Goal: Task Accomplishment & Management: Manage account settings

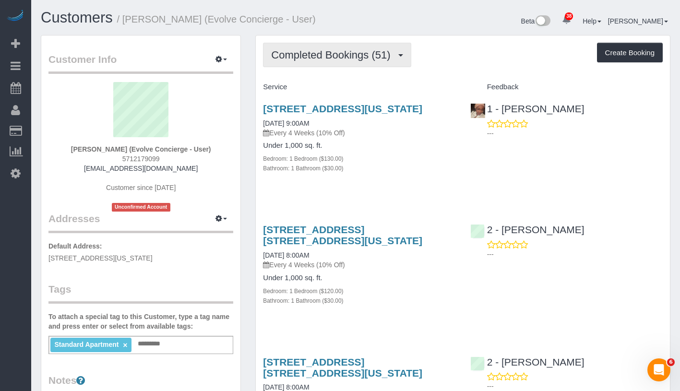
click at [356, 54] on span "Completed Bookings (51)" at bounding box center [333, 55] width 124 height 12
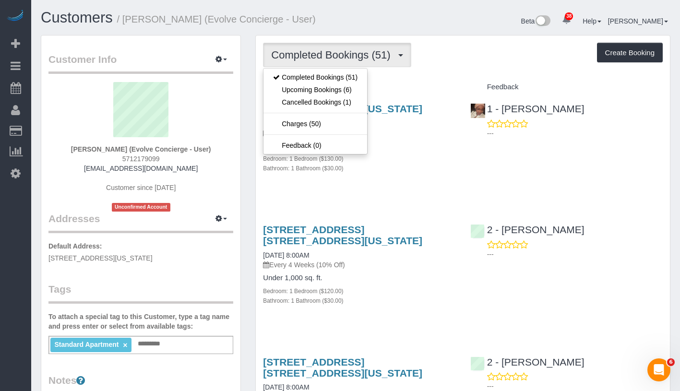
click at [471, 50] on div "Completed Bookings (51) Completed Bookings (51) Upcoming Bookings (6) Cancelled…" at bounding box center [463, 55] width 400 height 24
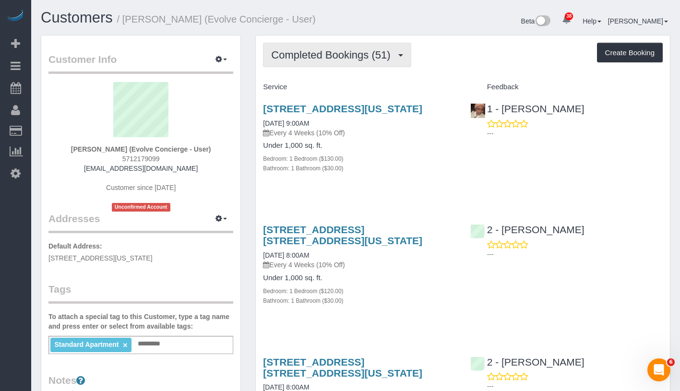
click at [330, 56] on span "Completed Bookings (51)" at bounding box center [333, 55] width 124 height 12
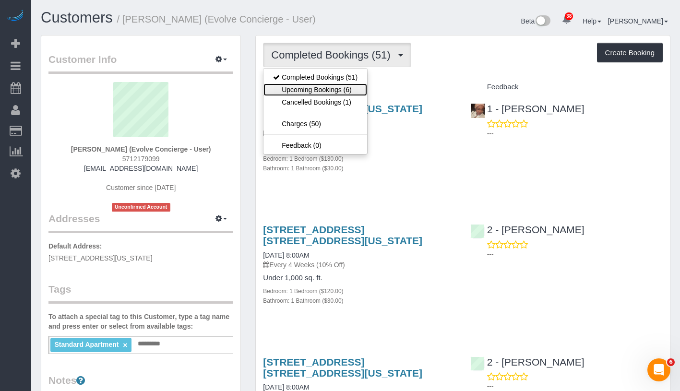
click at [334, 91] on link "Upcoming Bookings (6)" at bounding box center [316, 90] width 104 height 12
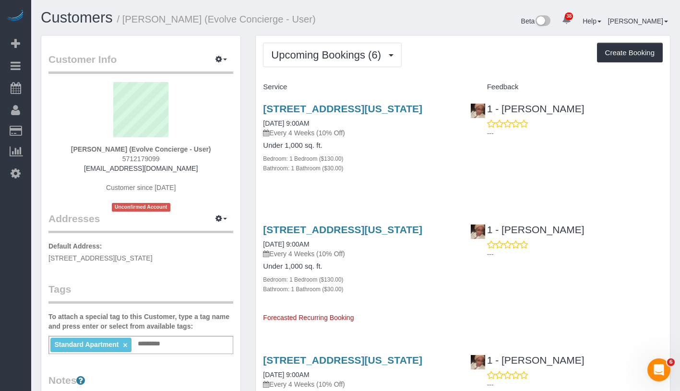
drag, startPoint x: 254, startPoint y: 102, endPoint x: 340, endPoint y: 119, distance: 87.1
copy link "242 West 53rd Street, Apt 53f, New York, NY 10019"
drag, startPoint x: 75, startPoint y: 147, endPoint x: 207, endPoint y: 150, distance: 132.0
click at [207, 150] on div "Chris Foster (Evolve Concierge - User) 5712179099 cate@evolveconcierge.com Cust…" at bounding box center [140, 147] width 185 height 130
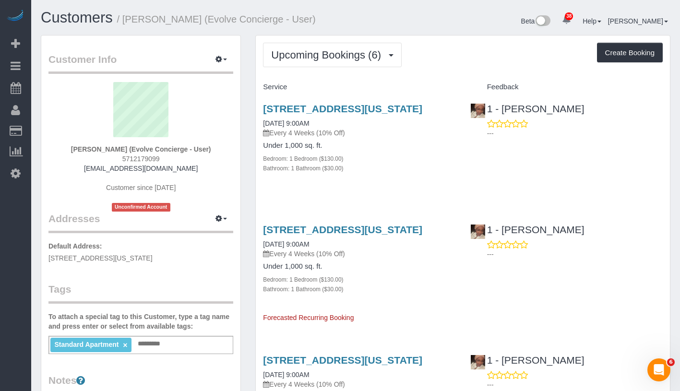
copy strong "Chris Foster (Evolve Concierge - User)"
drag, startPoint x: 254, startPoint y: 135, endPoint x: 354, endPoint y: 131, distance: 99.5
copy link "10/22/2025 9:00AM"
click at [361, 138] on p "Every 4 Weeks (10% Off)" at bounding box center [359, 133] width 193 height 10
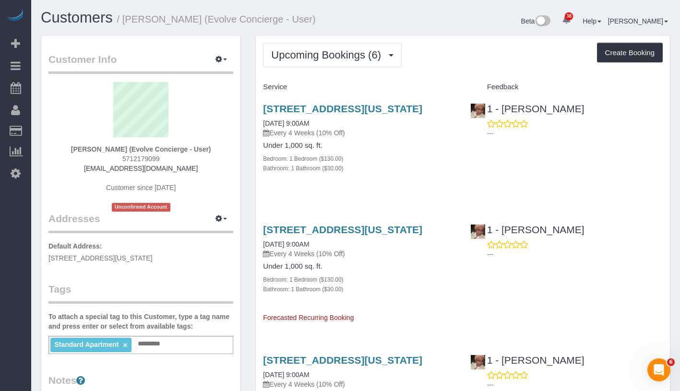
drag, startPoint x: 261, startPoint y: 107, endPoint x: 356, endPoint y: 124, distance: 96.5
click at [356, 124] on div "242 West 53rd Street, Apt 53f, New York, NY 10019 10/22/2025 9:00AM Every 4 Wee…" at bounding box center [359, 143] width 207 height 97
copy link "242 West 53rd Street, Apt 53f, New York, NY 10019"
click at [356, 114] on h3 "242 West 53rd Street, Apt 53f, New York, NY 10019" at bounding box center [359, 108] width 193 height 11
click at [349, 114] on h3 "242 West 53rd Street, Apt 53f, New York, NY 10019" at bounding box center [359, 108] width 193 height 11
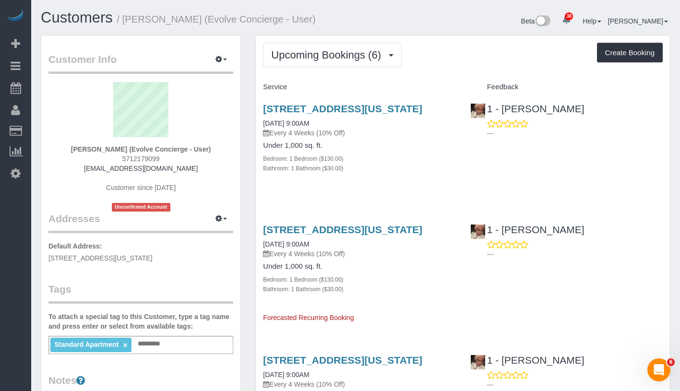
drag, startPoint x: 344, startPoint y: 122, endPoint x: 262, endPoint y: 109, distance: 83.0
click at [262, 109] on div "242 West 53rd Street, Apt 53f, New York, NY 10019 10/22/2025 9:00AM Every 4 Wee…" at bounding box center [359, 143] width 207 height 97
copy link "242 West 53rd Street, Apt 53f, New York, NY 10019"
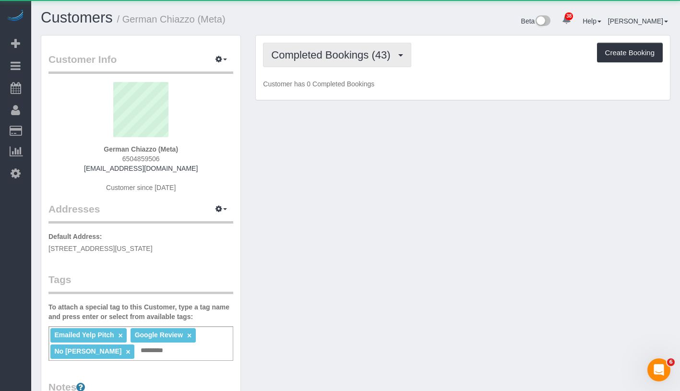
click at [339, 55] on span "Completed Bookings (43)" at bounding box center [333, 55] width 124 height 12
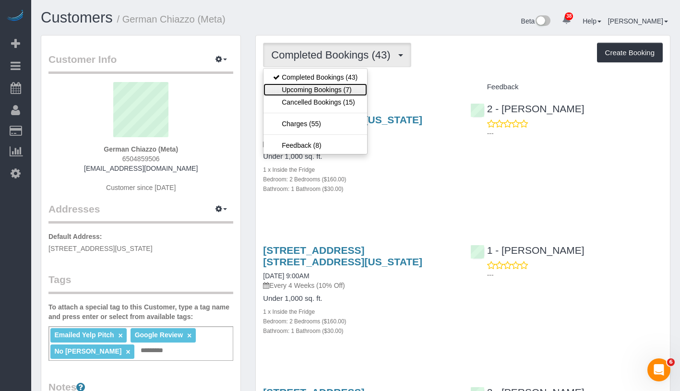
click at [327, 87] on link "Upcoming Bookings (7)" at bounding box center [316, 90] width 104 height 12
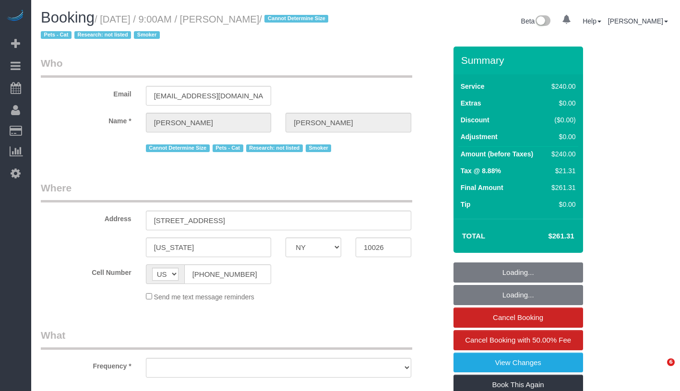
select select "NY"
select select "object:831"
select select "number:57"
select select "number:70"
select select "number:14"
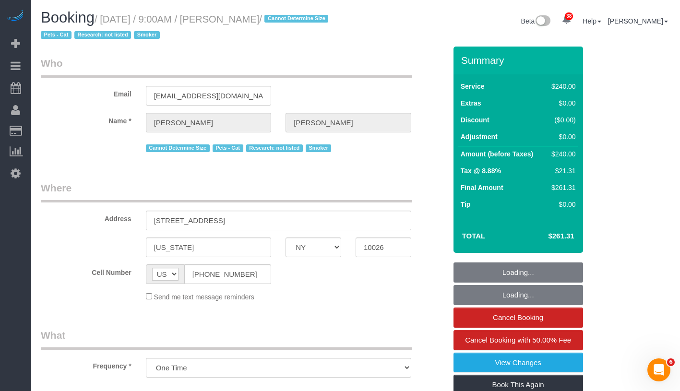
select select "number:5"
select select "180"
select select "spot1"
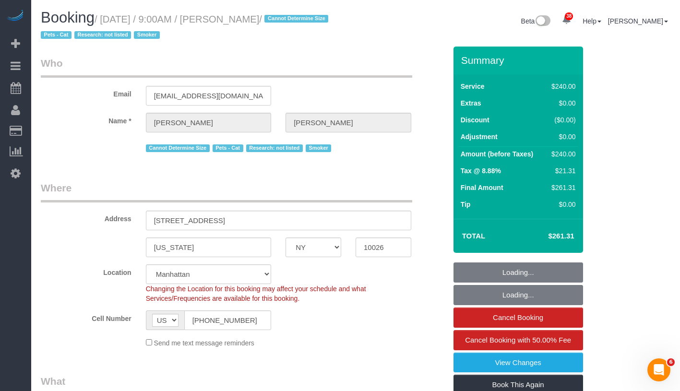
select select "string:stripe-pm_1SD9AG4VGloSiKo76IgKZHml"
select select "spot46"
select select "object:1506"
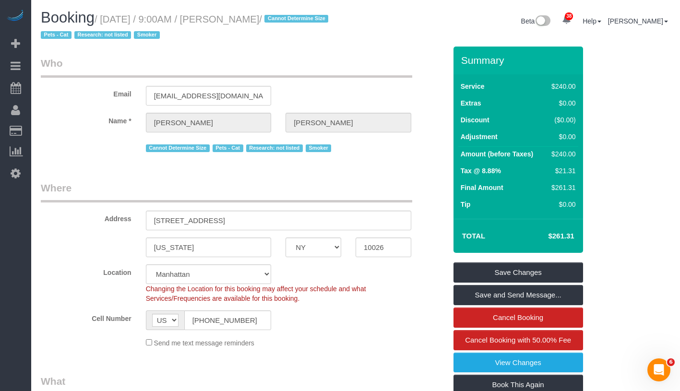
drag, startPoint x: 106, startPoint y: 20, endPoint x: 289, endPoint y: 17, distance: 182.9
click at [289, 17] on h1 "Booking / October 10, 2025 / 9:00AM / Mary Duffy / Cannot Determine Size Pets -…" at bounding box center [195, 26] width 308 height 33
copy small "October 10, 2025 / 9:00AM / Mary Duffy /"
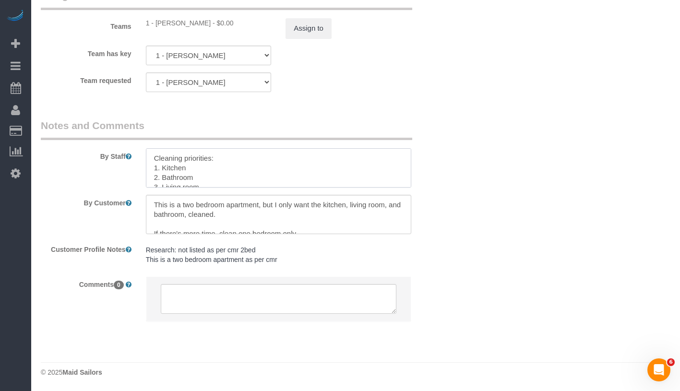
drag, startPoint x: 324, startPoint y: 178, endPoint x: 132, endPoint y: 140, distance: 195.7
click at [132, 140] on fieldset "Notes and Comments By Staff By Customer Customer Profile Notes Research: not li…" at bounding box center [244, 229] width 406 height 220
click at [169, 212] on textarea at bounding box center [278, 214] width 265 height 39
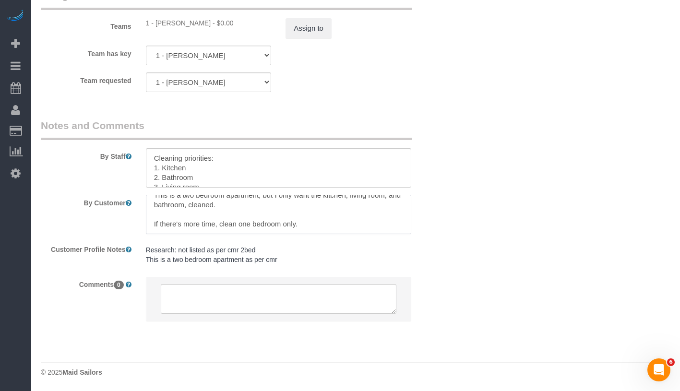
drag, startPoint x: 148, startPoint y: 203, endPoint x: 339, endPoint y: 233, distance: 193.5
click at [339, 233] on textarea at bounding box center [278, 214] width 265 height 39
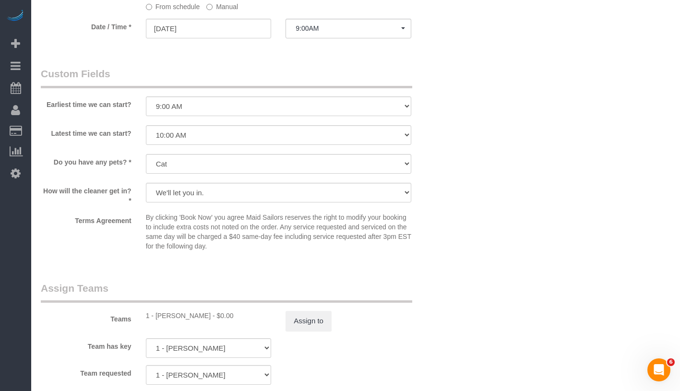
scroll to position [527, 0]
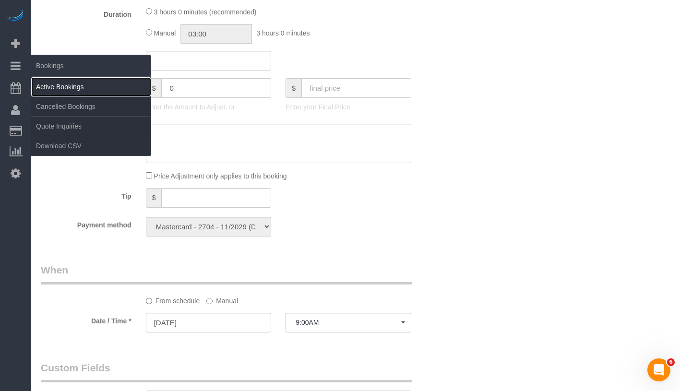
click at [70, 83] on link "Active Bookings" at bounding box center [91, 86] width 120 height 19
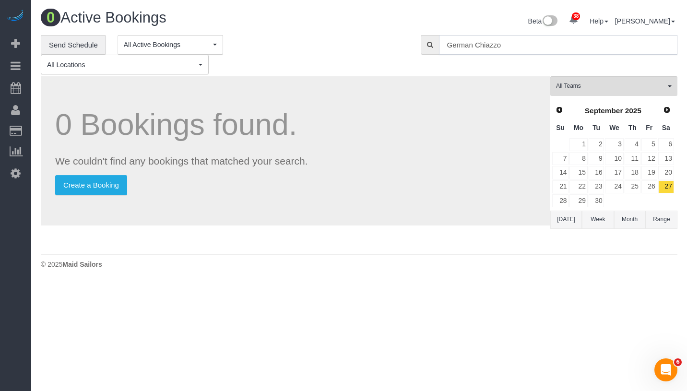
click at [596, 44] on input "German Chiazzo" at bounding box center [558, 45] width 239 height 20
click at [597, 44] on input "German Chiazzo" at bounding box center [558, 45] width 239 height 20
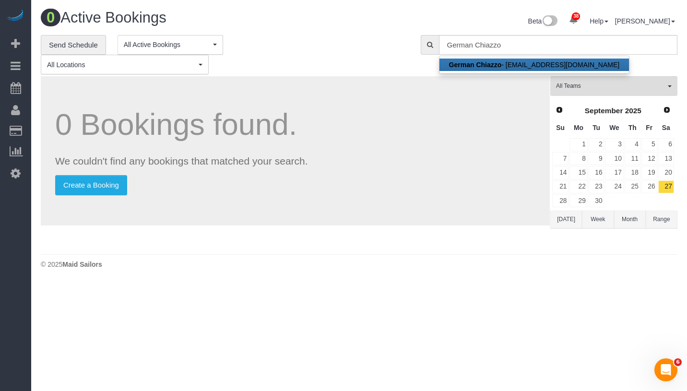
click at [534, 66] on link "German Chiazzo - germanchiazzo@gmail.com" at bounding box center [535, 65] width 190 height 12
type input "[EMAIL_ADDRESS][DOMAIN_NAME]"
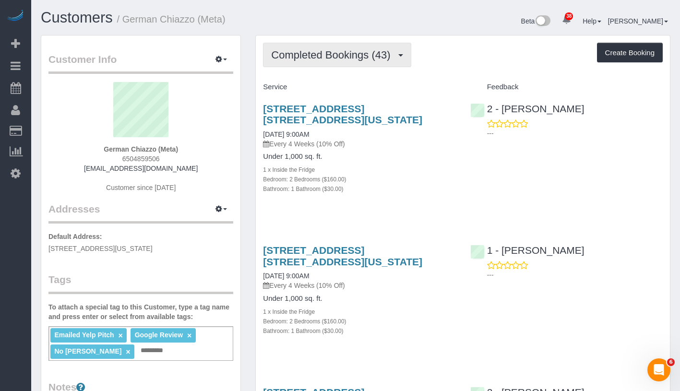
click at [319, 56] on span "Completed Bookings (43)" at bounding box center [333, 55] width 124 height 12
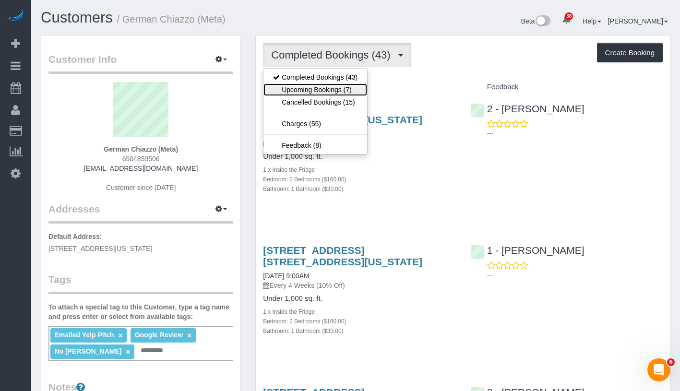
click at [324, 91] on link "Upcoming Bookings (7)" at bounding box center [316, 90] width 104 height 12
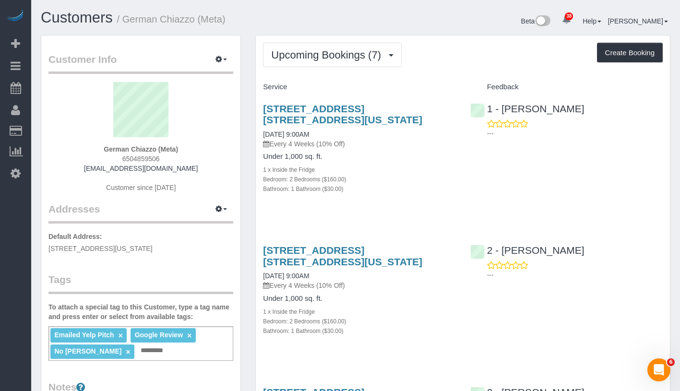
drag, startPoint x: 99, startPoint y: 147, endPoint x: 197, endPoint y: 149, distance: 98.0
click at [197, 149] on div "German Chiazzo (Meta) 6504859506 germanchiazzo@gmail.com Customer since 2021" at bounding box center [140, 142] width 185 height 120
copy strong "German Chiazzo (Meta)"
drag, startPoint x: 257, startPoint y: 134, endPoint x: 337, endPoint y: 134, distance: 79.7
click at [337, 134] on div "287 Avenue C, Apt. 10h, New York, NY 10009 10/11/2025 9:00AM Every 4 Weeks (10%…" at bounding box center [359, 154] width 207 height 118
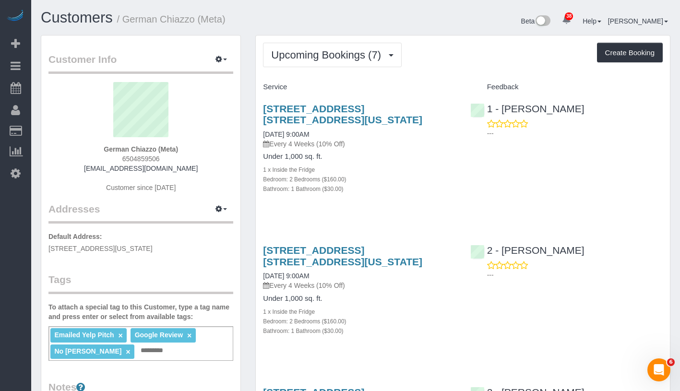
copy link "10/11/2025 9:00AM"
click at [351, 57] on span "Upcoming Bookings (7)" at bounding box center [328, 55] width 115 height 12
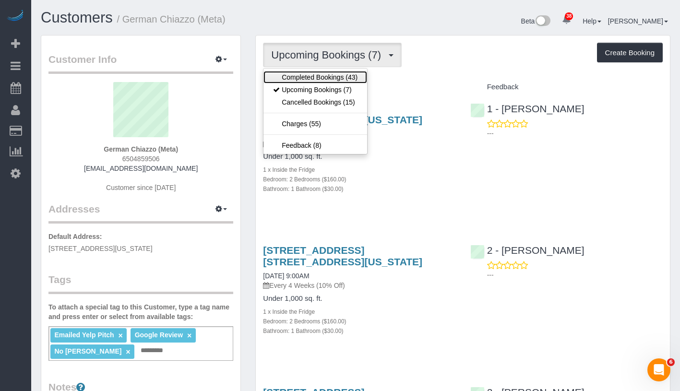
click at [339, 79] on link "Completed Bookings (43)" at bounding box center [316, 77] width 104 height 12
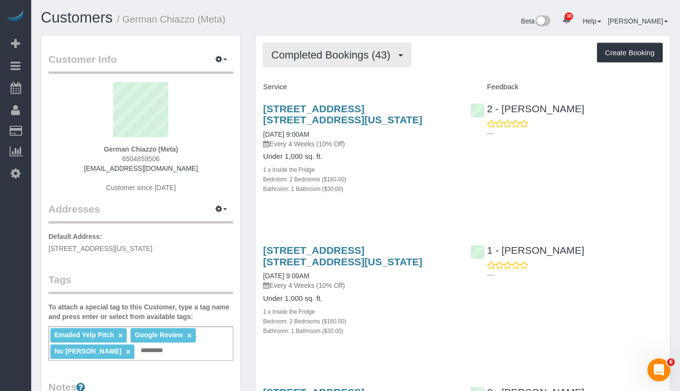
click at [342, 49] on span "Completed Bookings (43)" at bounding box center [333, 55] width 124 height 12
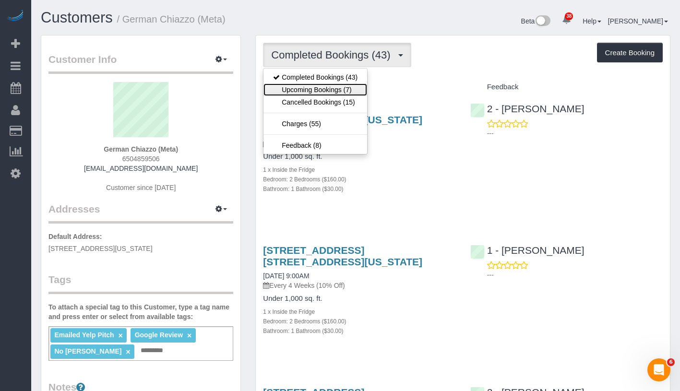
click at [339, 85] on link "Upcoming Bookings (7)" at bounding box center [316, 90] width 104 height 12
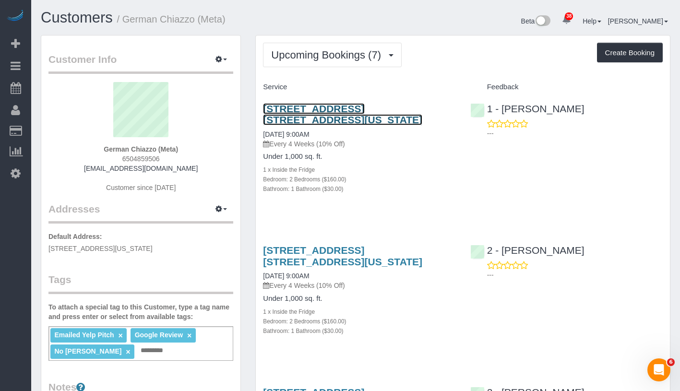
click at [311, 108] on link "287 Avenue C, Apt. 10h, New York, NY 10009" at bounding box center [342, 114] width 159 height 22
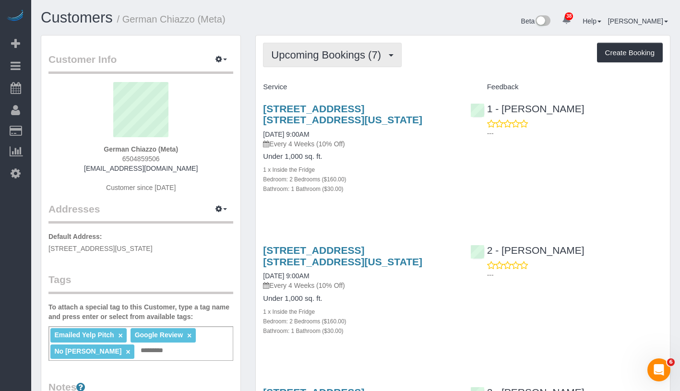
click at [343, 50] on span "Upcoming Bookings (7)" at bounding box center [328, 55] width 115 height 12
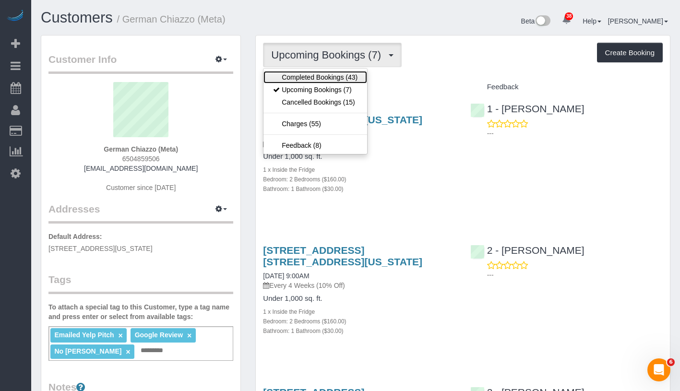
click at [333, 77] on link "Completed Bookings (43)" at bounding box center [316, 77] width 104 height 12
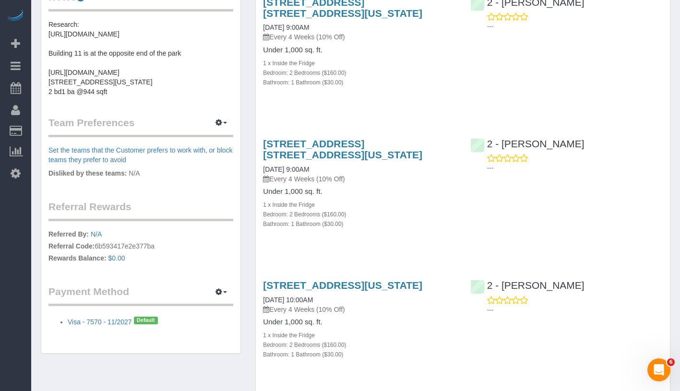
scroll to position [607, 0]
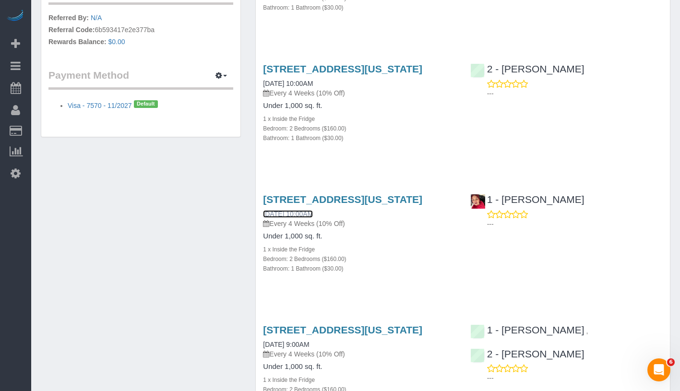
click at [291, 218] on link "[DATE] 10:00AM" at bounding box center [288, 214] width 50 height 8
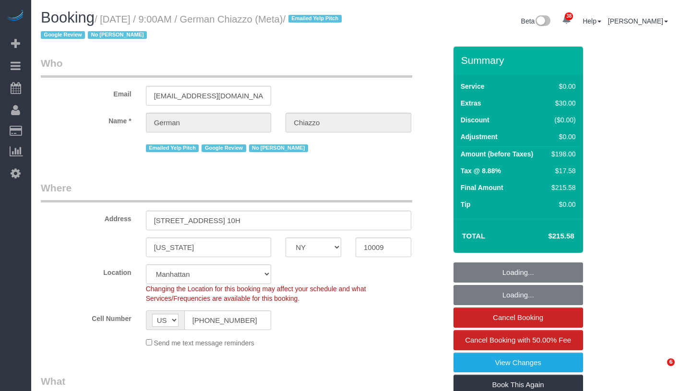
select select "NY"
select select "number:89"
select select "number:90"
select select "number:15"
select select "number:5"
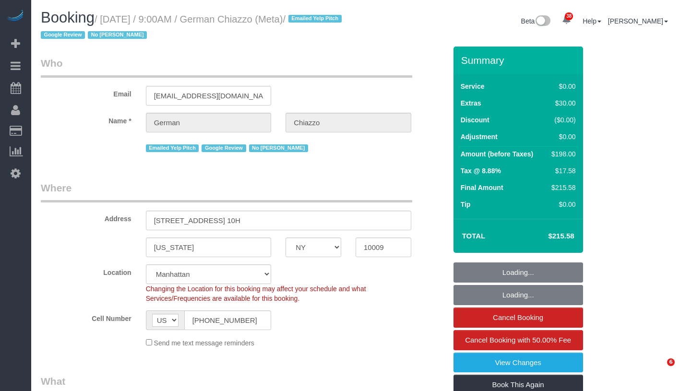
select select "object:1529"
select select "spot1"
select select "2"
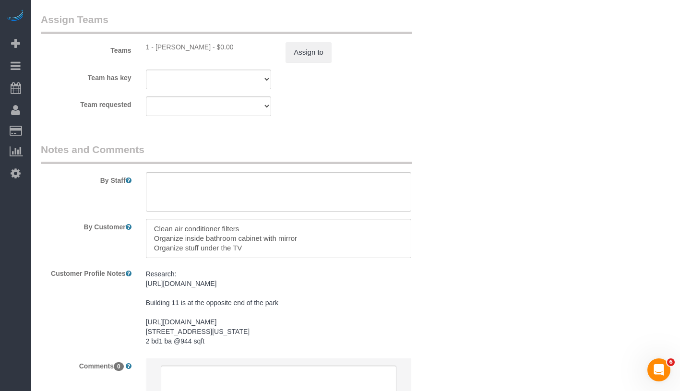
scroll to position [1399, 0]
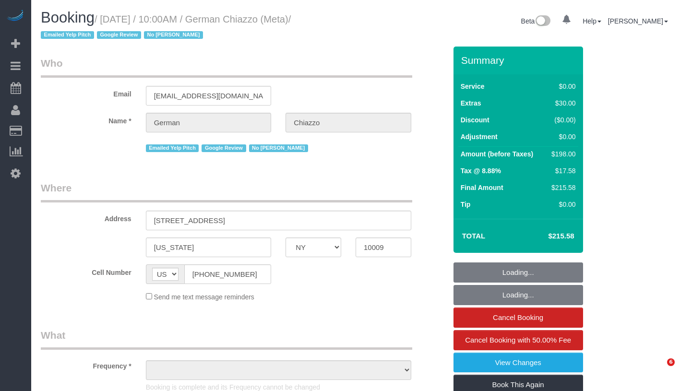
select select "NY"
select select "object:832"
select select "number:89"
select select "number:90"
select select "number:15"
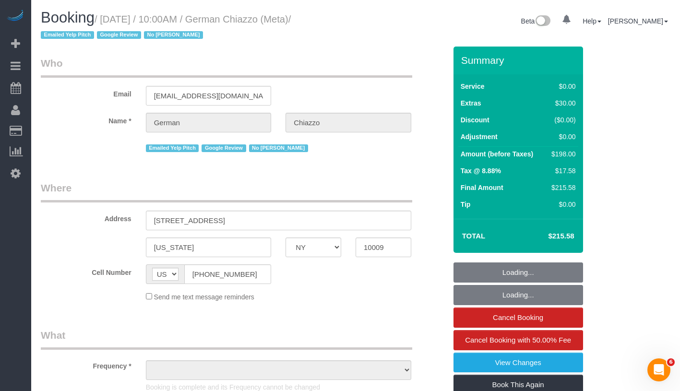
select select "number:5"
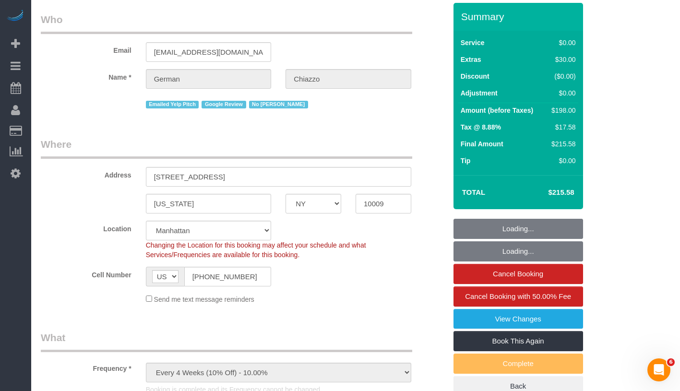
select select "object:1088"
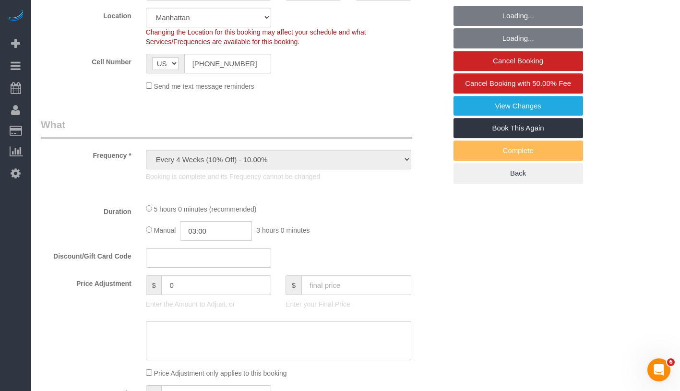
select select "2"
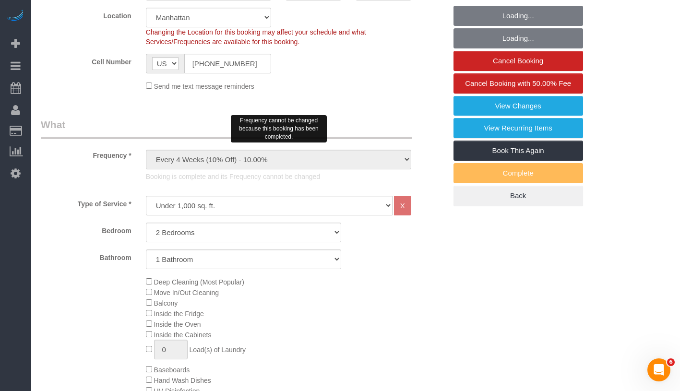
select select "spot1"
select select "2"
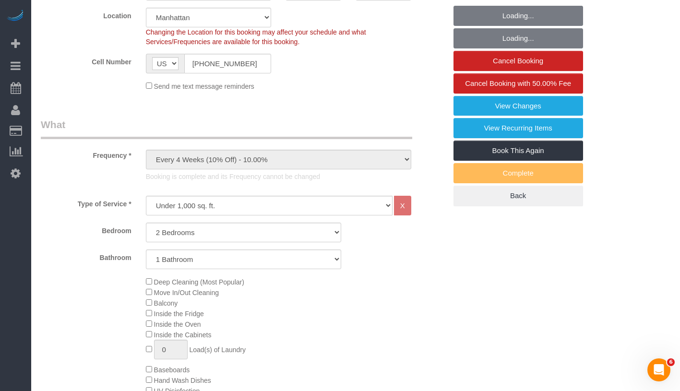
select select "string:stripe-pm_1QEG7i4VGloSiKo7n9NBFfXQ"
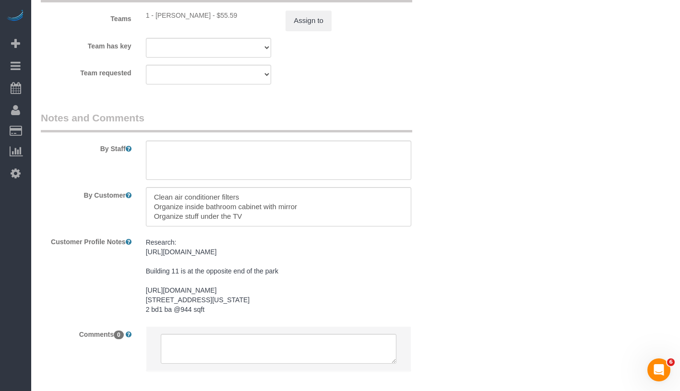
scroll to position [1438, 0]
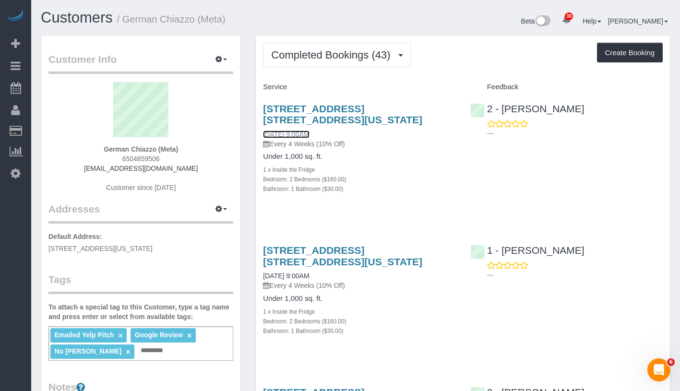
click at [309, 134] on link "[DATE] 9:00AM" at bounding box center [286, 135] width 46 height 8
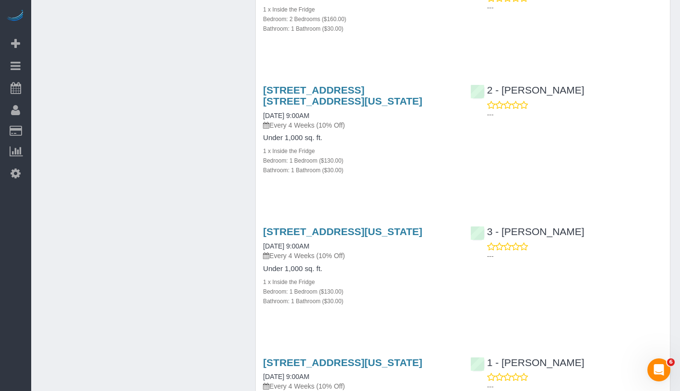
scroll to position [1008, 0]
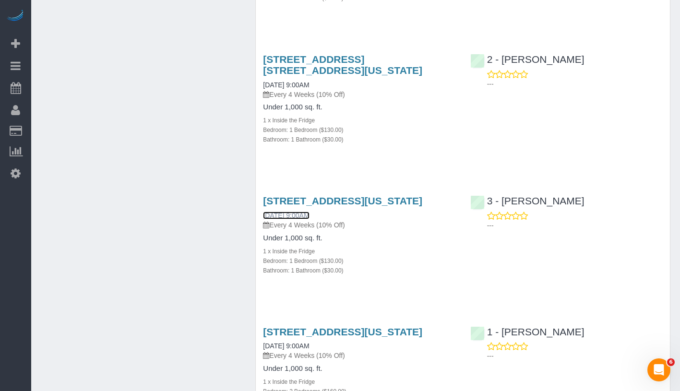
click at [301, 219] on link "12/31/2024 9:00AM" at bounding box center [286, 216] width 46 height 8
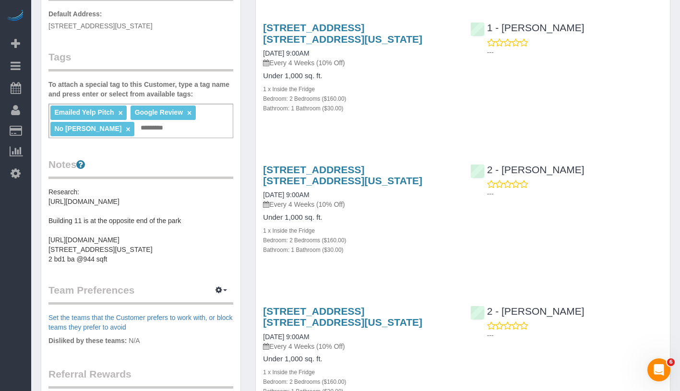
scroll to position [0, 0]
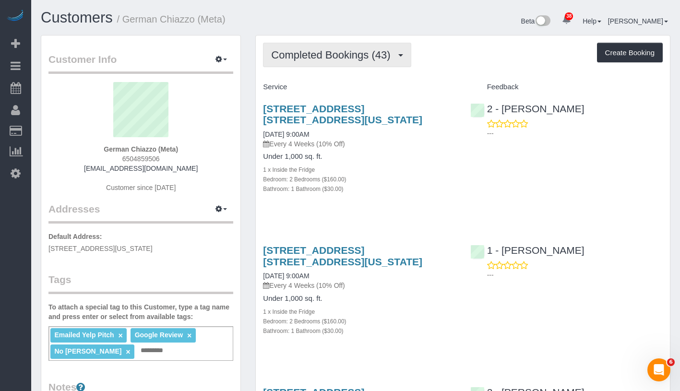
click at [345, 51] on span "Completed Bookings (43)" at bounding box center [333, 55] width 124 height 12
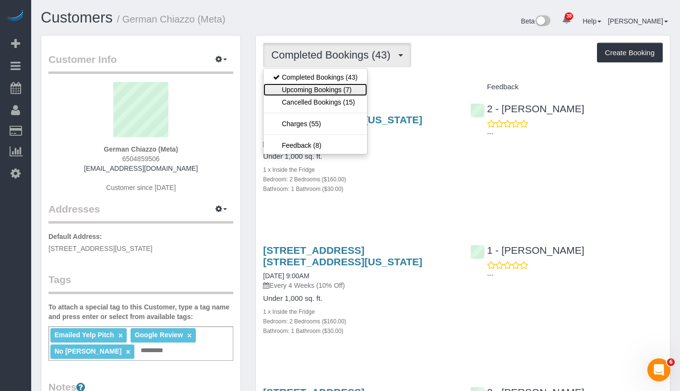
click at [325, 85] on link "Upcoming Bookings (7)" at bounding box center [316, 90] width 104 height 12
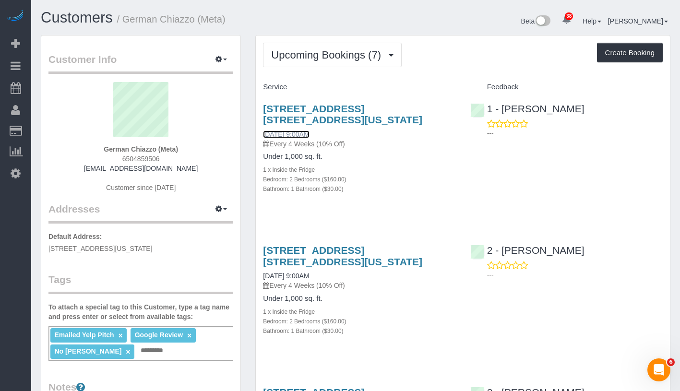
click at [299, 132] on link "10/11/2025 9:00AM" at bounding box center [286, 135] width 46 height 8
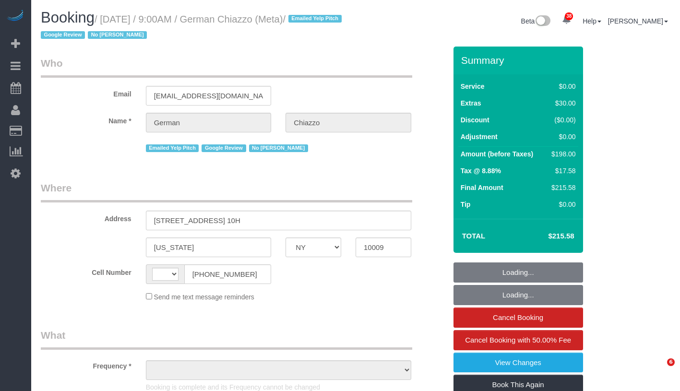
select select "NY"
select select "number:89"
select select "number:90"
select select "number:15"
select select "number:5"
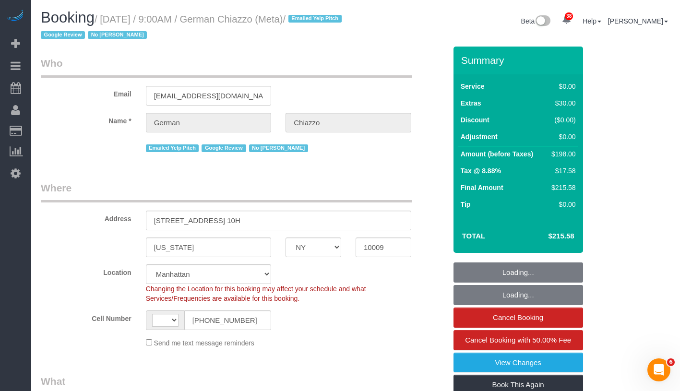
select select "string:[GEOGRAPHIC_DATA]"
select select "object:983"
select select "string:stripe-pm_1QEG7i4VGloSiKo7n9NBFfXQ"
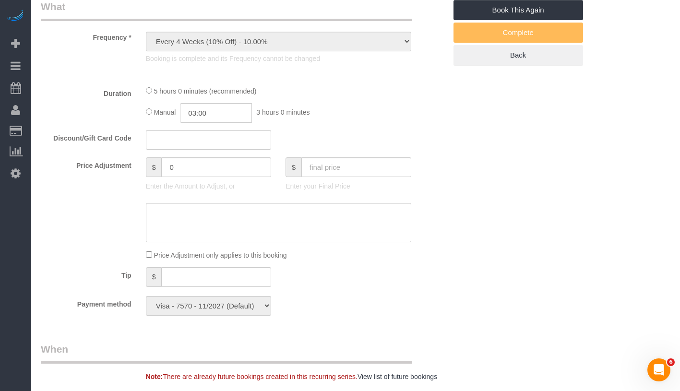
select select "2"
select select "spot1"
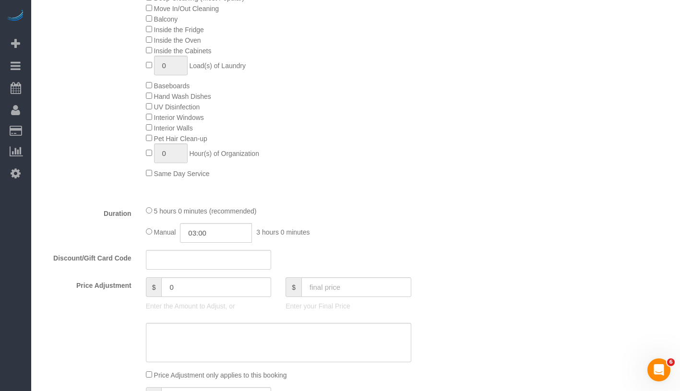
scroll to position [571, 0]
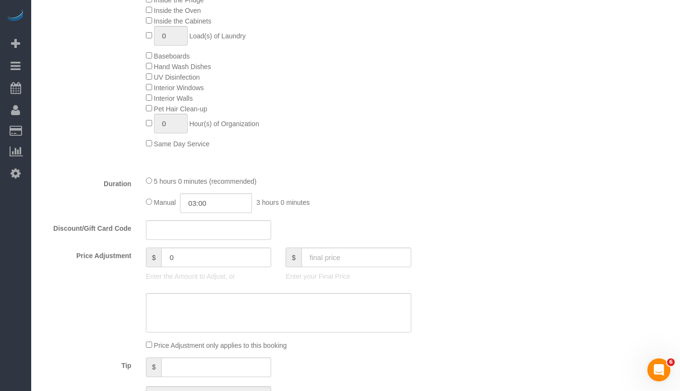
select select "object:1536"
select select "2"
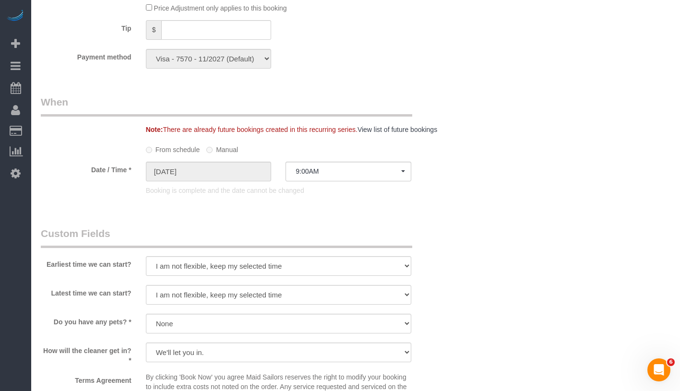
scroll to position [1347, 0]
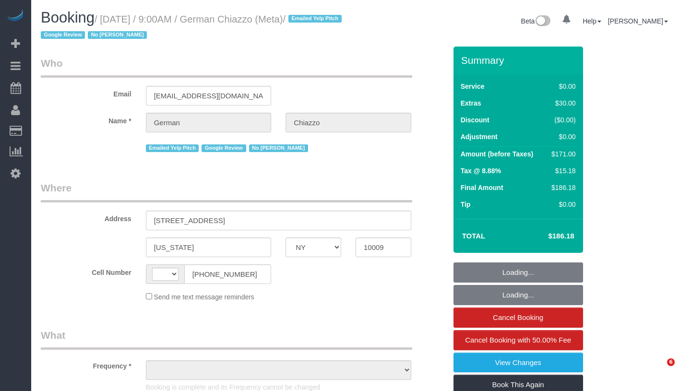
select select "NY"
select select "string:[GEOGRAPHIC_DATA]"
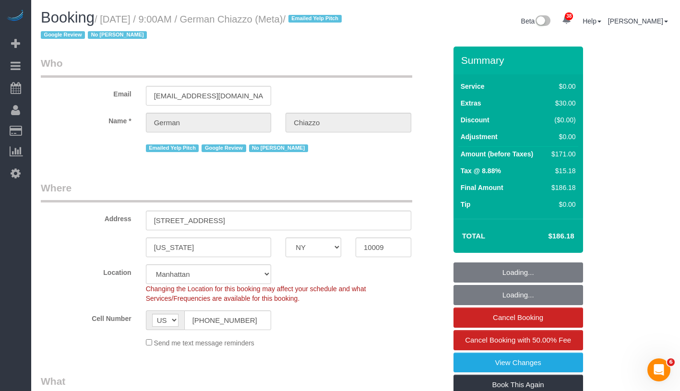
select select "object:842"
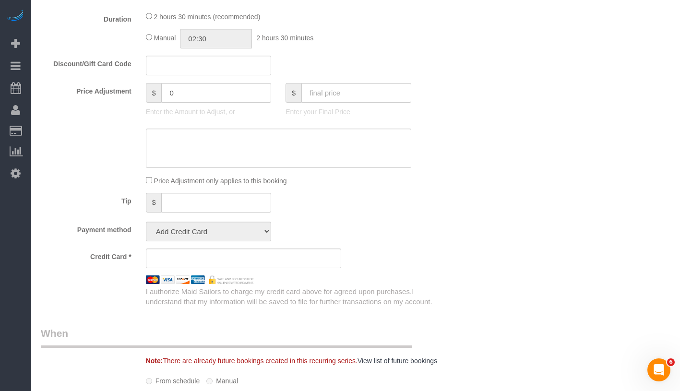
select select "spot1"
select select "number:89"
select select "number:90"
select select "number:15"
select select "number:5"
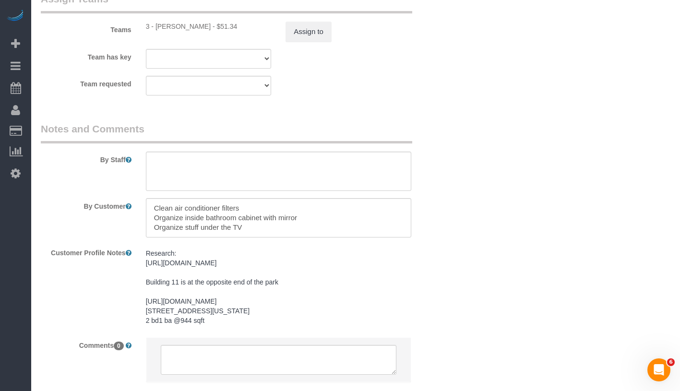
select select "string:stripe-pm_1QEG7i4VGloSiKo7n9NBFfXQ"
select select "1"
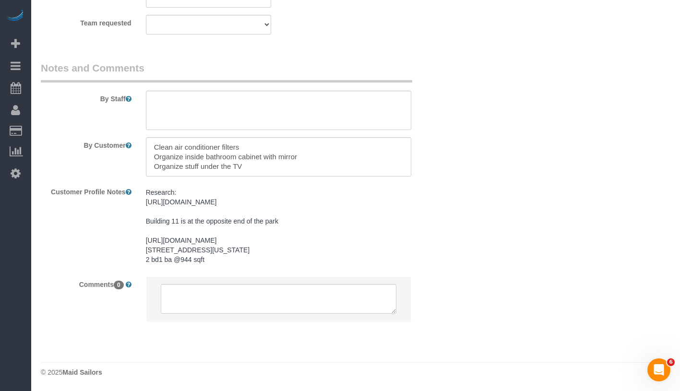
select select "1"
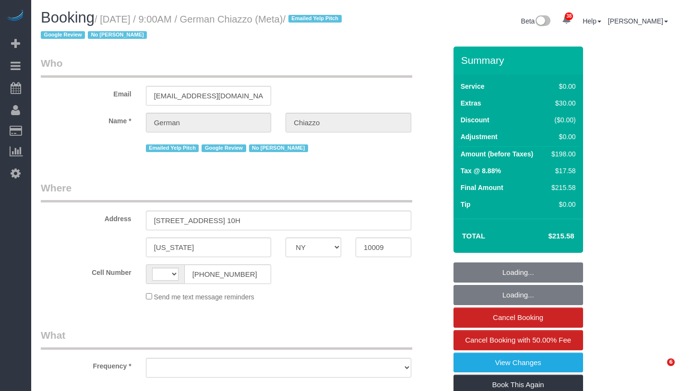
select select "NY"
select select "number:89"
select select "number:90"
select select "number:15"
select select "number:5"
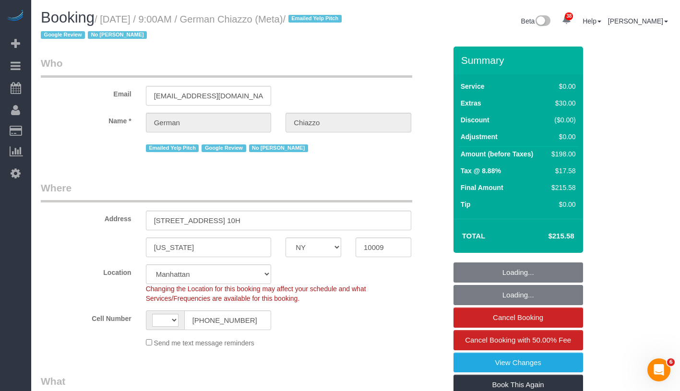
select select "string:[GEOGRAPHIC_DATA]"
select select "string:stripe-pm_1QEG7i4VGloSiKo7n9NBFfXQ"
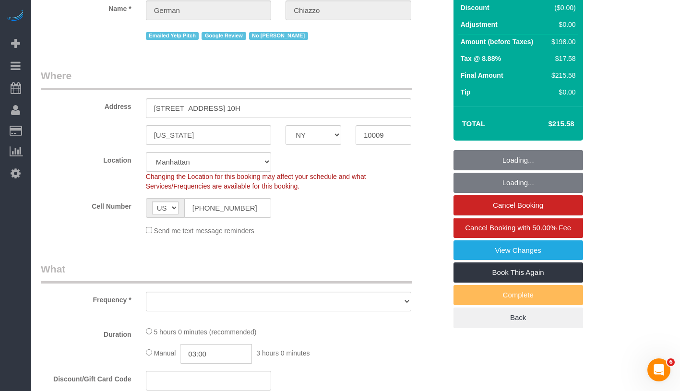
select select "object:978"
select select "spot1"
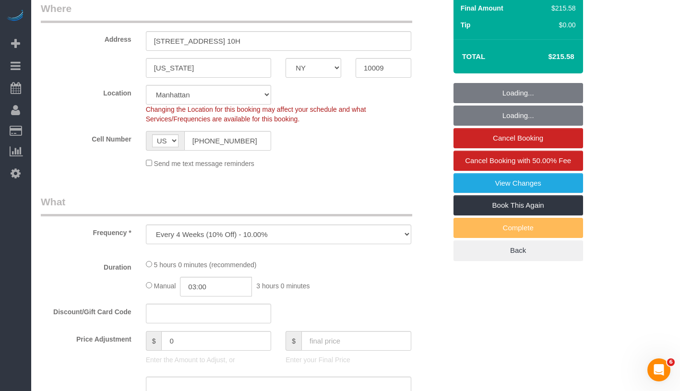
select select "2"
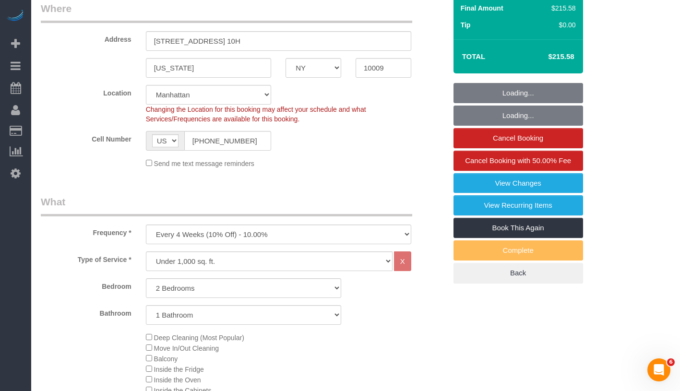
scroll to position [529, 0]
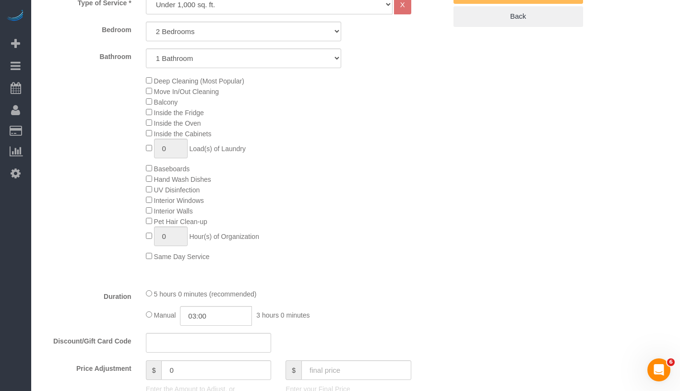
select select "object:1529"
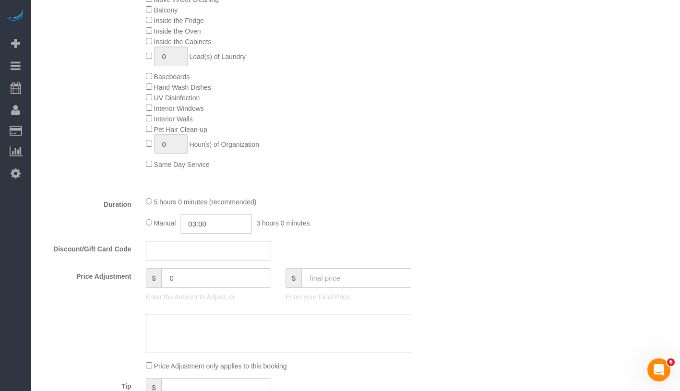
select select "2"
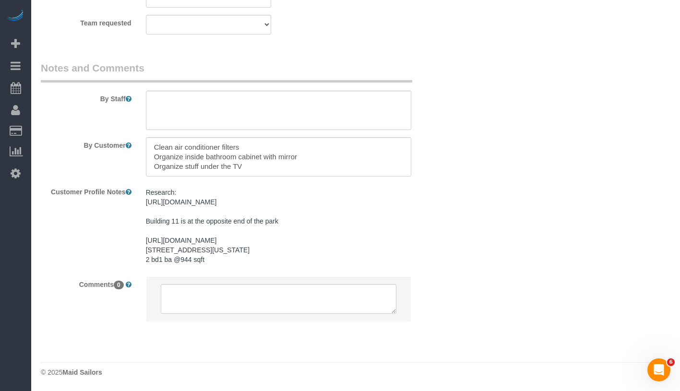
scroll to position [1399, 0]
drag, startPoint x: 151, startPoint y: 123, endPoint x: 253, endPoint y: 153, distance: 105.9
click at [253, 153] on textarea at bounding box center [278, 156] width 265 height 39
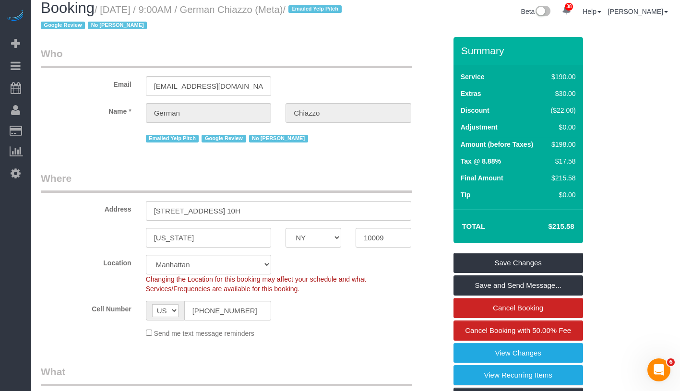
scroll to position [0, 0]
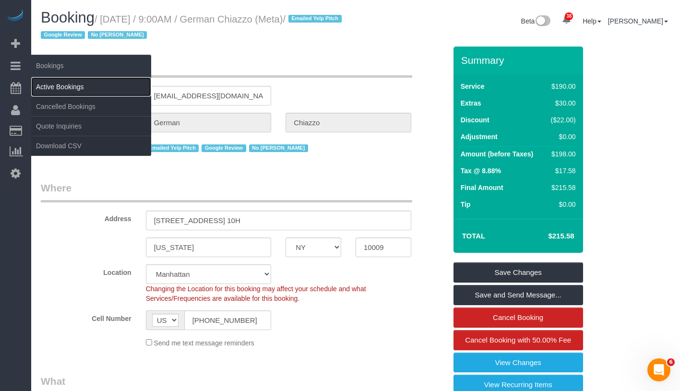
click at [63, 88] on link "Active Bookings" at bounding box center [91, 86] width 120 height 19
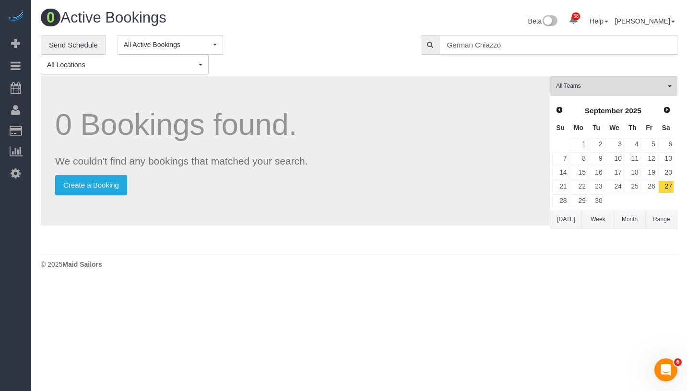
click at [510, 46] on input "German Chiazzo" at bounding box center [558, 45] width 239 height 20
paste input "Alyson Cohen"
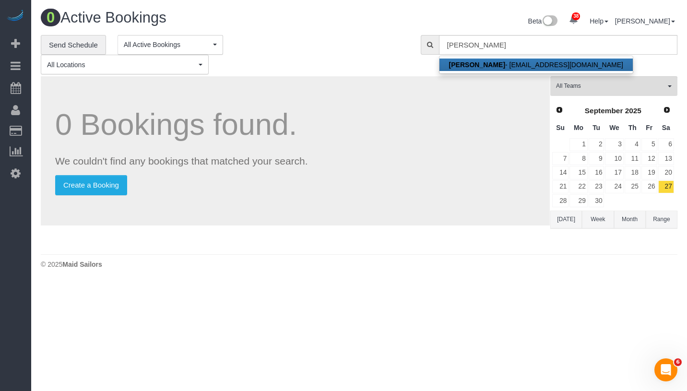
click at [508, 66] on link "Alyson Cohen - aac2128@gmail.com" at bounding box center [536, 65] width 193 height 12
type input "[EMAIL_ADDRESS][DOMAIN_NAME]"
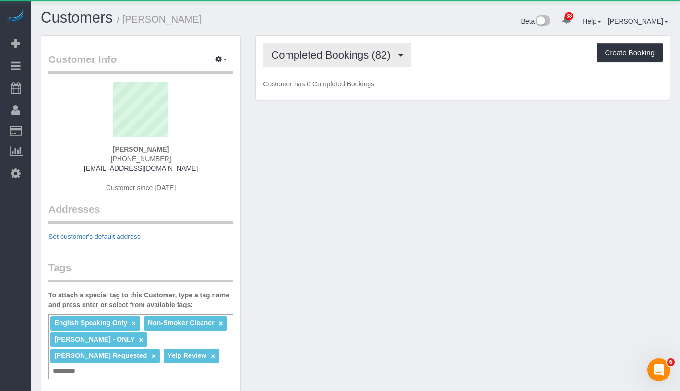
click at [347, 54] on span "Completed Bookings (82)" at bounding box center [333, 55] width 124 height 12
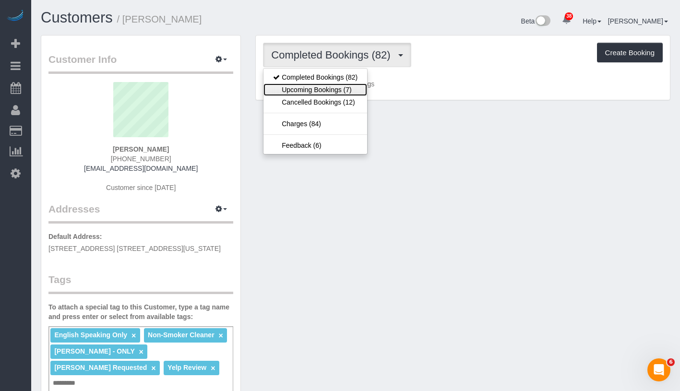
click at [329, 84] on link "Upcoming Bookings (7)" at bounding box center [316, 90] width 104 height 12
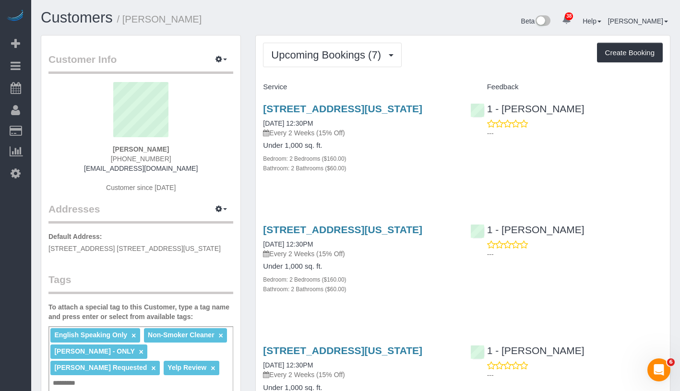
drag, startPoint x: 109, startPoint y: 148, endPoint x: 183, endPoint y: 149, distance: 73.9
click at [183, 149] on div "Alyson Cohen 551-427-6132 aac2128@gmail.com Customer since 2017" at bounding box center [140, 142] width 185 height 120
copy strong "Alyson Cohen"
drag, startPoint x: 258, startPoint y: 133, endPoint x: 338, endPoint y: 133, distance: 80.2
click at [338, 133] on div "345 East 94th Street, Apt.10g, New York, NY 10128 10/10/2025 12:30PM Every 2 We…" at bounding box center [359, 143] width 207 height 97
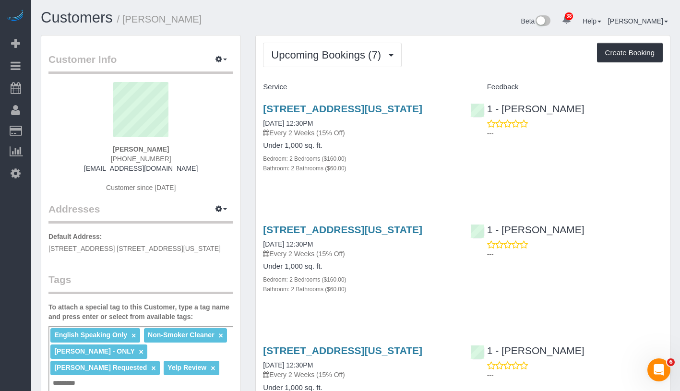
copy link "10/10/2025 12:30PM"
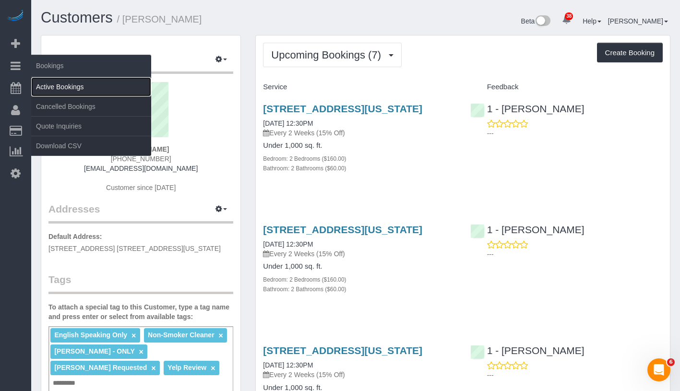
click at [64, 79] on link "Active Bookings" at bounding box center [91, 86] width 120 height 19
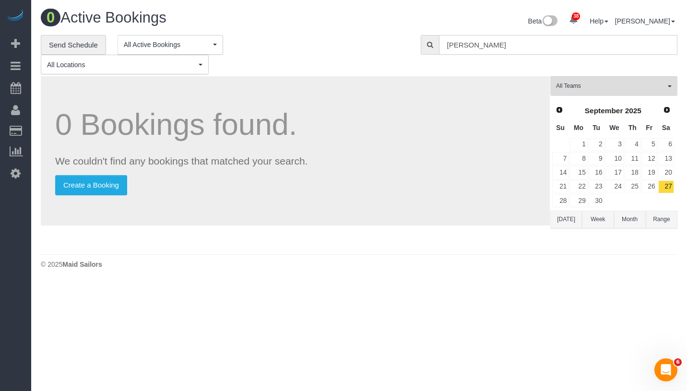
click at [517, 44] on input "Alyson Cohen" at bounding box center [558, 45] width 239 height 20
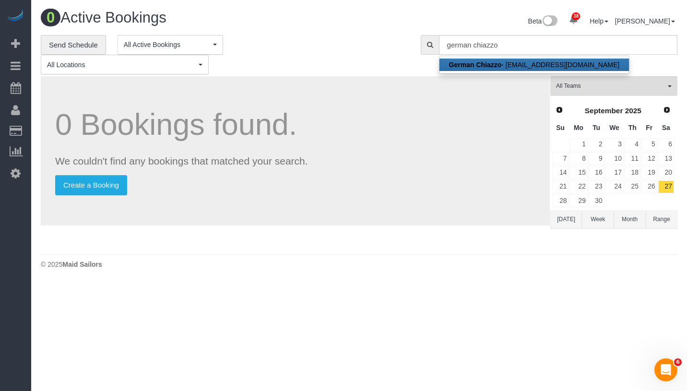
click at [511, 59] on link "German Chiazzo - germanchiazzo@gmail.com" at bounding box center [535, 65] width 190 height 12
type input "germanchiazzo@gmail.com"
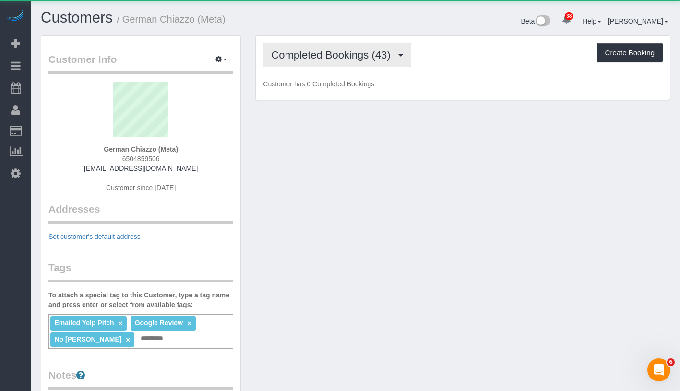
click at [322, 59] on span "Completed Bookings (43)" at bounding box center [333, 55] width 124 height 12
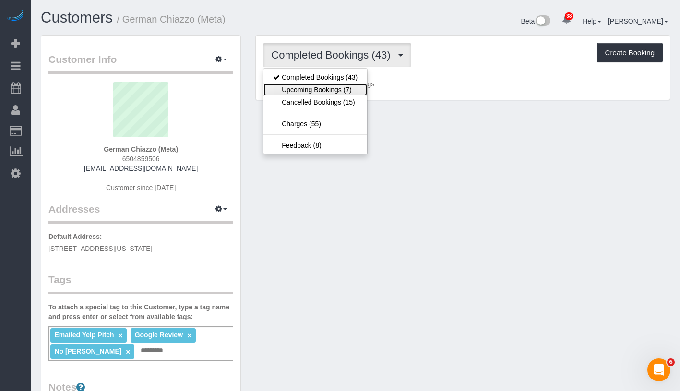
click at [318, 91] on link "Upcoming Bookings (7)" at bounding box center [316, 90] width 104 height 12
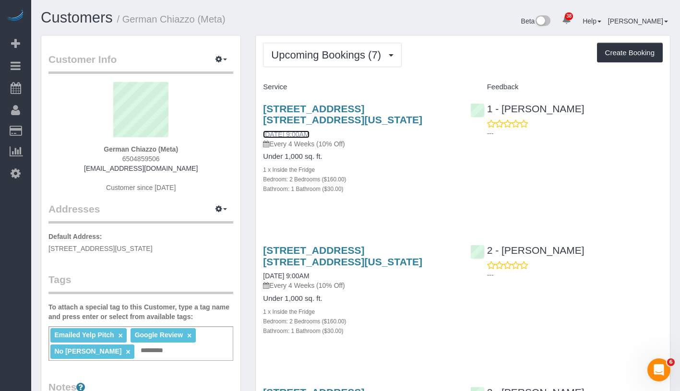
click at [292, 132] on link "10/11/2025 9:00AM" at bounding box center [286, 135] width 46 height 8
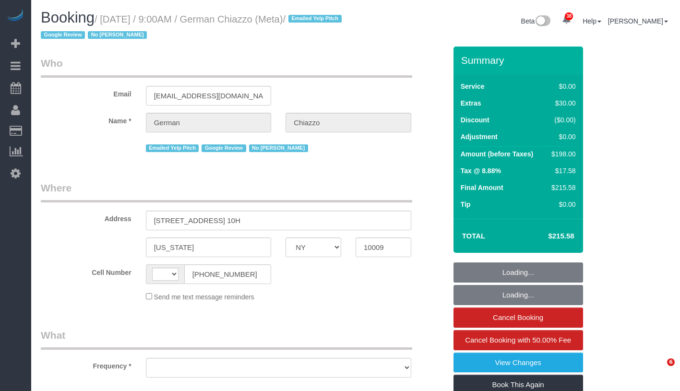
select select "NY"
select select "string:US"
select select "number:89"
select select "number:90"
select select "number:15"
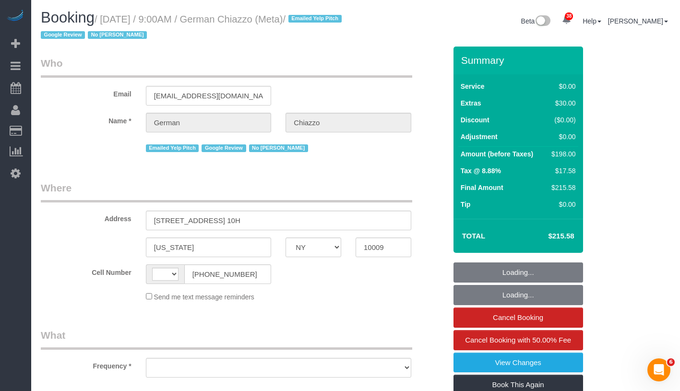
select select "number:5"
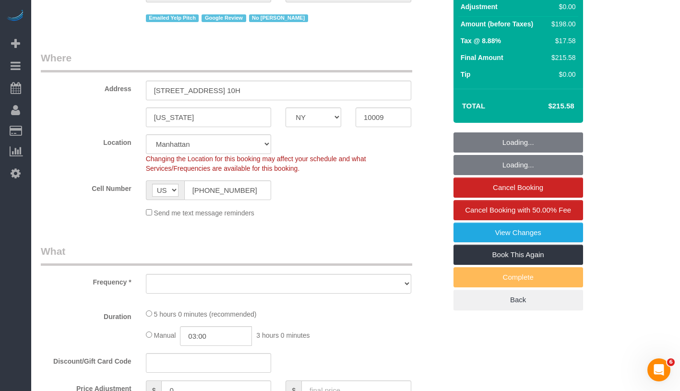
select select "object:978"
select select "string:stripe-pm_1QEG7i4VGloSiKo7n9NBFfXQ"
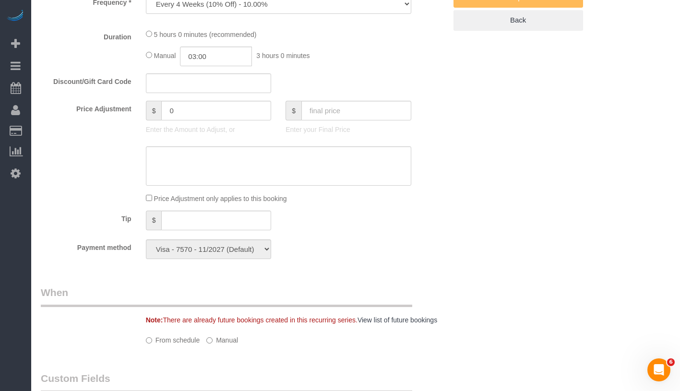
select select "2"
select select "spot1"
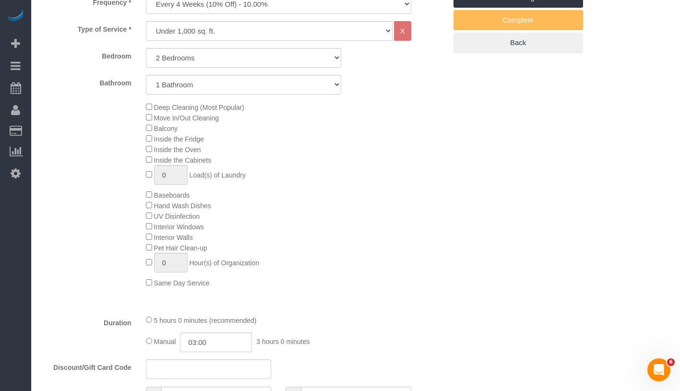
select select "object:1529"
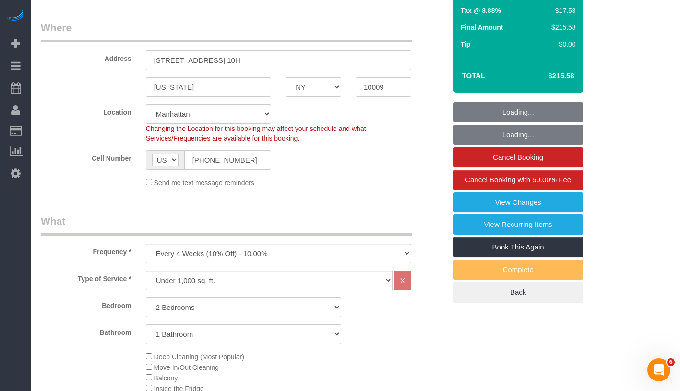
select select "2"
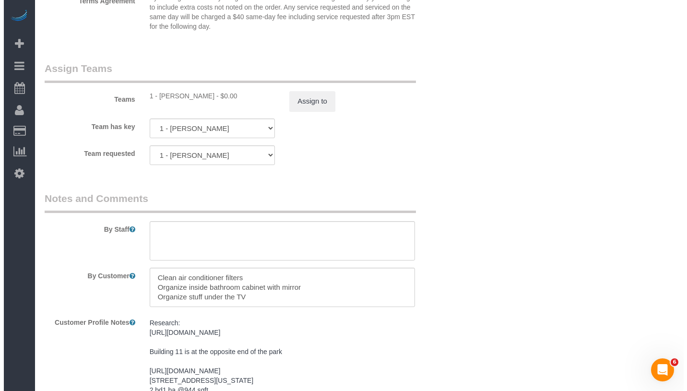
scroll to position [1257, 0]
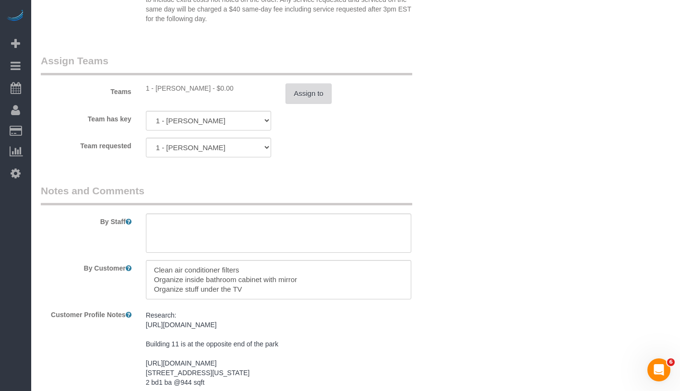
click at [314, 99] on button "Assign to" at bounding box center [309, 94] width 46 height 20
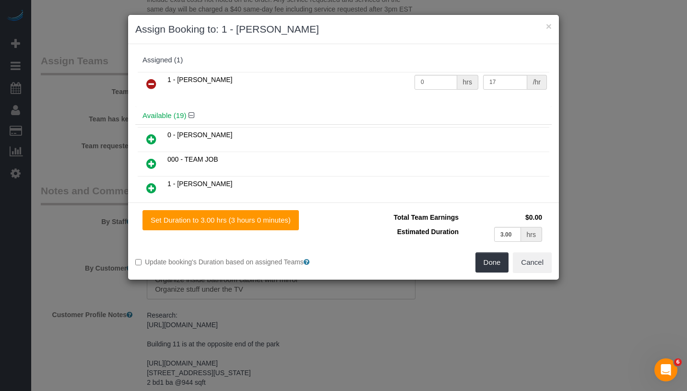
click at [153, 85] on icon at bounding box center [151, 84] width 10 height 12
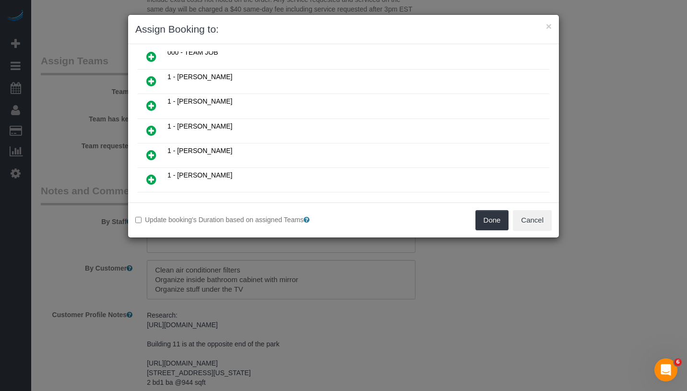
click at [150, 81] on icon at bounding box center [151, 81] width 10 height 12
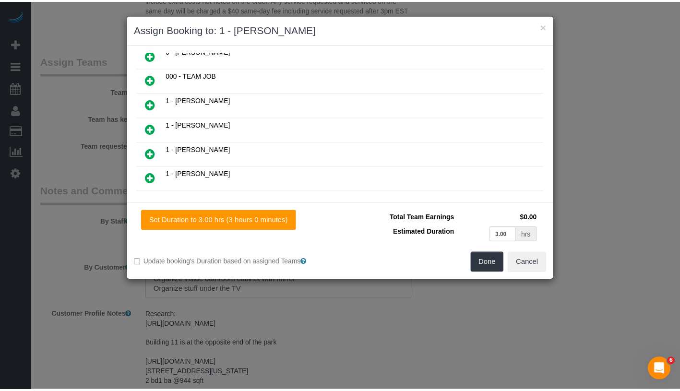
scroll to position [107, 0]
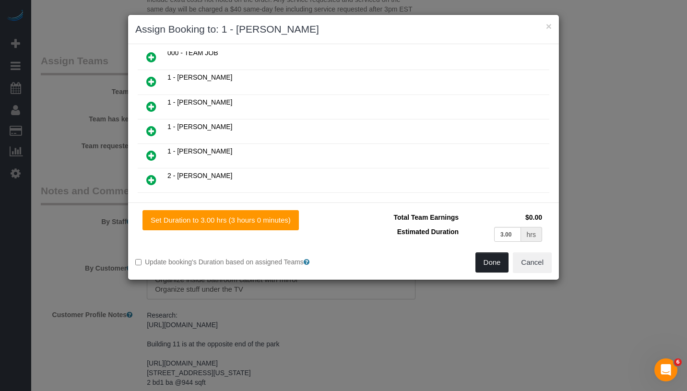
click at [485, 259] on button "Done" at bounding box center [493, 263] width 34 height 20
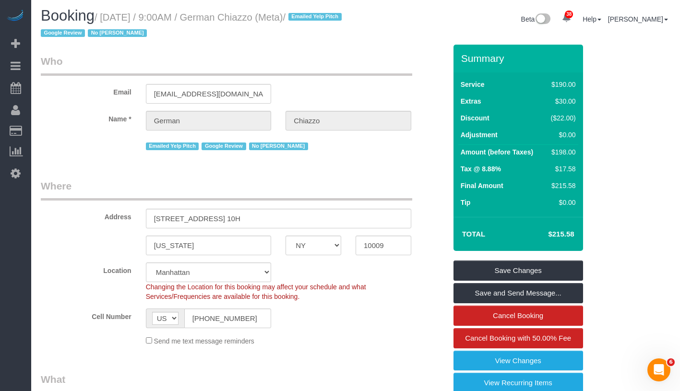
scroll to position [0, 0]
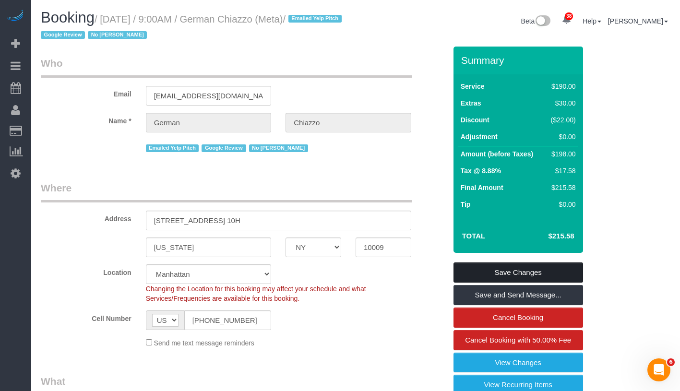
click at [558, 271] on link "Save Changes" at bounding box center [519, 273] width 130 height 20
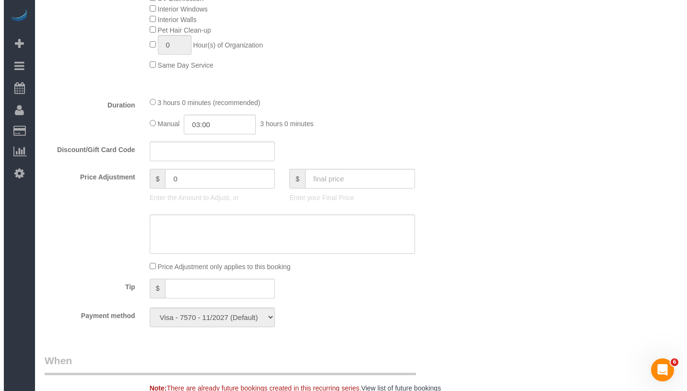
scroll to position [795, 0]
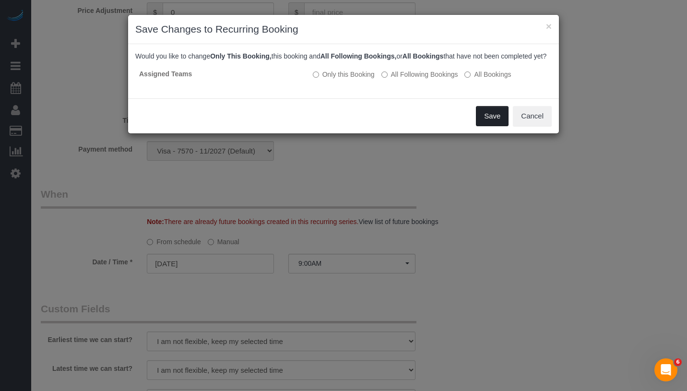
click at [488, 123] on button "Save" at bounding box center [492, 116] width 33 height 20
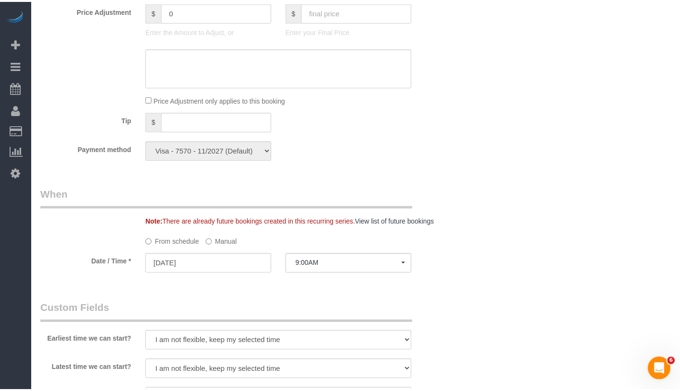
scroll to position [77, 0]
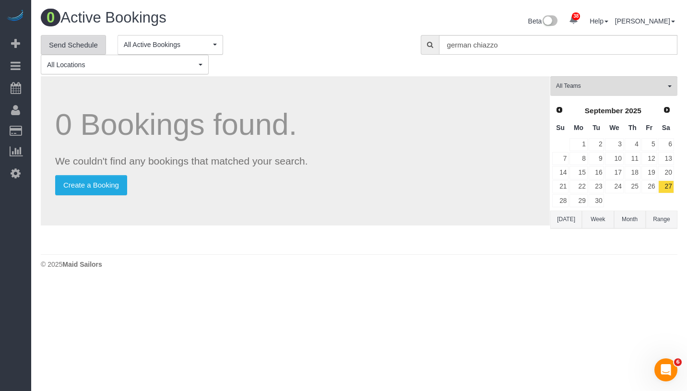
click at [73, 48] on link "Send Schedule" at bounding box center [73, 45] width 65 height 20
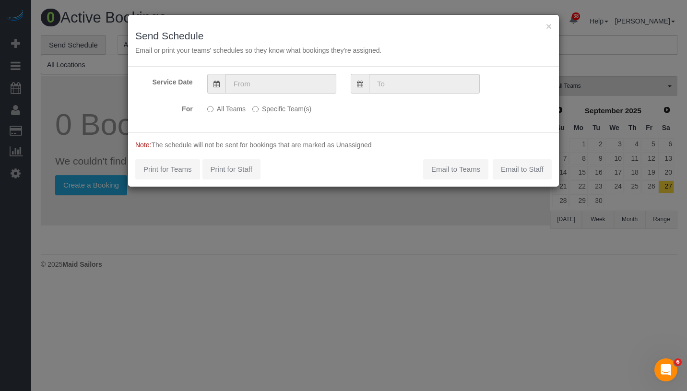
click at [252, 106] on p "All Teams Specific Team(s)" at bounding box center [307, 107] width 201 height 13
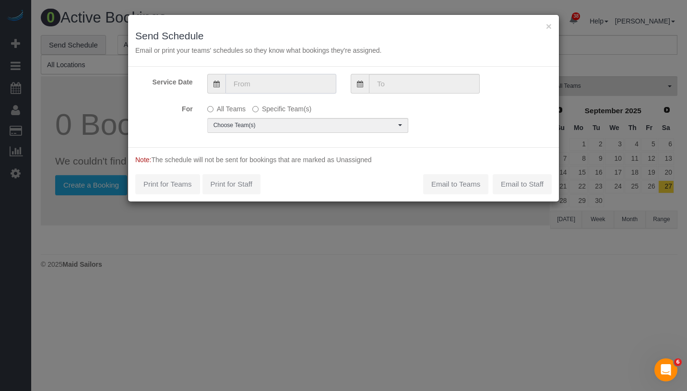
click at [293, 79] on input "text" at bounding box center [281, 84] width 111 height 20
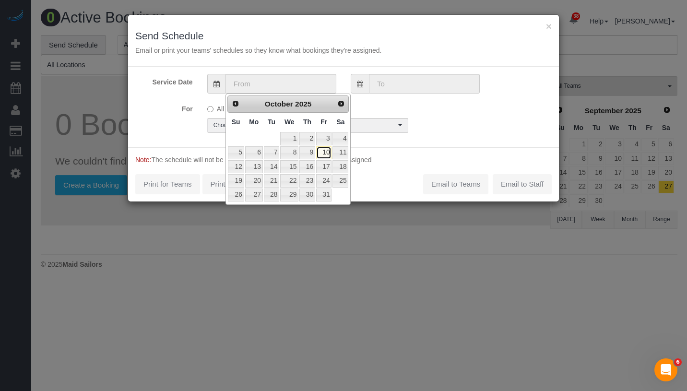
click at [325, 155] on link "10" at bounding box center [323, 152] width 15 height 13
type input "[DATE]"
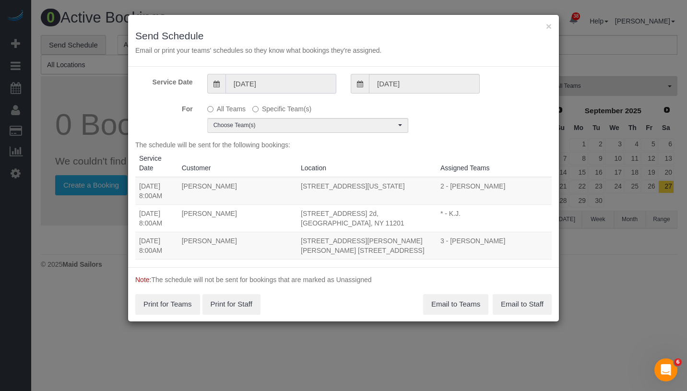
click at [303, 86] on input "[DATE]" at bounding box center [281, 84] width 111 height 20
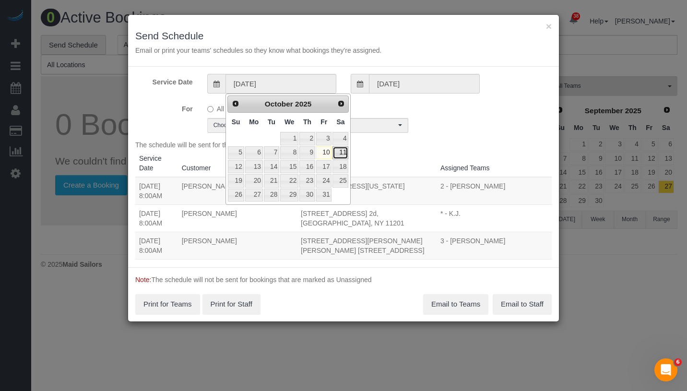
click at [339, 158] on link "11" at bounding box center [341, 152] width 16 height 13
type input "10/11/2025"
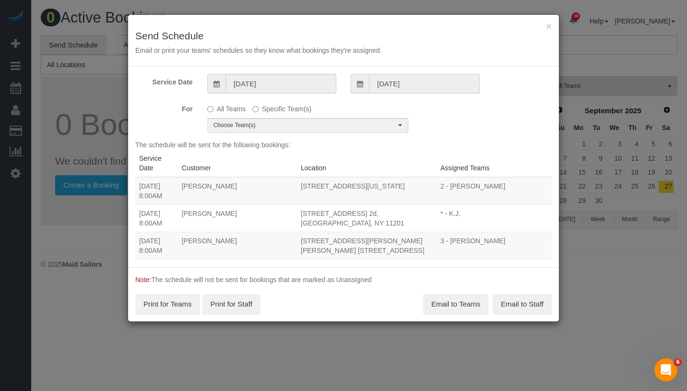
click at [380, 82] on input "[DATE]" at bounding box center [424, 84] width 111 height 20
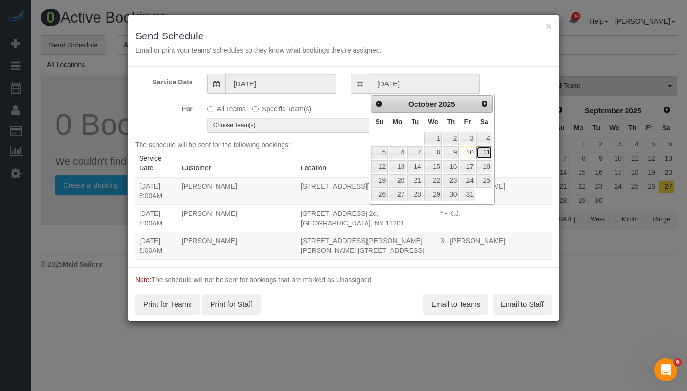
click at [479, 152] on link "11" at bounding box center [485, 152] width 16 height 13
type input "10/11/2025"
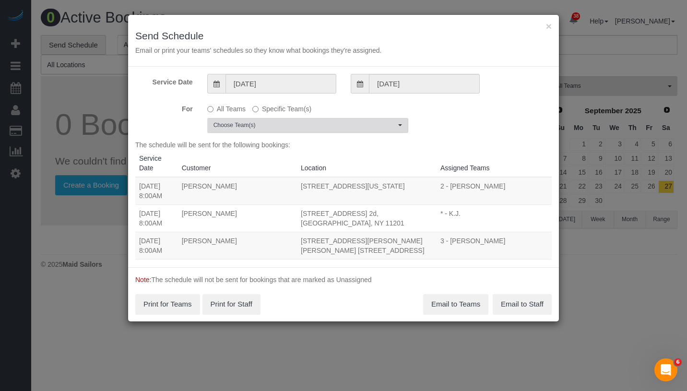
click at [311, 124] on span "Choose Team(s)" at bounding box center [305, 125] width 182 height 8
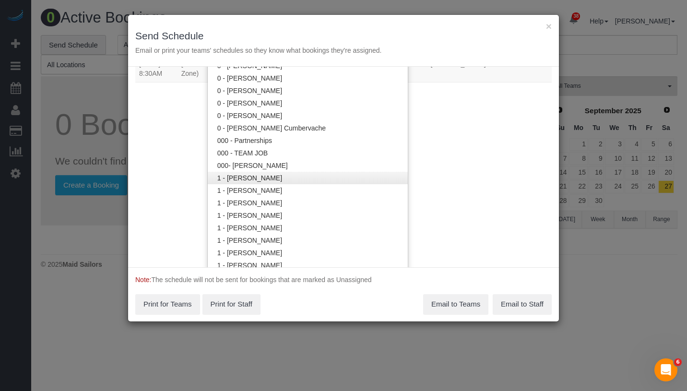
scroll to position [189, 0]
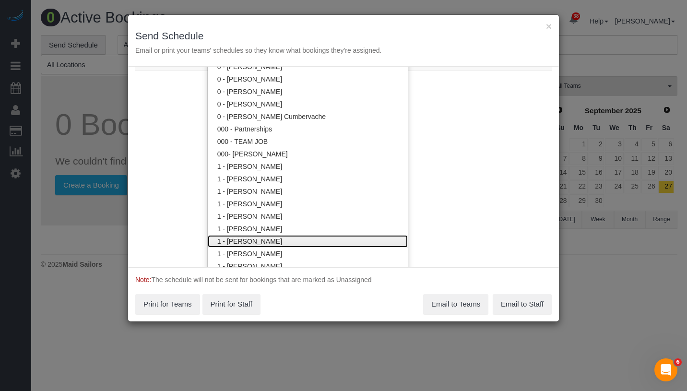
click at [301, 240] on link "1 - [PERSON_NAME]" at bounding box center [308, 241] width 200 height 12
click at [445, 141] on div "Service Date 10/11/2025 10/11/2025 For All Teams Specific Team(s) 1 - Chrisdarl…" at bounding box center [343, 167] width 431 height 201
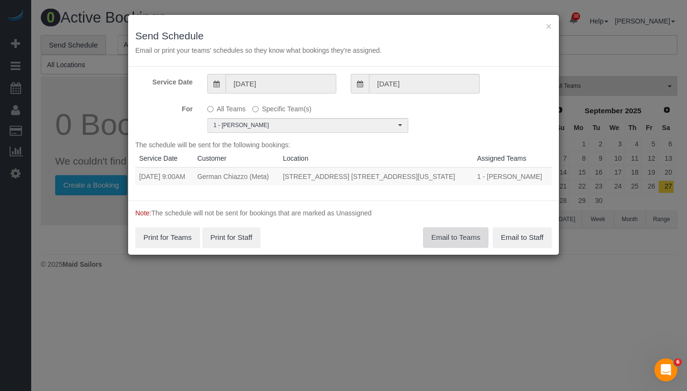
click at [452, 237] on button "Email to Teams" at bounding box center [455, 238] width 65 height 20
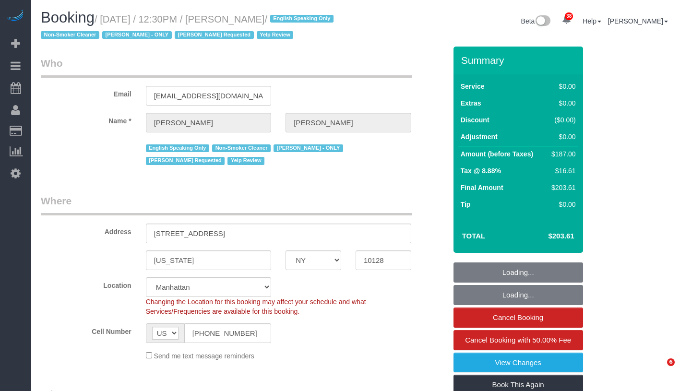
select select "NY"
select select "number:89"
select select "number:90"
select select "number:15"
select select "number:5"
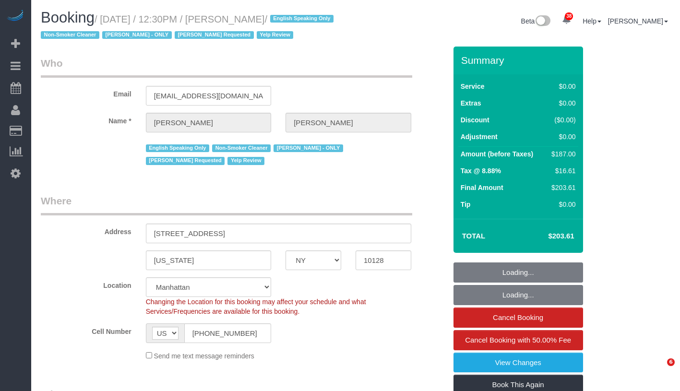
select select "2"
select select "object:1601"
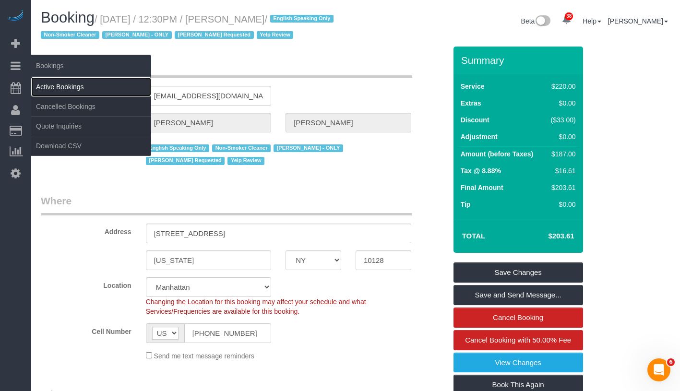
click at [63, 85] on link "Active Bookings" at bounding box center [91, 86] width 120 height 19
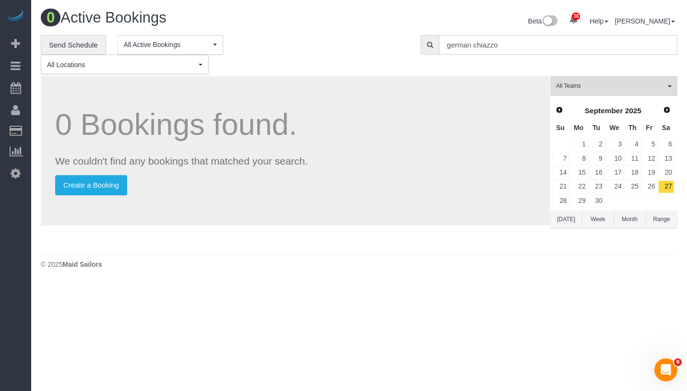
click at [531, 42] on input "german chiazzo" at bounding box center [558, 45] width 239 height 20
paste input "[PERSON_NAME]"
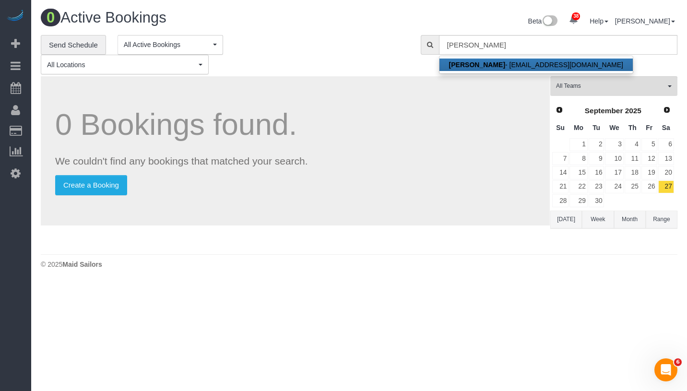
click at [495, 65] on link "Hayley Simkin - hayleysimkin@yahoo.com" at bounding box center [536, 65] width 193 height 12
type input "hayleysimkin@yahoo.com"
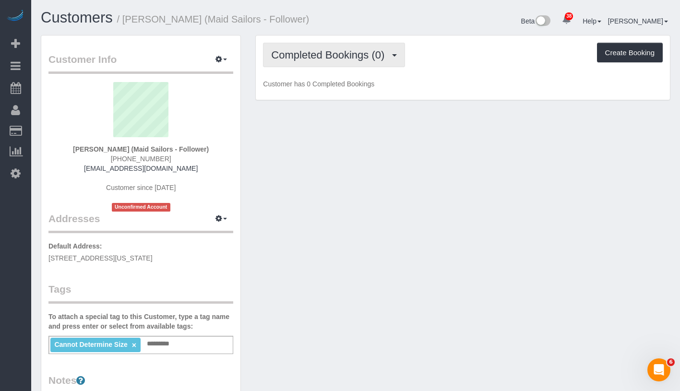
click at [314, 56] on span "Completed Bookings (0)" at bounding box center [330, 55] width 118 height 12
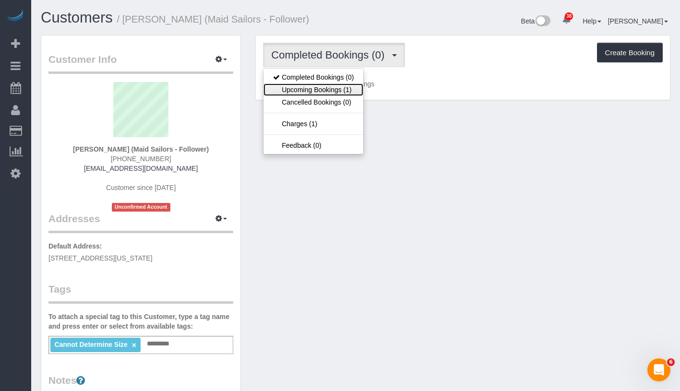
click at [318, 87] on link "Upcoming Bookings (1)" at bounding box center [314, 90] width 100 height 12
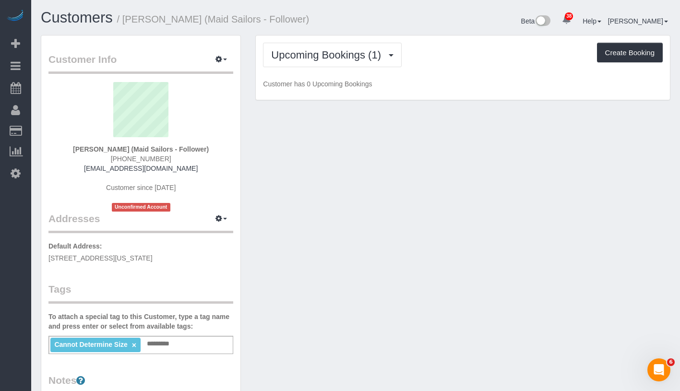
click at [452, 56] on div "Upcoming Bookings (1) Completed Bookings (0) Upcoming Bookings (1) Cancelled Bo…" at bounding box center [463, 55] width 400 height 24
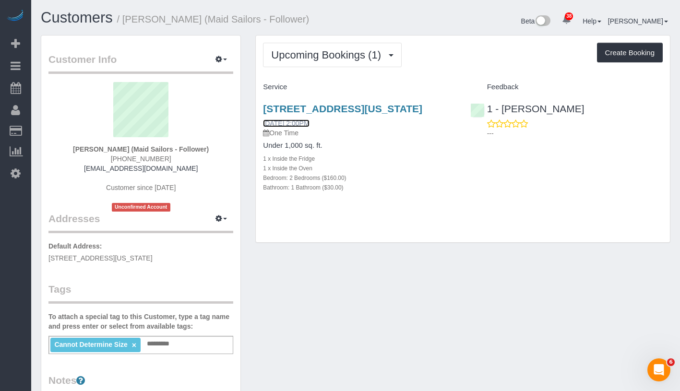
click at [292, 127] on link "10/10/2025 2:00PM" at bounding box center [286, 124] width 46 height 8
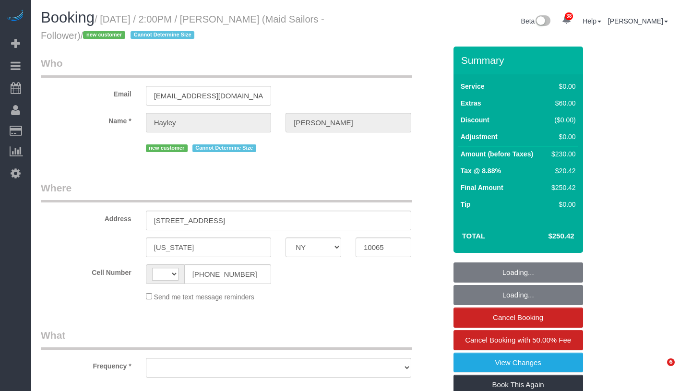
select select "NY"
select select "string:[GEOGRAPHIC_DATA]"
select select "object:823"
select select "number:89"
select select "number:90"
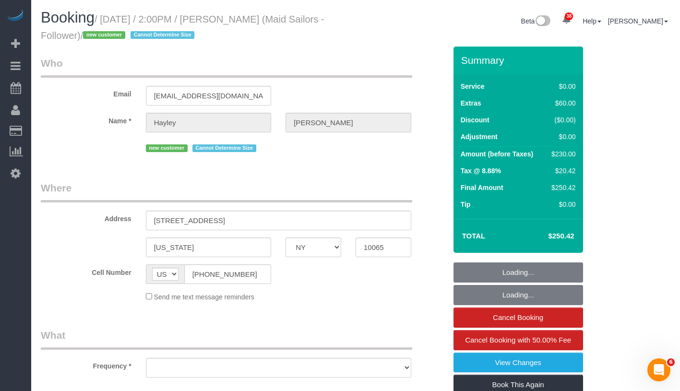
select select "number:15"
select select "number:5"
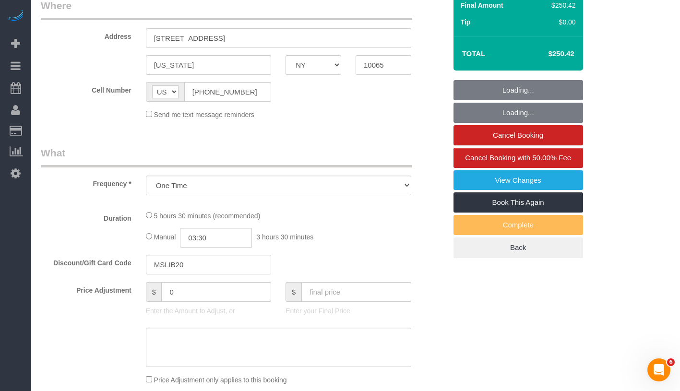
select select "string:stripe-pm_1SFyuF4VGloSiKo7ErDI01Io"
select select "2"
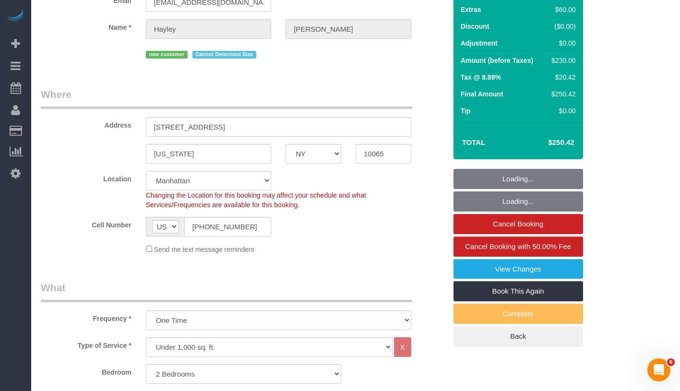
select select "spot1"
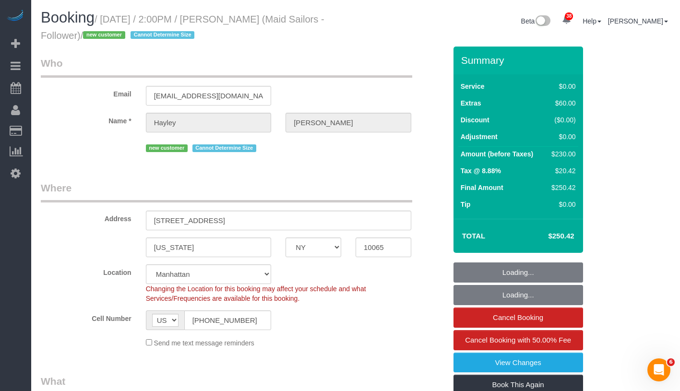
select select "2"
select select "object:1556"
drag, startPoint x: 233, startPoint y: 18, endPoint x: 294, endPoint y: 19, distance: 60.5
click at [294, 19] on small "/ [DATE] / 2:00PM / [PERSON_NAME] (Maid Sailors - Follower) / new customer Cann…" at bounding box center [183, 27] width 284 height 27
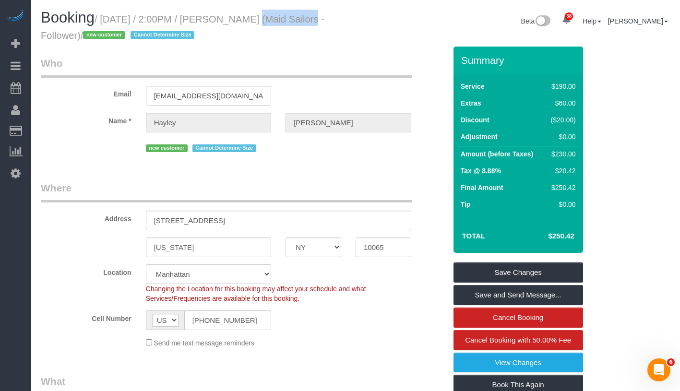
drag, startPoint x: 107, startPoint y: 19, endPoint x: 124, endPoint y: 39, distance: 26.6
click at [124, 39] on small "/ [DATE] / 2:00PM / [PERSON_NAME] (Maid Sailors - Follower) / new customer Cann…" at bounding box center [183, 27] width 284 height 27
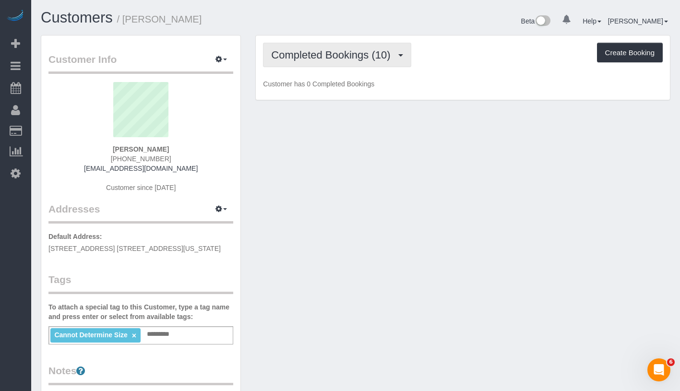
click at [317, 63] on button "Completed Bookings (10)" at bounding box center [337, 55] width 148 height 24
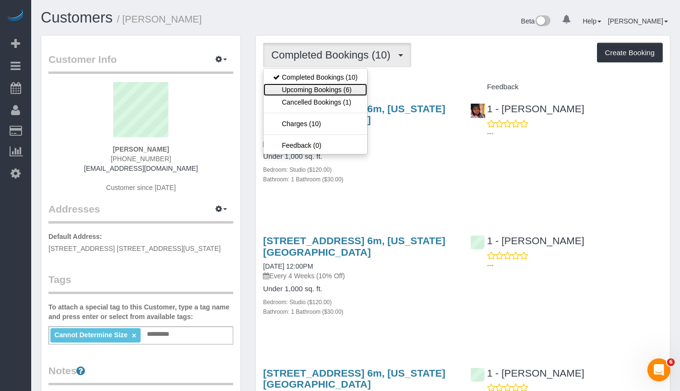
click at [317, 91] on link "Upcoming Bookings (6)" at bounding box center [316, 90] width 104 height 12
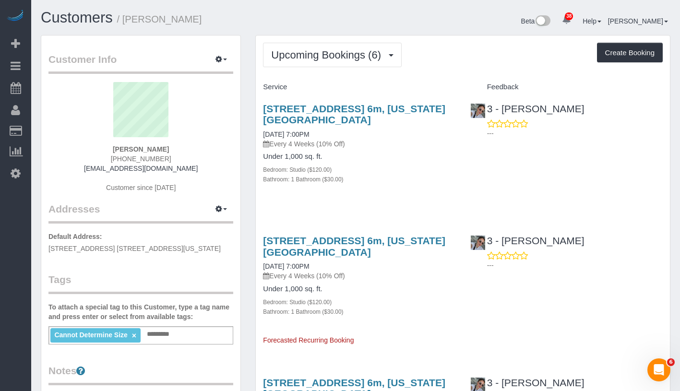
click at [317, 91] on div "Service" at bounding box center [359, 87] width 207 height 16
drag, startPoint x: 105, startPoint y: 148, endPoint x: 185, endPoint y: 146, distance: 80.2
click at [185, 146] on div "Caitlin O'Brien (917) 710-0160 caobrien1412@gmail.com Customer since 2025" at bounding box center [140, 142] width 185 height 120
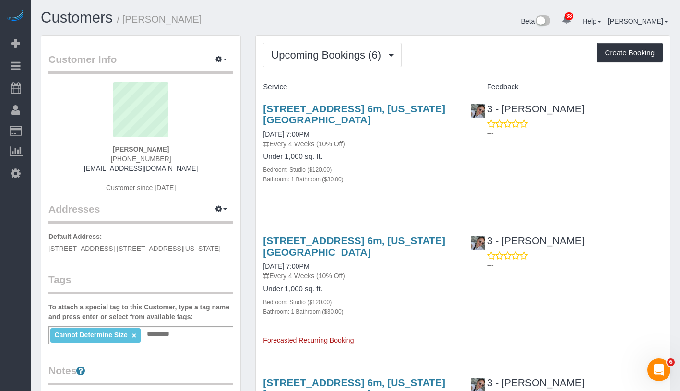
copy strong "Caitlin O'Brien"
drag, startPoint x: 258, startPoint y: 134, endPoint x: 335, endPoint y: 132, distance: 76.8
click at [335, 132] on div "210 West 89th Street, Apt. 6m, New York, NY 10024 10/13/2025 7:00PM Every 4 Wee…" at bounding box center [359, 149] width 207 height 108
copy link "10/13/2025 7:00PM"
click at [309, 65] on button "Upcoming Bookings (6)" at bounding box center [332, 55] width 139 height 24
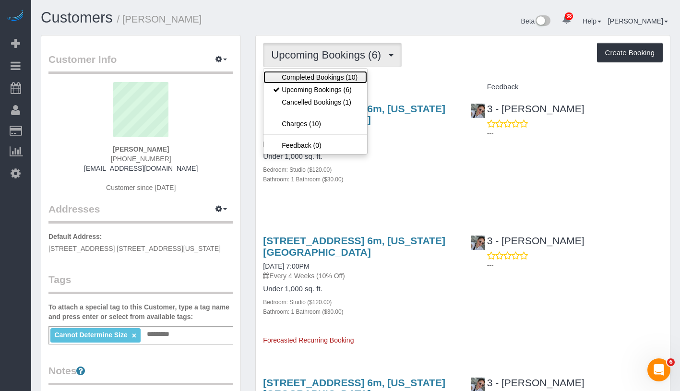
click at [316, 72] on link "Completed Bookings (10)" at bounding box center [316, 77] width 104 height 12
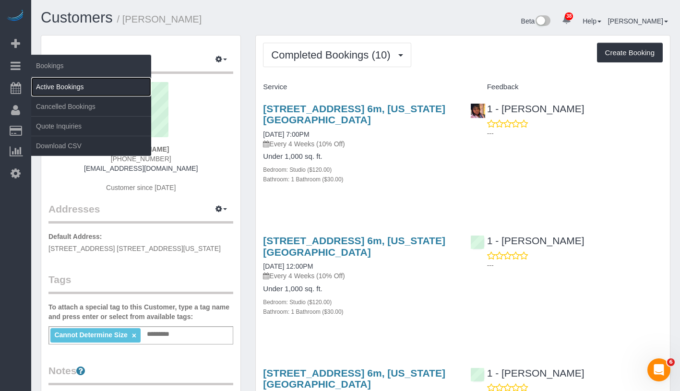
click at [67, 84] on link "Active Bookings" at bounding box center [91, 86] width 120 height 19
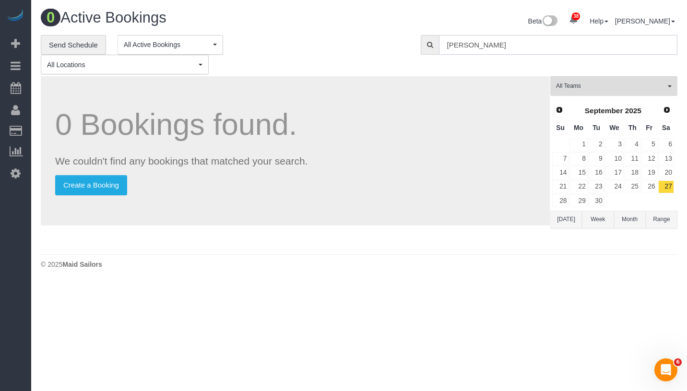
click at [523, 49] on input "Hayley Simkin" at bounding box center [558, 45] width 239 height 20
paste input "Amanda Mihaly"
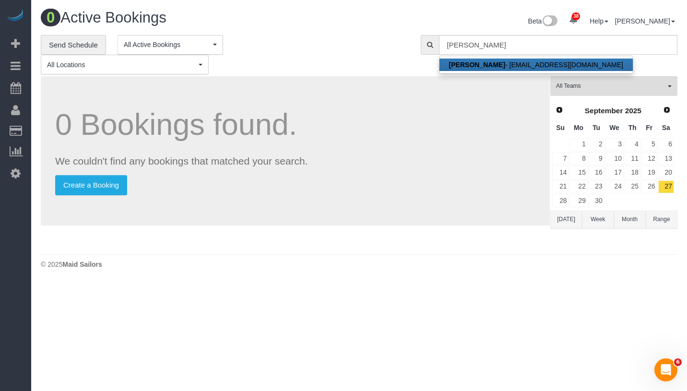
click at [529, 65] on link "Amanda Mihaly - amihaly@hotmail.com" at bounding box center [536, 65] width 193 height 12
type input "amihaly@hotmail.com"
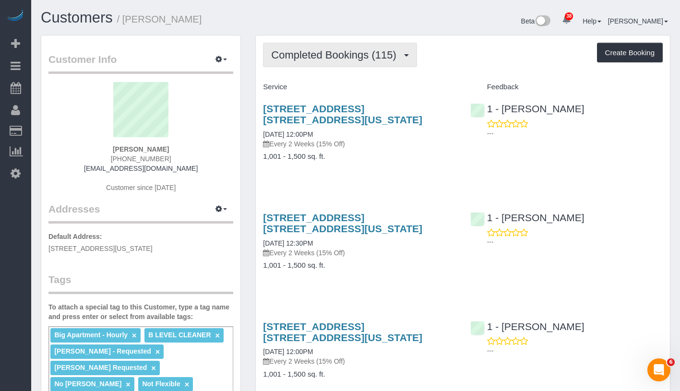
click at [288, 66] on button "Completed Bookings (115)" at bounding box center [340, 55] width 154 height 24
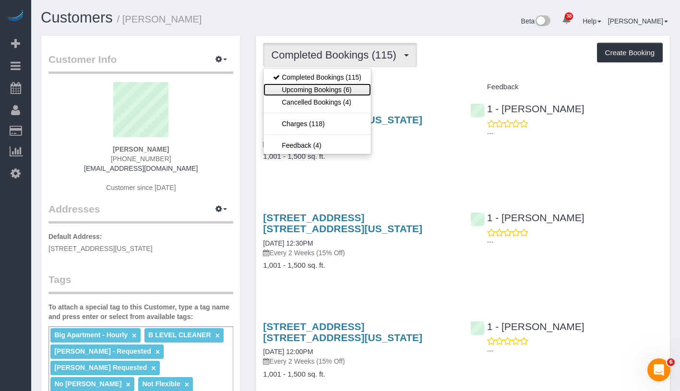
click at [306, 91] on link "Upcoming Bookings (6)" at bounding box center [318, 90] width 108 height 12
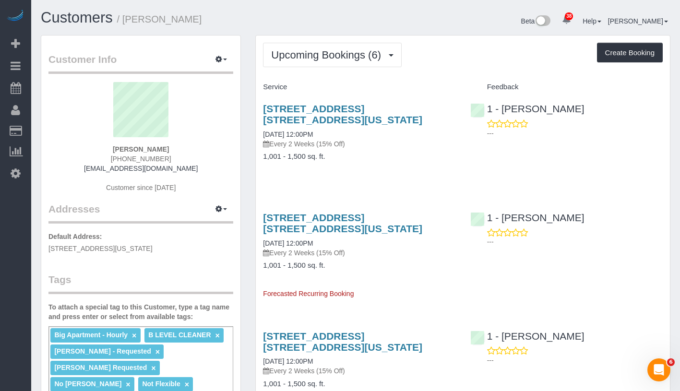
drag, startPoint x: 110, startPoint y: 145, endPoint x: 171, endPoint y: 149, distance: 61.1
click at [171, 149] on div "Amanda Mihaly 646-761-9694 amihaly@hotmail.com Customer since 2020" at bounding box center [140, 142] width 185 height 120
copy strong "[PERSON_NAME]"
drag, startPoint x: 260, startPoint y: 134, endPoint x: 349, endPoint y: 134, distance: 88.8
click at [349, 134] on div "255 E 74th Street, Apt. 19b, New York, NY 10021 10/10/2025 12:00PM Every 2 Week…" at bounding box center [359, 137] width 207 height 85
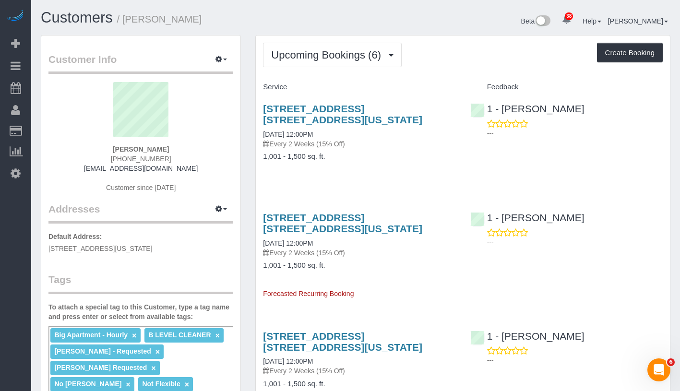
copy link "10/10/2025 12:00PM"
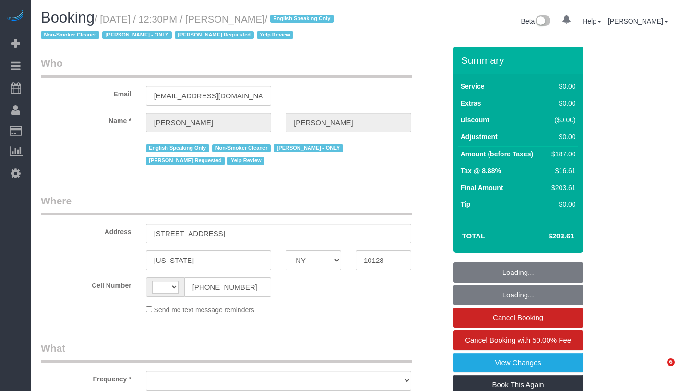
select select "NY"
select select "object:609"
select select "string:stripe-pm_1PsPP14VGloSiKo7KAxZUUsI"
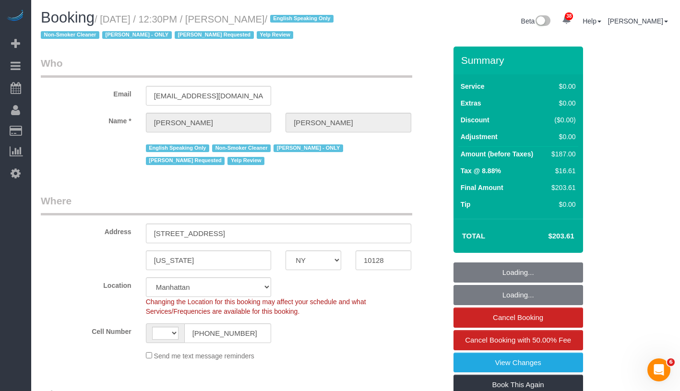
select select "object:619"
select select "string:[GEOGRAPHIC_DATA]"
select select "number:89"
select select "number:90"
select select "number:15"
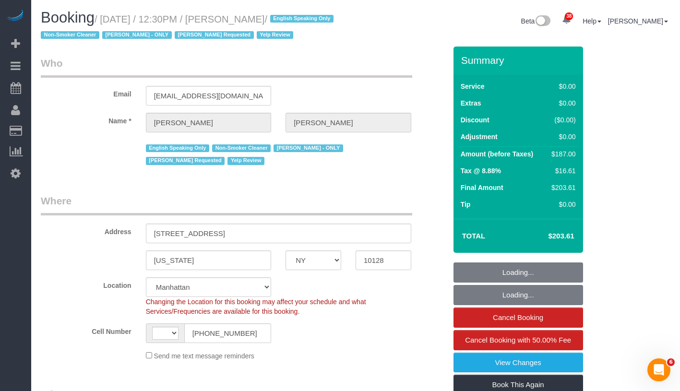
select select "number:5"
select select "2"
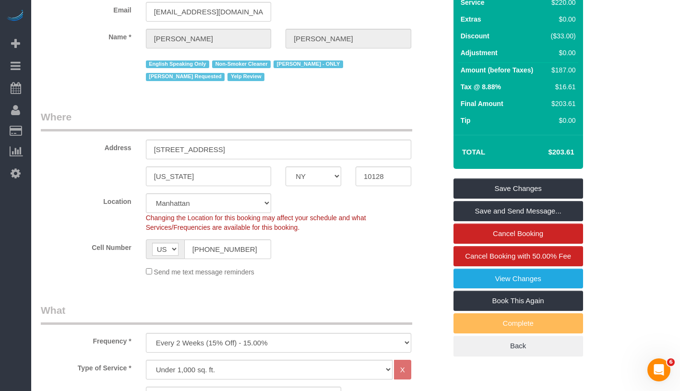
scroll to position [76, 0]
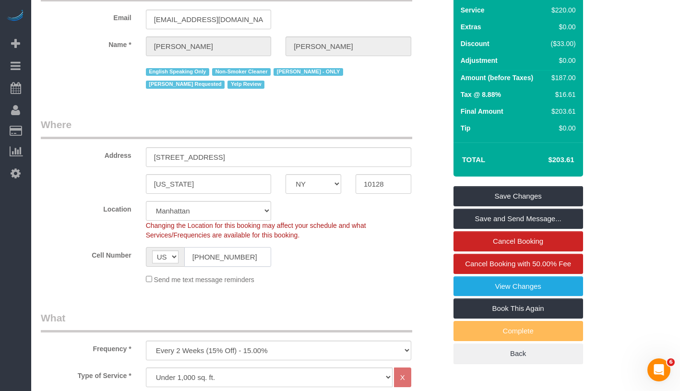
click at [227, 253] on input "[PHONE_NUMBER]" at bounding box center [227, 257] width 87 height 20
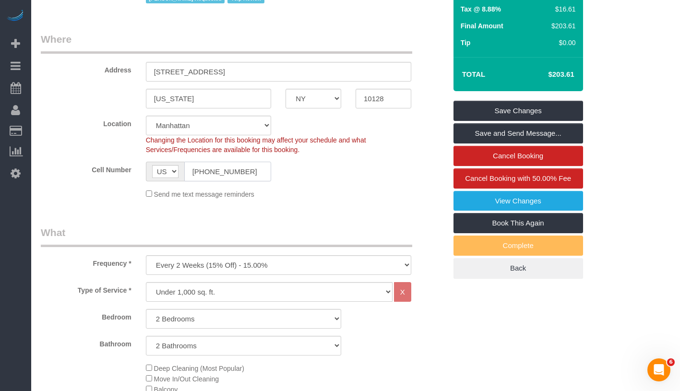
scroll to position [0, 0]
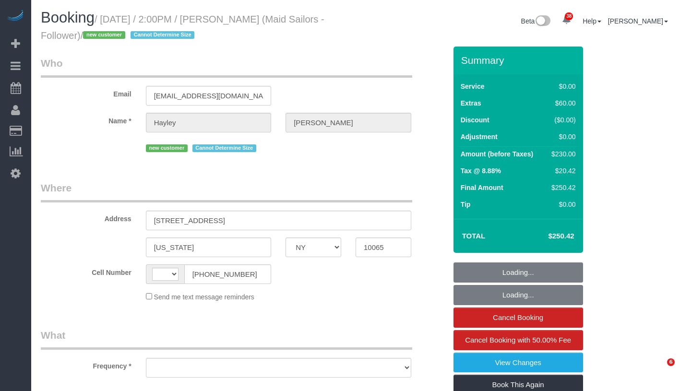
select select "NY"
select select "string:[GEOGRAPHIC_DATA]"
select select "2"
select select "number:89"
select select "number:90"
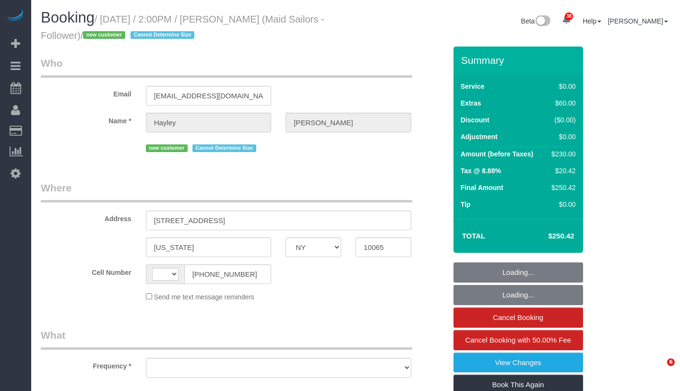
select select "number:15"
select select "number:5"
select select "string:stripe-pm_1SFyuF4VGloSiKo7ErDI01Io"
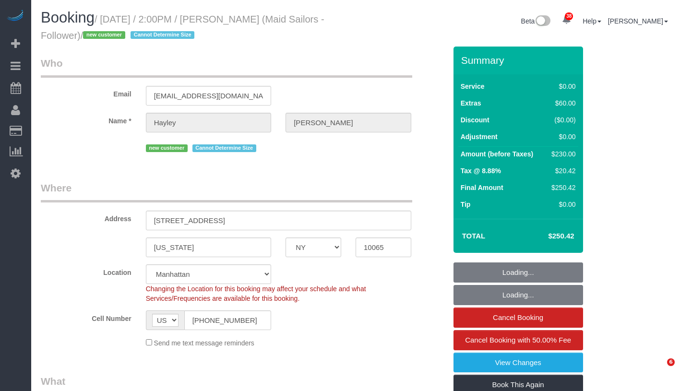
select select "object:1520"
select select "spot1"
select select "2"
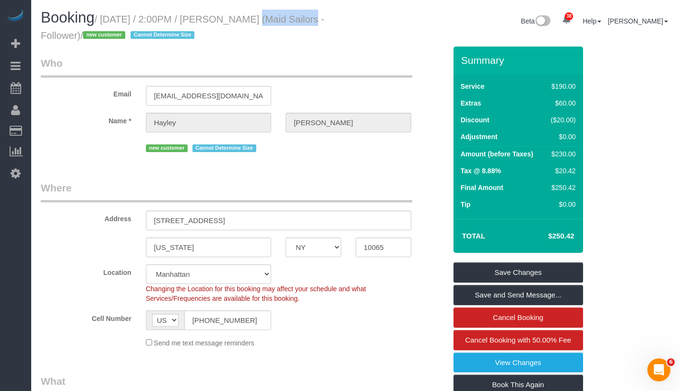
drag, startPoint x: 236, startPoint y: 18, endPoint x: 294, endPoint y: 21, distance: 58.2
click at [294, 21] on small "/ October 10, 2025 / 2:00PM / Hayley Simkin (Maid Sailors - Follower) / new cus…" at bounding box center [183, 27] width 284 height 27
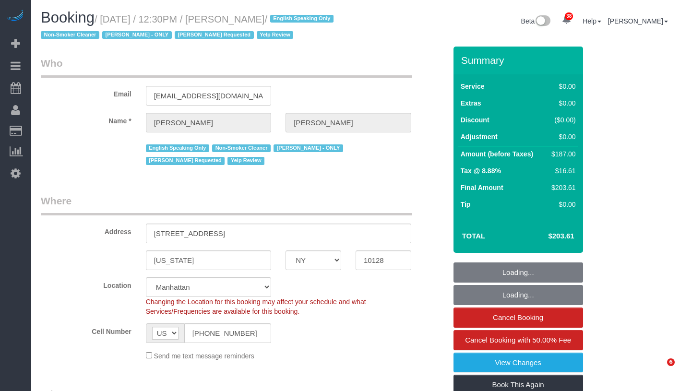
select select "NY"
select select "string:stripe-pm_1PsPP14VGloSiKo7KAxZUUsI"
select select "number:89"
select select "number:90"
select select "number:15"
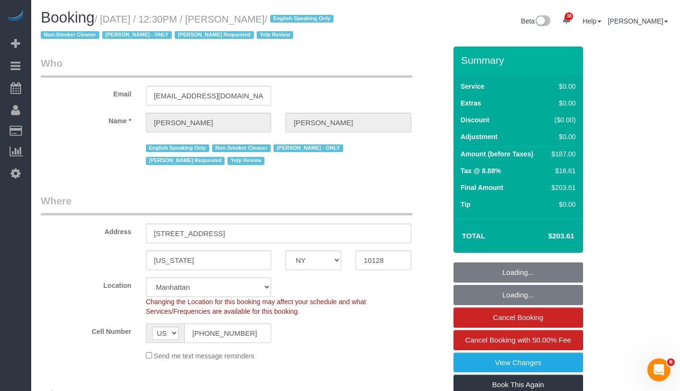
select select "number:5"
select select "object:1007"
select select "2"
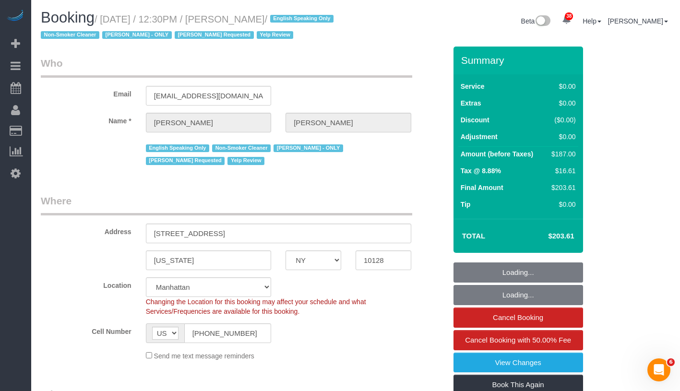
select select "2"
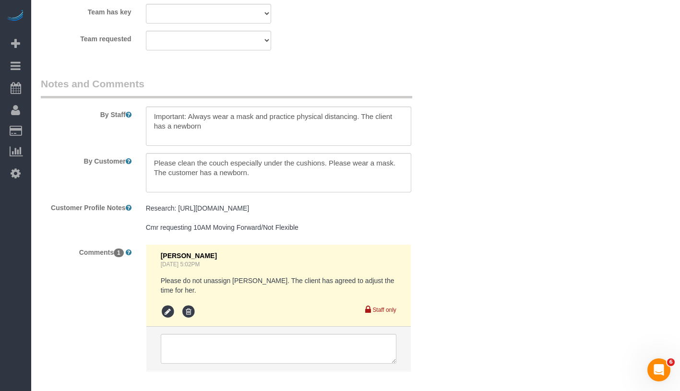
scroll to position [1479, 0]
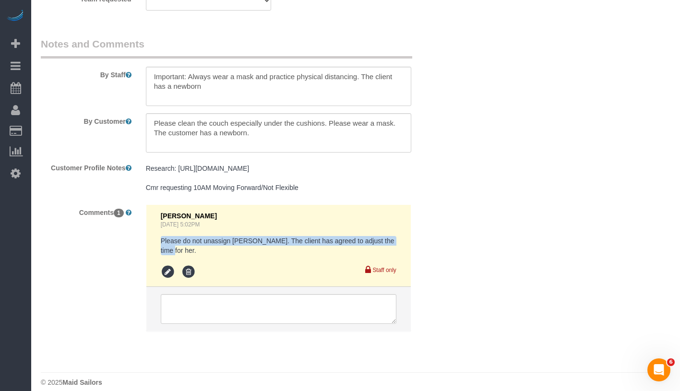
drag, startPoint x: 155, startPoint y: 239, endPoint x: 398, endPoint y: 239, distance: 242.9
click at [398, 239] on li "Geraldine Ruiz Sep 19, 2025 5:02PM Please do not unassign Paula. The client has…" at bounding box center [278, 246] width 265 height 82
click at [165, 192] on div "Research: https://streeteasy.com/rental/2373573 Cmr requesting 10AM Moving Forw…" at bounding box center [279, 178] width 280 height 37
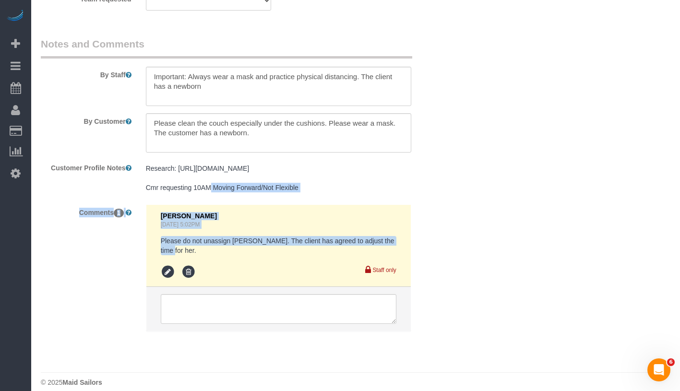
drag, startPoint x: 147, startPoint y: 186, endPoint x: 397, endPoint y: 240, distance: 256.4
click at [397, 240] on sui-booking-comments "By Staff By Customer Customer Profile Notes Research: https://streeteasy.com/re…" at bounding box center [244, 189] width 406 height 304
copy sui-booking-comments "Cmr requesting 10AM Moving Forward/Not Flexible Comments 1 Geraldine Ruiz Sep 1…"
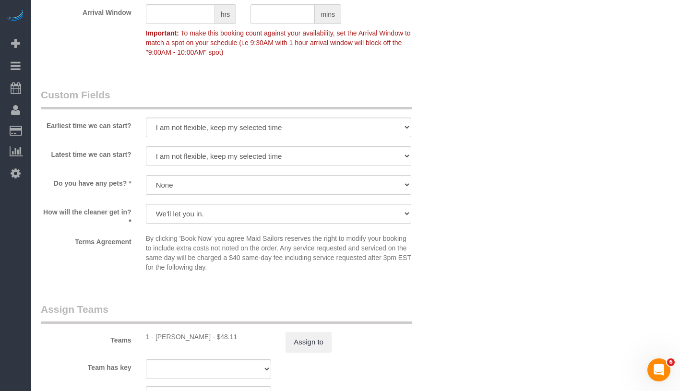
scroll to position [797, 0]
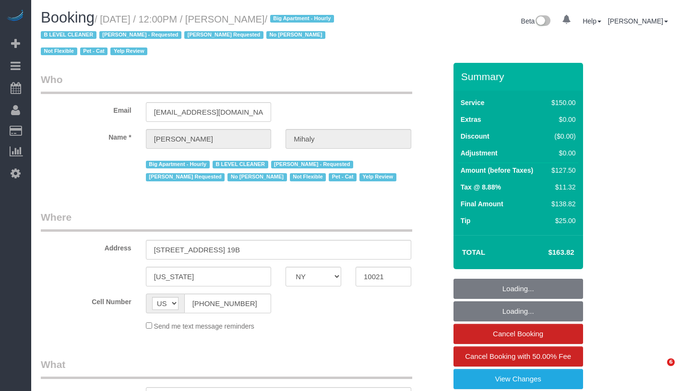
select select "NY"
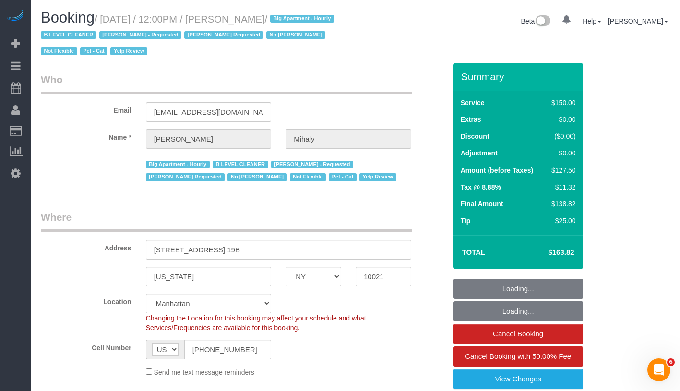
select select "number:89"
select select "number:90"
select select "number:15"
select select "number:5"
select select "number:21"
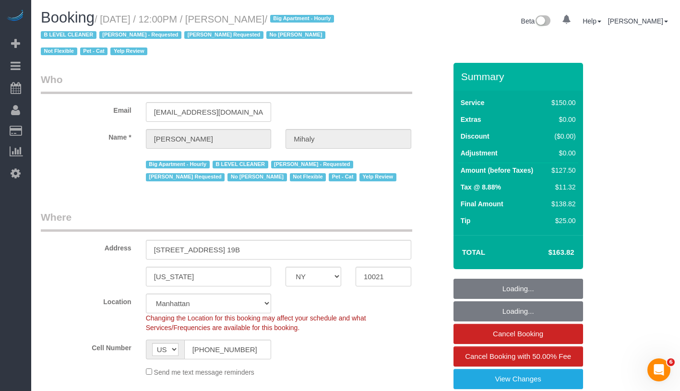
select select "object:1092"
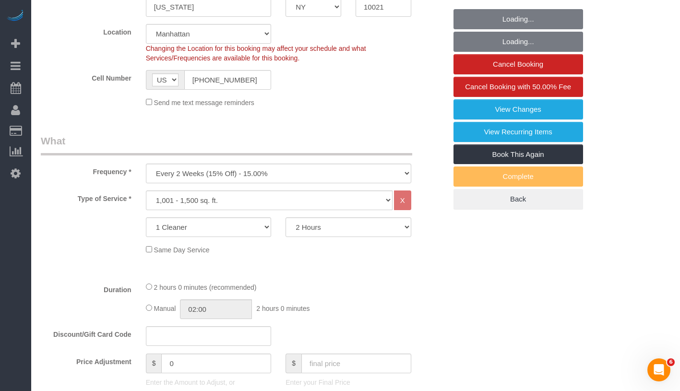
select select "string:stripe-pm_1H5GA44VGloSiKo7GvbfxayA"
select select "spot1"
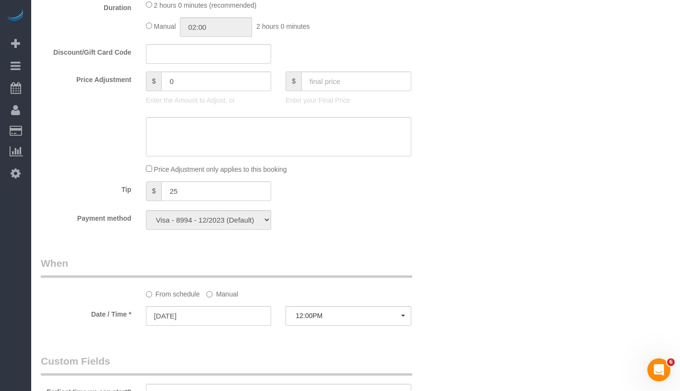
select select "object:1539"
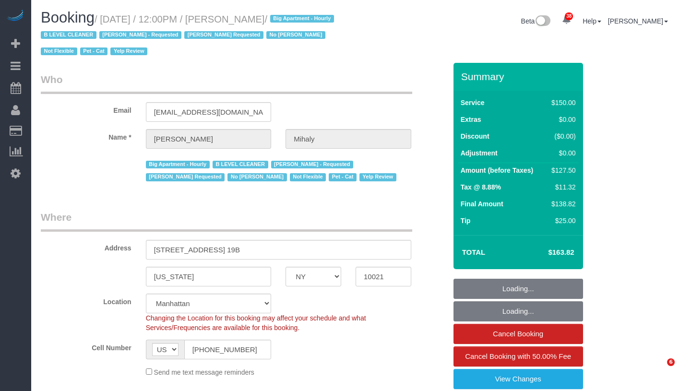
select select "NY"
select select "number:89"
select select "number:90"
select select "number:15"
select select "number:5"
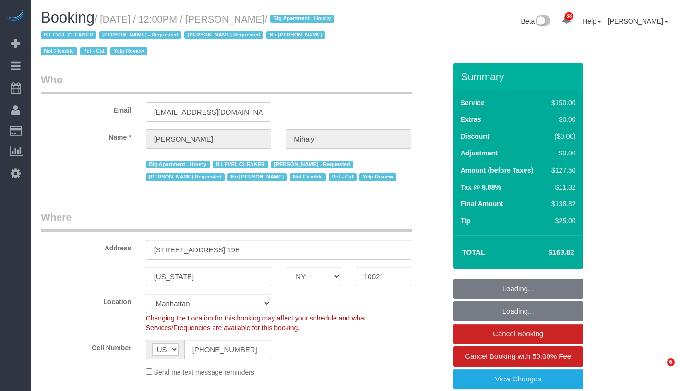
select select "number:21"
select select "spot1"
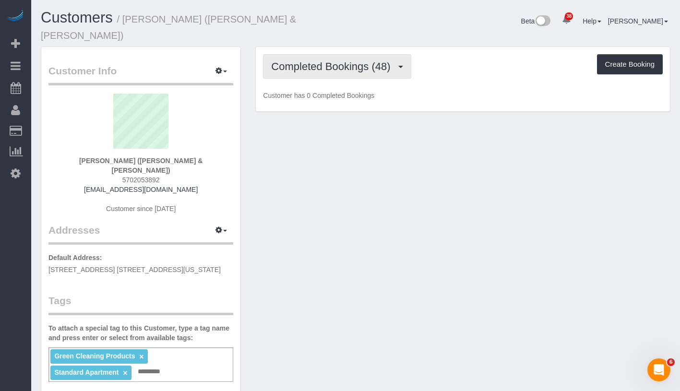
click at [322, 60] on span "Completed Bookings (48)" at bounding box center [333, 66] width 124 height 12
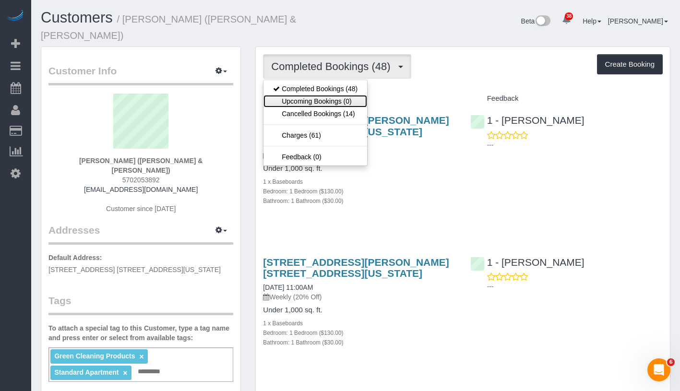
click at [323, 95] on link "Upcoming Bookings (0)" at bounding box center [316, 101] width 104 height 12
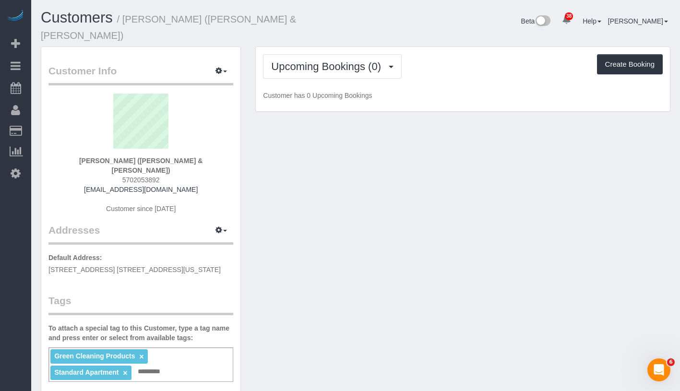
click at [454, 56] on div "Upcoming Bookings (0) Completed Bookings (48) Upcoming Bookings (0) Cancelled B…" at bounding box center [463, 66] width 400 height 24
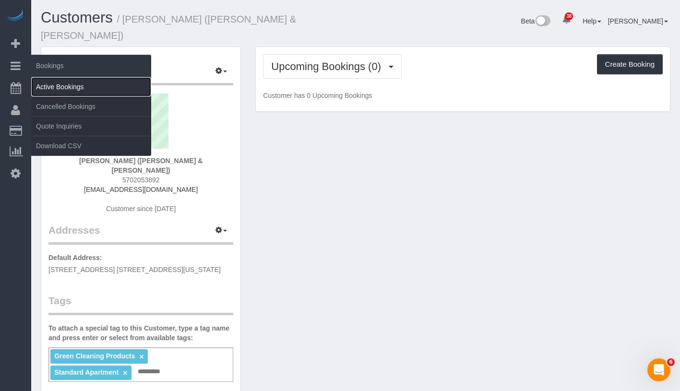
click at [60, 84] on link "Active Bookings" at bounding box center [91, 86] width 120 height 19
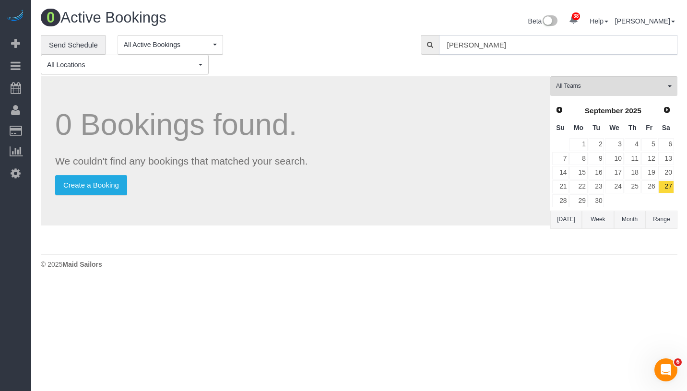
click at [564, 49] on input "amanda mihal" at bounding box center [558, 45] width 239 height 20
paste input "Alyson Cohen"
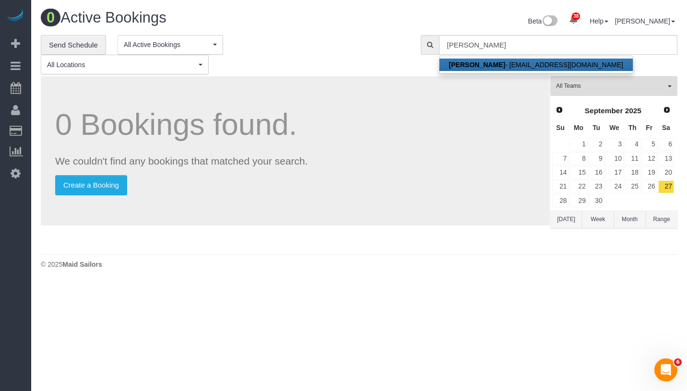
click at [527, 67] on link "Alyson Cohen - aac2128@gmail.com" at bounding box center [536, 65] width 193 height 12
type input "aac2128@gmail.com"
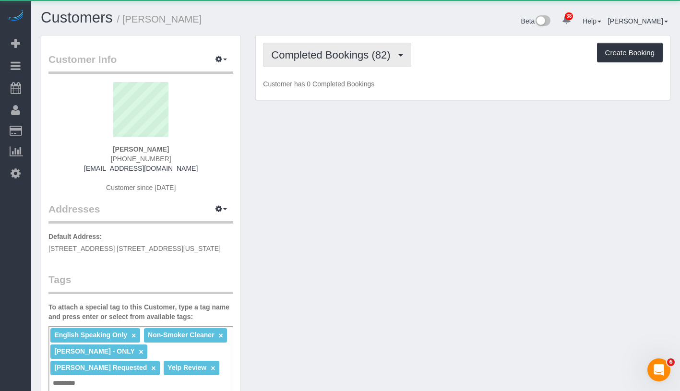
click at [318, 59] on span "Completed Bookings (82)" at bounding box center [333, 55] width 124 height 12
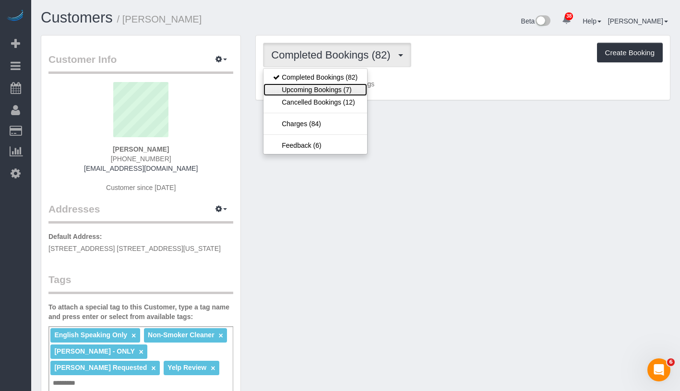
click at [315, 90] on link "Upcoming Bookings (7)" at bounding box center [316, 90] width 104 height 12
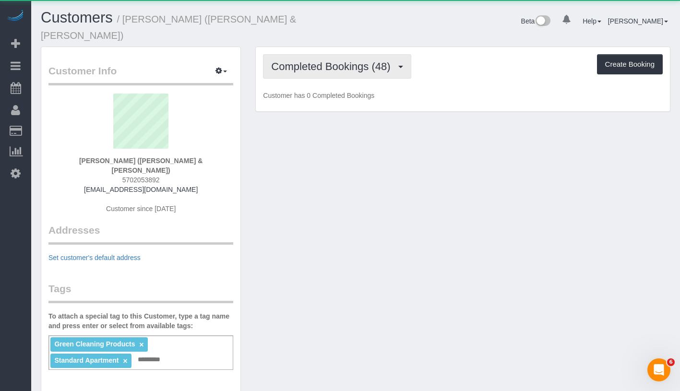
click at [347, 60] on span "Completed Bookings (48)" at bounding box center [333, 66] width 124 height 12
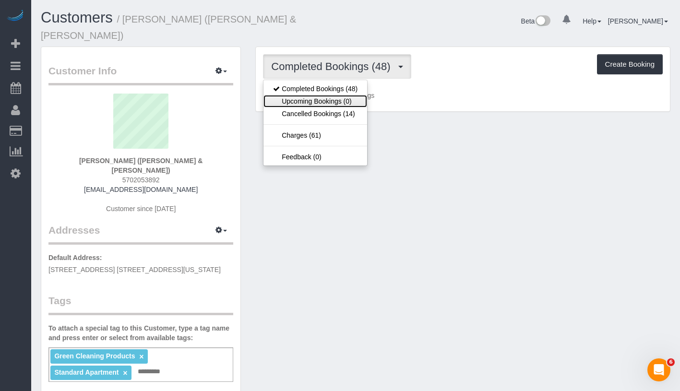
click at [331, 95] on link "Upcoming Bookings (0)" at bounding box center [316, 101] width 104 height 12
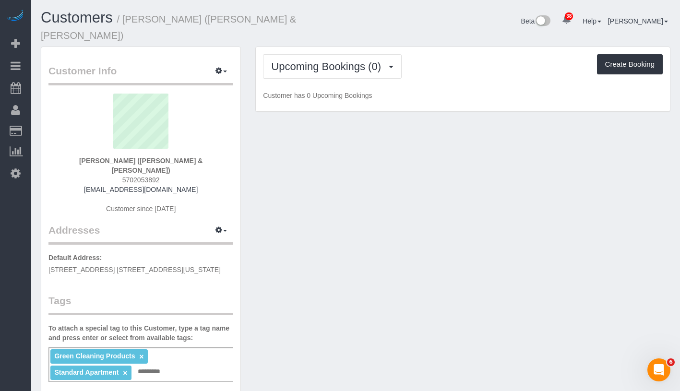
click at [434, 69] on div "Upcoming Bookings (0) Completed Bookings (48) Upcoming Bookings (0) Cancelled B…" at bounding box center [463, 79] width 414 height 65
click at [376, 60] on span "Upcoming Bookings (0)" at bounding box center [328, 66] width 115 height 12
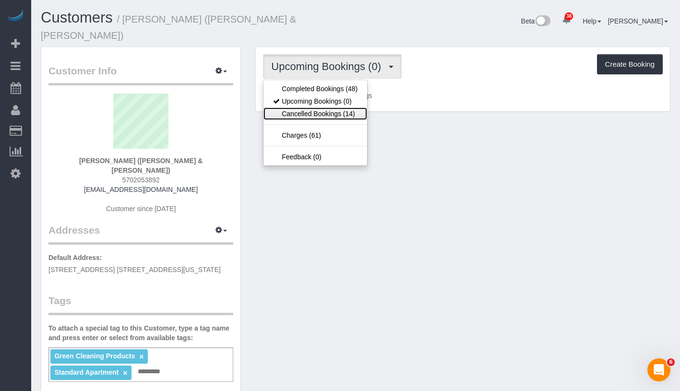
click at [336, 108] on link "Cancelled Bookings (14)" at bounding box center [316, 114] width 104 height 12
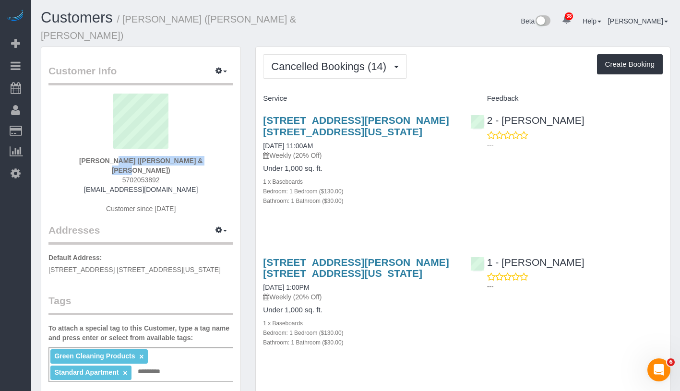
drag, startPoint x: 83, startPoint y: 148, endPoint x: 181, endPoint y: 147, distance: 98.4
click at [181, 147] on div "[PERSON_NAME] ([PERSON_NAME] & [PERSON_NAME]) 5702053892 [EMAIL_ADDRESS][DOMAIN…" at bounding box center [140, 159] width 185 height 130
click at [437, 56] on div "Cancelled Bookings (14) Completed Bookings (48) Upcoming Bookings (0) Cancelled…" at bounding box center [463, 66] width 400 height 24
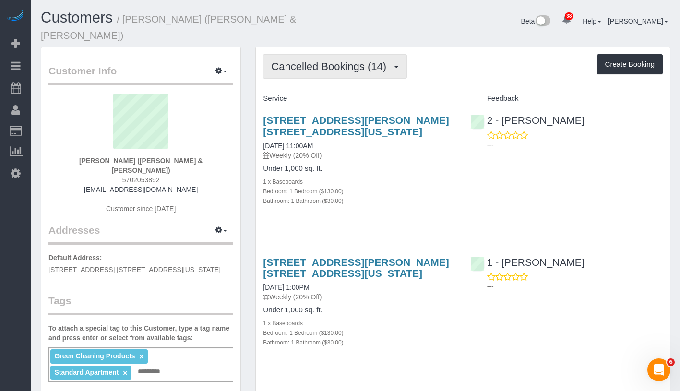
click at [314, 60] on span "Cancelled Bookings (14)" at bounding box center [331, 66] width 120 height 12
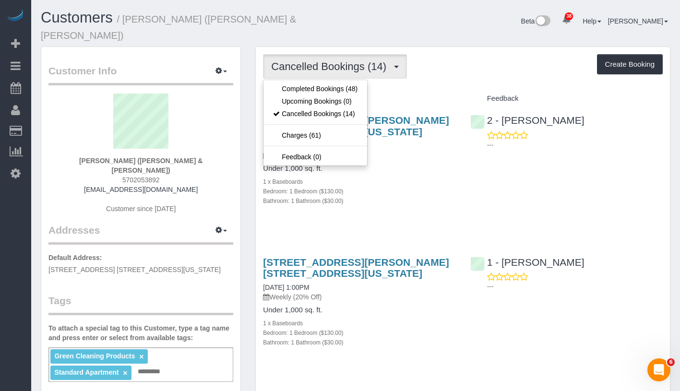
click at [77, 146] on div "[PERSON_NAME] ([PERSON_NAME] & [PERSON_NAME]) 5702053892 [EMAIL_ADDRESS][DOMAIN…" at bounding box center [140, 159] width 185 height 130
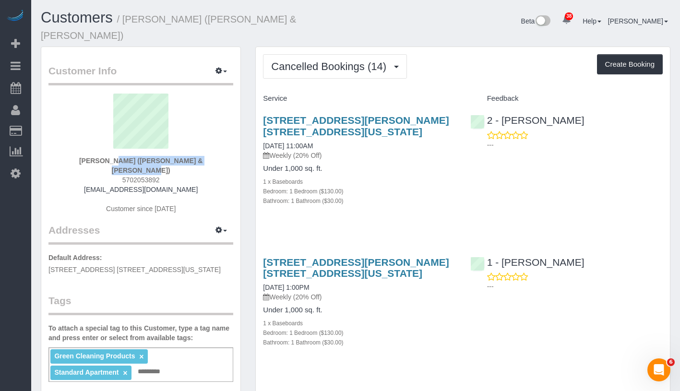
drag, startPoint x: 79, startPoint y: 150, endPoint x: 213, endPoint y: 150, distance: 133.5
click at [213, 150] on div "[PERSON_NAME] ([PERSON_NAME] & [PERSON_NAME]) 5702053892 [EMAIL_ADDRESS][DOMAIN…" at bounding box center [140, 159] width 185 height 130
copy strong "[PERSON_NAME] ([PERSON_NAME] & [PERSON_NAME])"
drag, startPoint x: 259, startPoint y: 273, endPoint x: 342, endPoint y: 273, distance: 82.6
click at [342, 273] on div "[STREET_ADDRESS][PERSON_NAME] [STREET_ADDRESS][US_STATE] [DATE] 1:00PM Weekly (…" at bounding box center [359, 308] width 207 height 118
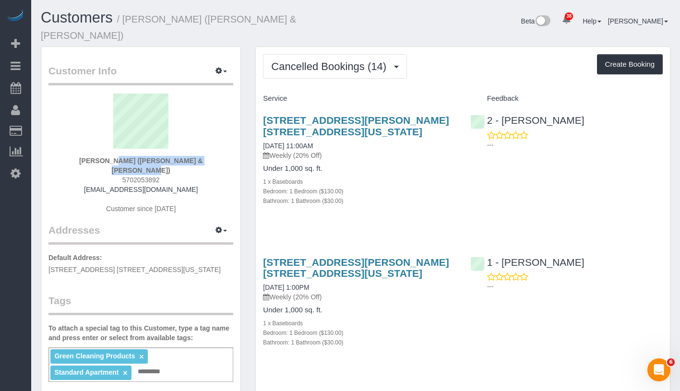
copy link "[DATE] 1:00PM"
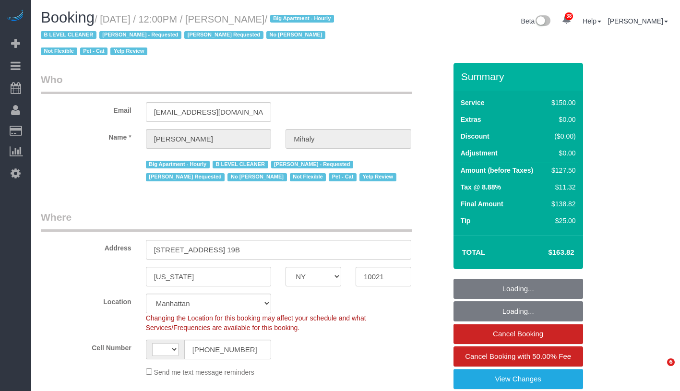
select select "NY"
select select "number:89"
select select "number:90"
select select "number:15"
select select "number:5"
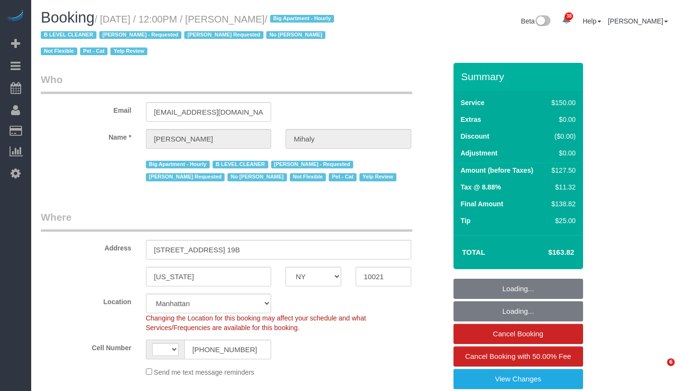
select select "number:21"
select select "string:[GEOGRAPHIC_DATA]"
select select "string:stripe-pm_1H5GA44VGloSiKo7GvbfxayA"
select select "object:1539"
select select "spot1"
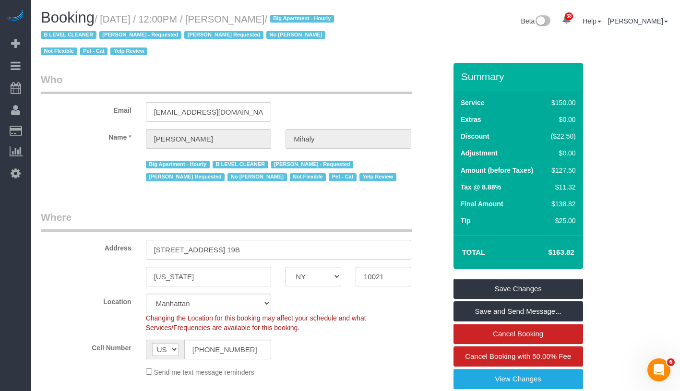
drag, startPoint x: 149, startPoint y: 249, endPoint x: 247, endPoint y: 258, distance: 98.4
click at [247, 258] on input "[STREET_ADDRESS] 19B" at bounding box center [278, 250] width 265 height 20
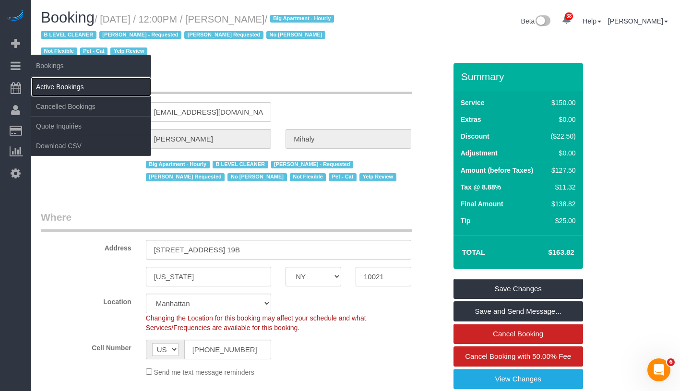
click at [53, 86] on link "Active Bookings" at bounding box center [91, 86] width 120 height 19
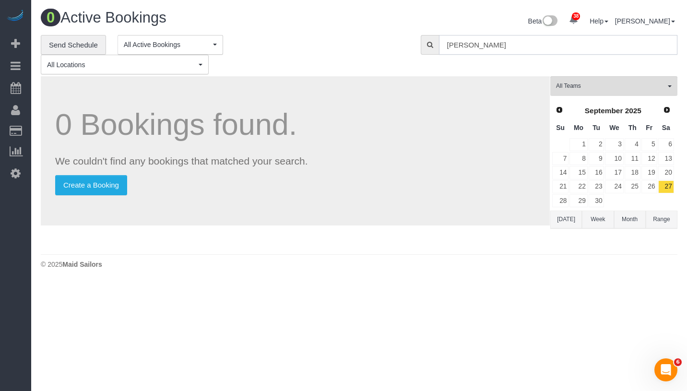
click at [513, 43] on input "Andrew Norwich" at bounding box center [558, 45] width 239 height 20
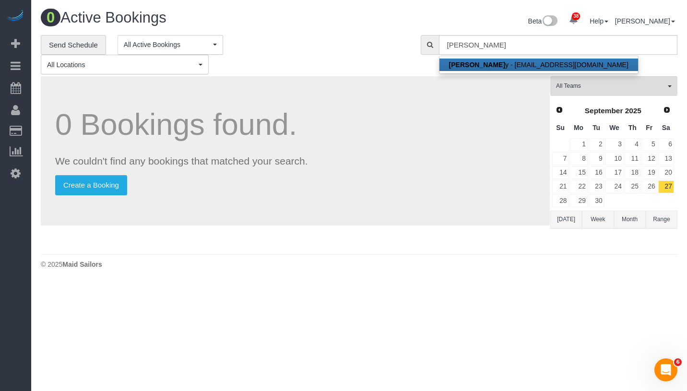
click at [515, 65] on link "Amanda Mihal y - amihaly@hotmail.com" at bounding box center [539, 65] width 199 height 12
type input "[EMAIL_ADDRESS][DOMAIN_NAME]"
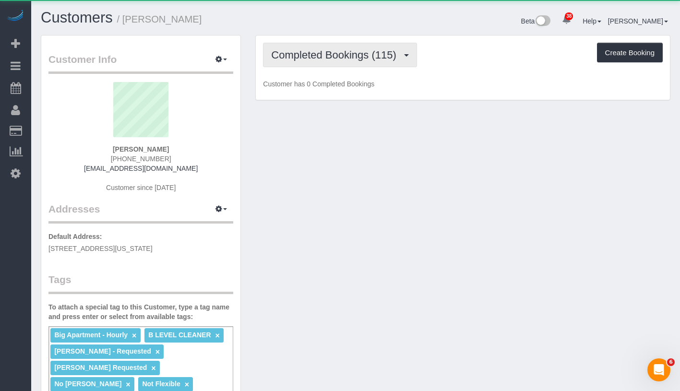
click at [311, 49] on span "Completed Bookings (115)" at bounding box center [336, 55] width 130 height 12
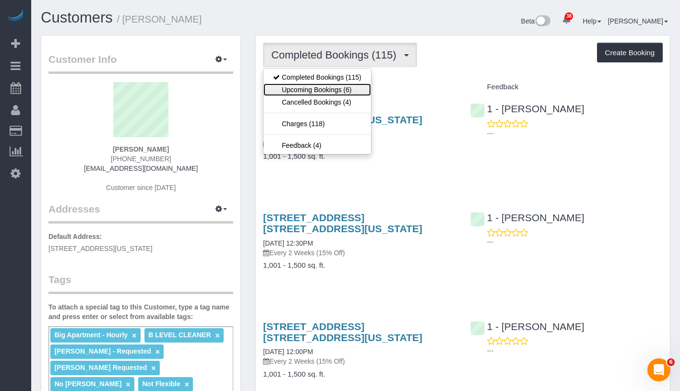
click at [312, 93] on link "Upcoming Bookings (6)" at bounding box center [318, 90] width 108 height 12
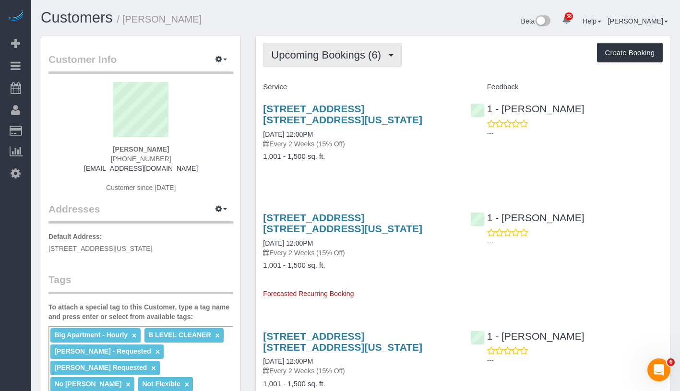
click at [355, 55] on span "Upcoming Bookings (6)" at bounding box center [328, 55] width 115 height 12
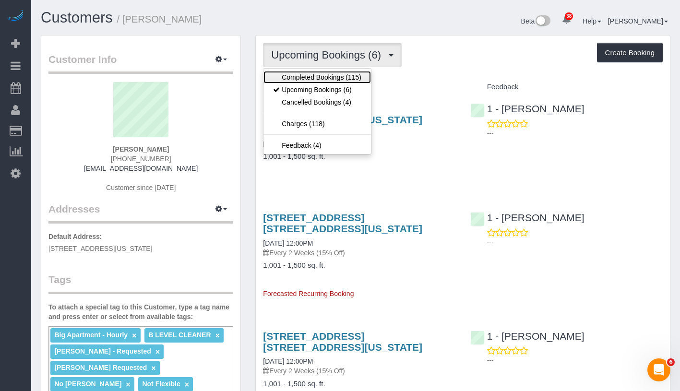
click at [340, 76] on link "Completed Bookings (115)" at bounding box center [318, 77] width 108 height 12
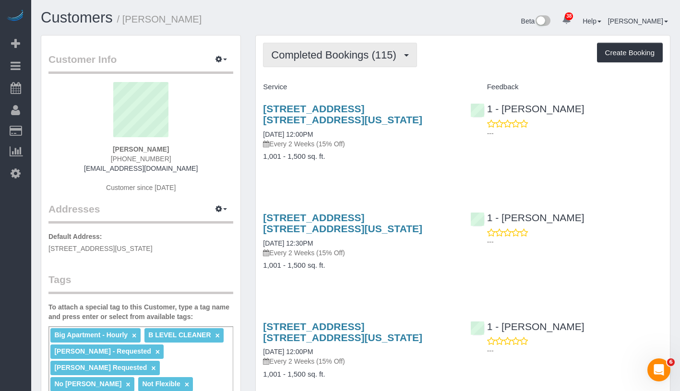
click at [342, 55] on span "Completed Bookings (115)" at bounding box center [336, 55] width 130 height 12
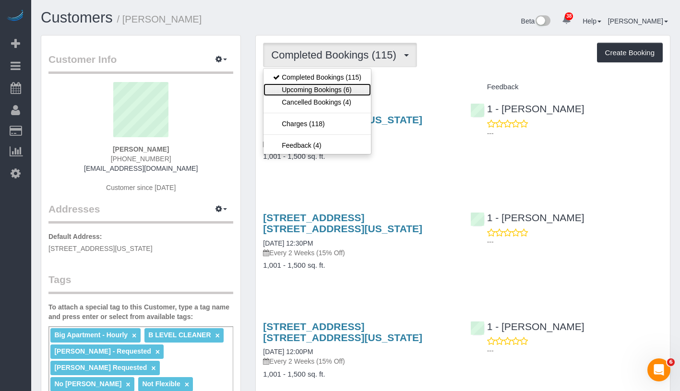
click at [332, 91] on link "Upcoming Bookings (6)" at bounding box center [318, 90] width 108 height 12
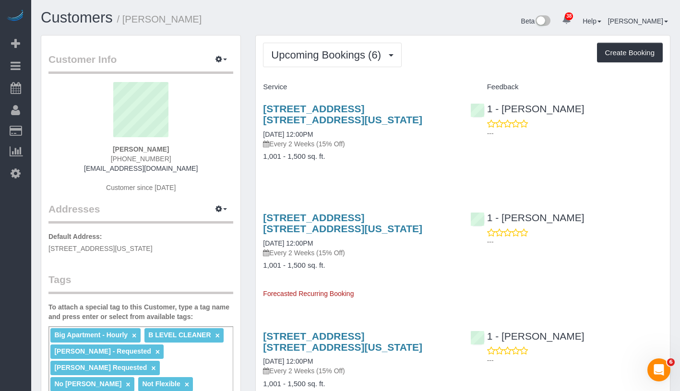
click at [463, 62] on div "Upcoming Bookings (6) Completed Bookings (115) Upcoming Bookings (6) Cancelled …" at bounding box center [463, 55] width 400 height 24
drag, startPoint x: 257, startPoint y: 107, endPoint x: 319, endPoint y: 120, distance: 63.4
click at [319, 120] on div "255 E 74th Street, Apt. 19b, New York, NY 10021 10/10/2025 12:00PM Every 2 Week…" at bounding box center [359, 137] width 207 height 85
copy link "255 E 74th Street, Apt. 19b, New York, NY 10021"
click at [343, 60] on span "Upcoming Bookings (6)" at bounding box center [328, 55] width 115 height 12
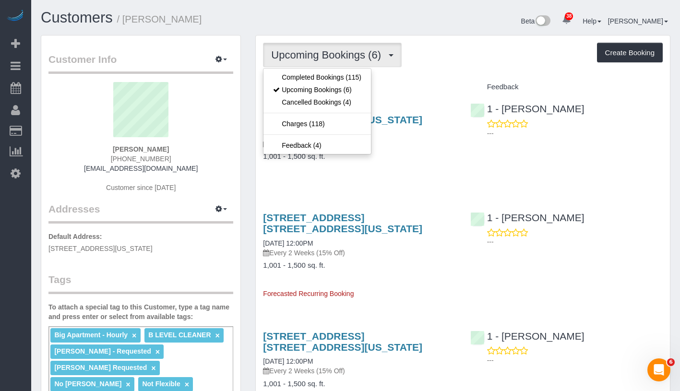
click at [411, 82] on div "Service" at bounding box center [359, 87] width 207 height 16
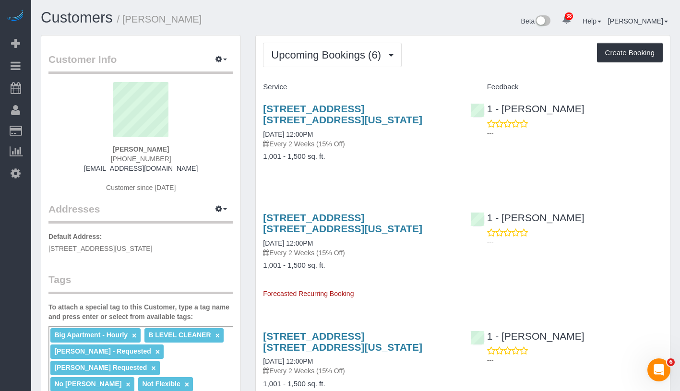
drag, startPoint x: 261, startPoint y: 99, endPoint x: 318, endPoint y: 120, distance: 60.3
click at [318, 120] on div "255 E 74th Street, Apt. 19b, New York, NY 10021 10/10/2025 12:00PM Every 2 Week…" at bounding box center [359, 137] width 207 height 85
copy link "255 E 74th Street, Apt. 19b, New York, NY 10021"
click at [322, 120] on h3 "255 E 74th Street, Apt. 19b, New York, NY 10021" at bounding box center [359, 114] width 193 height 22
click at [307, 129] on div "255 E 74th Street, Apt. 19b, New York, NY 10021 10/10/2025 12:00PM Every 2 Week…" at bounding box center [359, 126] width 193 height 46
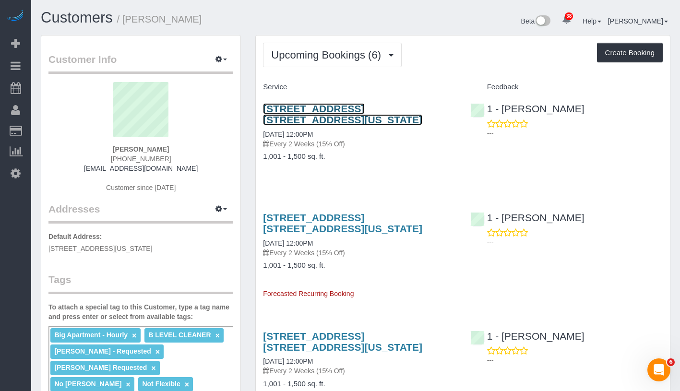
click at [297, 120] on link "255 E 74th Street, Apt. 19b, New York, NY 10021" at bounding box center [342, 114] width 159 height 22
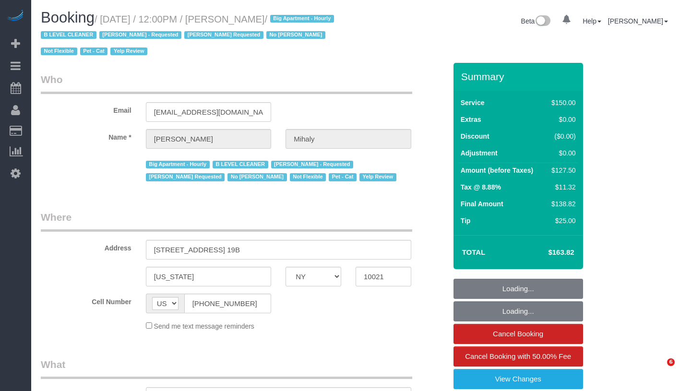
select select "NY"
select select "string:stripe-pm_1H5GA44VGloSiKo7GvbfxayA"
select select "number:89"
select select "number:90"
select select "number:15"
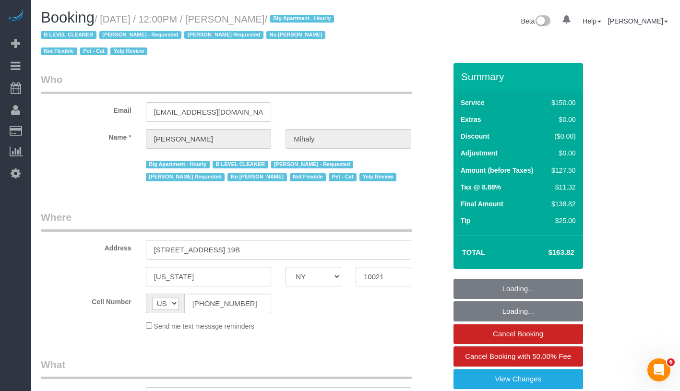
select select "number:5"
select select "number:21"
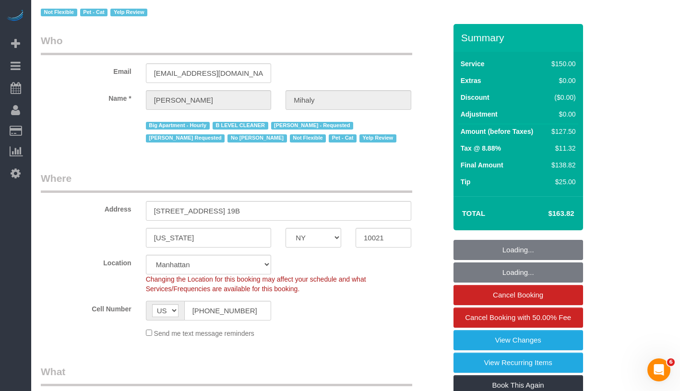
select select "object:1018"
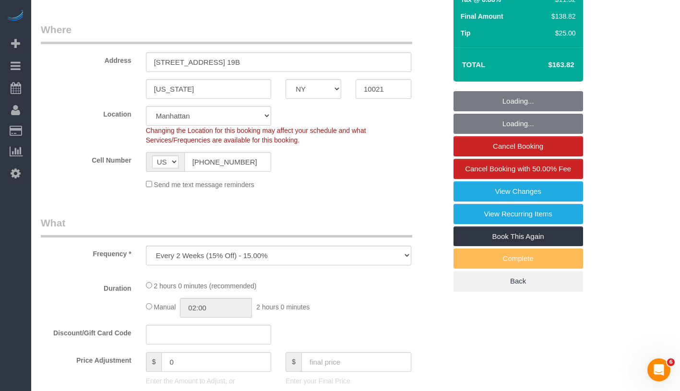
select select "spot1"
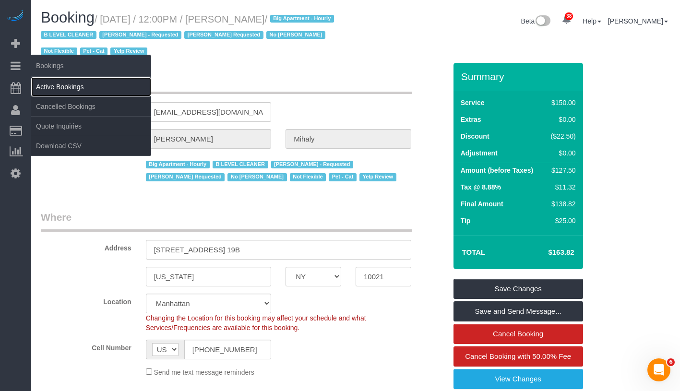
click at [68, 89] on link "Active Bookings" at bounding box center [91, 86] width 120 height 19
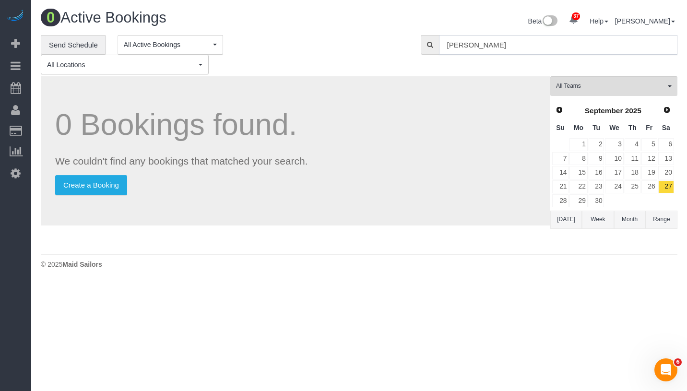
click at [509, 46] on input "Alyson Cohen" at bounding box center [558, 45] width 239 height 20
paste input "Taylor McCan"
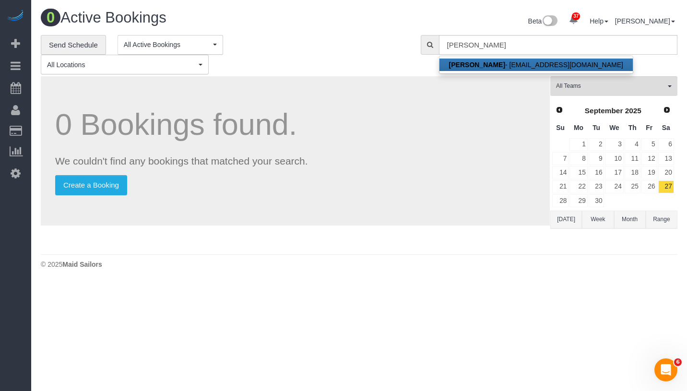
click at [510, 61] on link "Taylor McCann - tam454@nyu.edu" at bounding box center [536, 65] width 193 height 12
type input "tam454@nyu.edu"
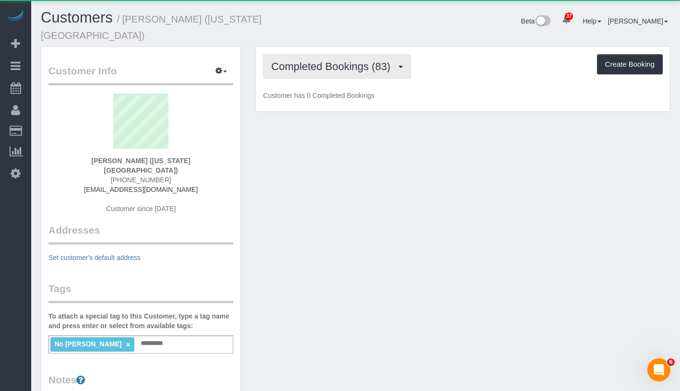
click at [326, 61] on button "Completed Bookings (83)" at bounding box center [337, 66] width 148 height 24
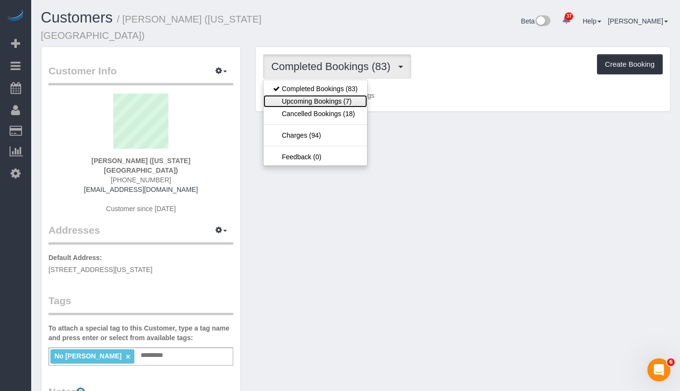
click at [316, 95] on link "Upcoming Bookings (7)" at bounding box center [316, 101] width 104 height 12
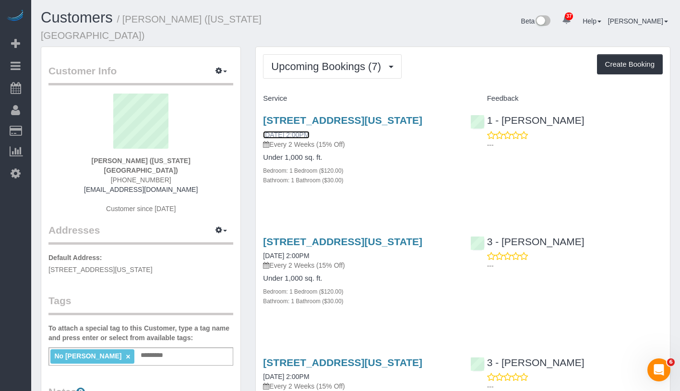
click at [309, 131] on link "10/10/2025 2:00PM" at bounding box center [286, 135] width 46 height 8
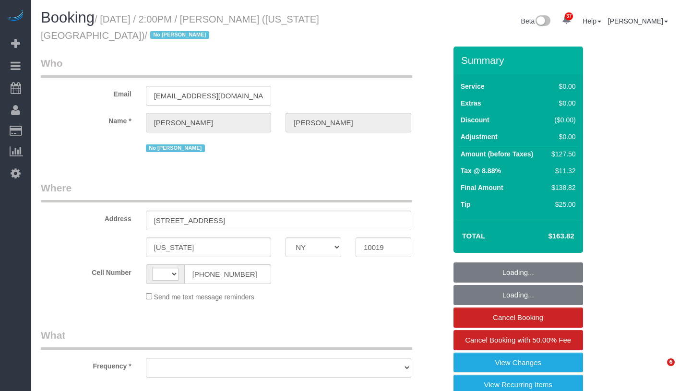
select select "NY"
select select "string:[GEOGRAPHIC_DATA]"
select select "object:821"
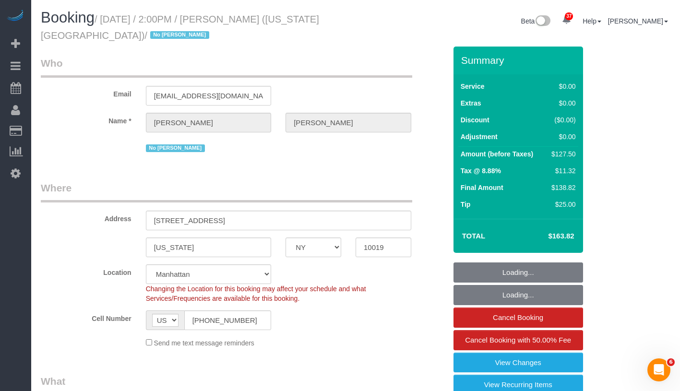
select select "string:stripe-pm_1P9Ud94VGloSiKo7LegAGyiK"
select select "number:89"
select select "number:90"
select select "number:15"
select select "number:5"
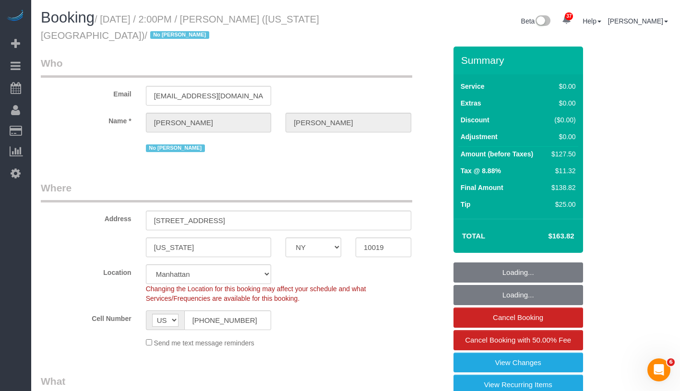
select select "number:21"
select select "object:990"
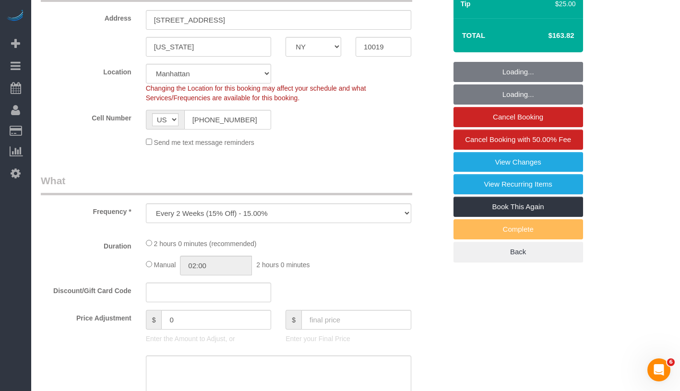
select select "spot1"
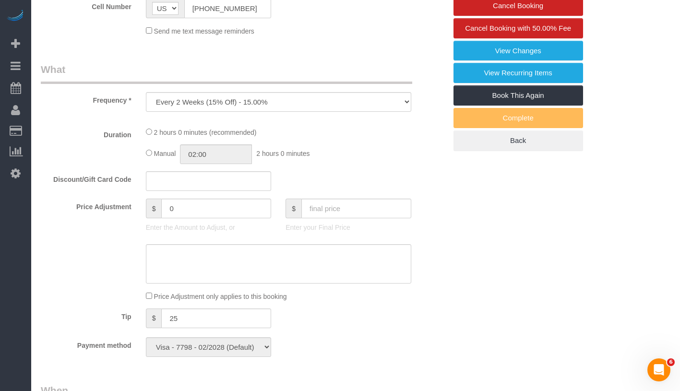
select select "1"
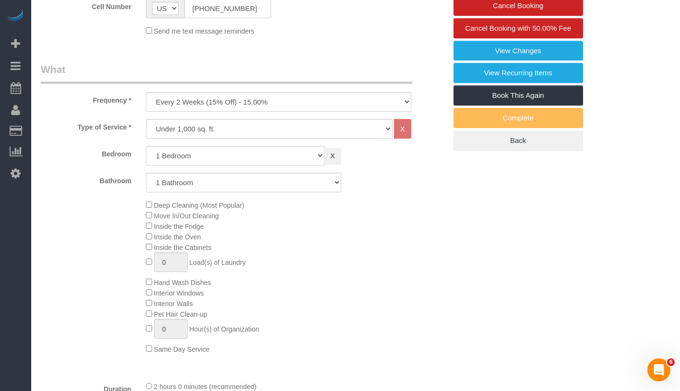
select select "1"
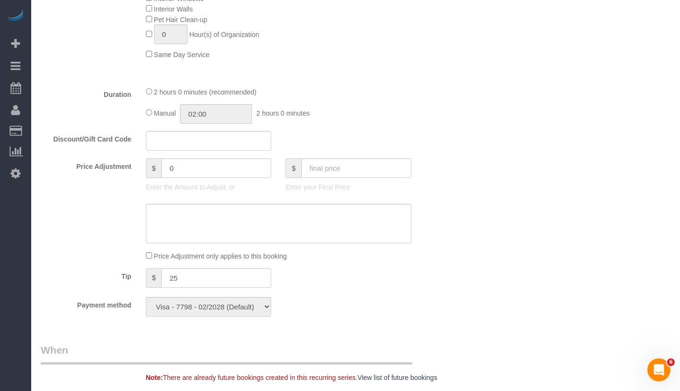
scroll to position [544, 0]
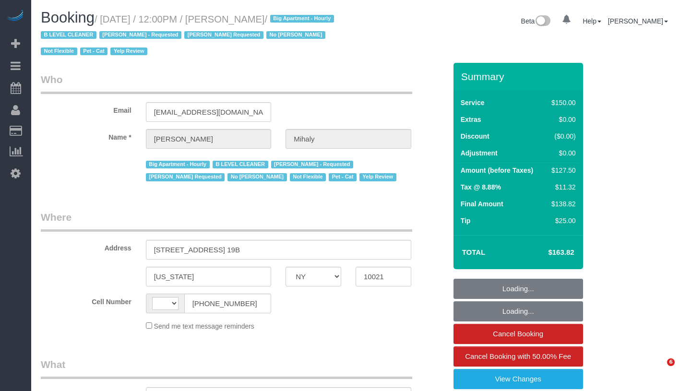
select select "NY"
select select "number:89"
select select "number:90"
select select "number:15"
select select "number:5"
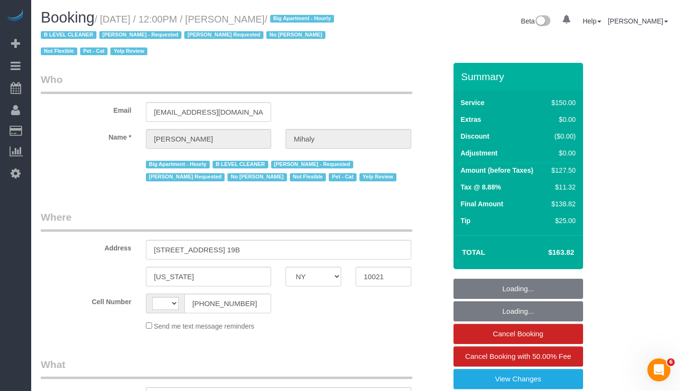
select select "number:21"
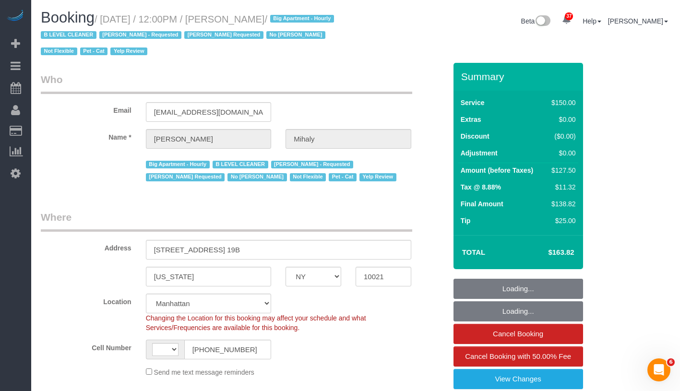
select select "string:[GEOGRAPHIC_DATA]"
select select "object:1014"
select select "string:stripe-pm_1H5GA44VGloSiKo7GvbfxayA"
select select "spot1"
select select "object:1539"
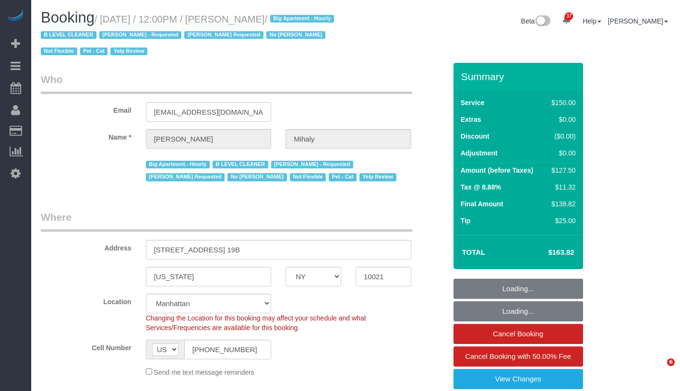
select select "NY"
select select "number:89"
select select "number:90"
select select "number:15"
select select "number:5"
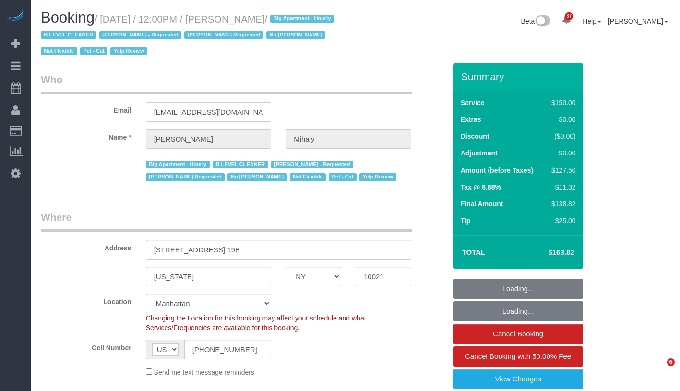
select select "number:21"
select select "spot1"
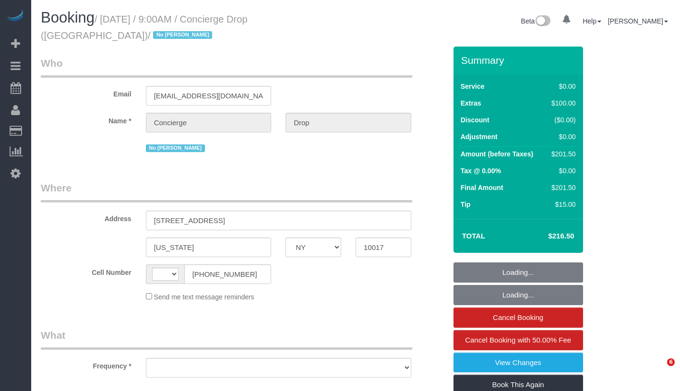
select select "NY"
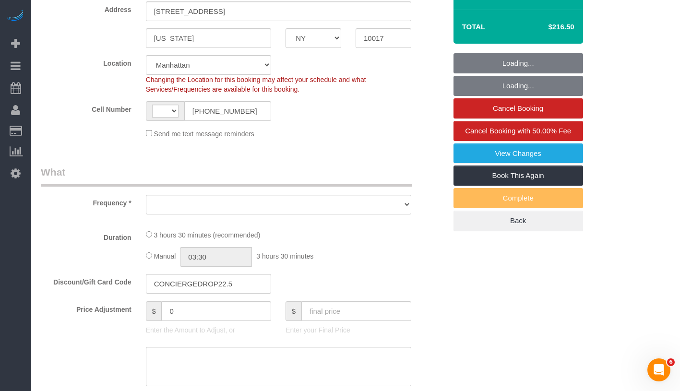
select select "string:stripe-pm_1RaQn24VGloSiKo7zeOF73Wj"
select select "1"
select select "number:89"
select select "number:90"
select select "number:15"
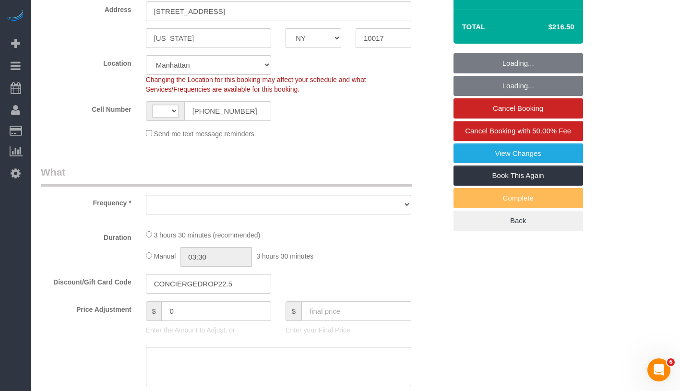
select select "number:6"
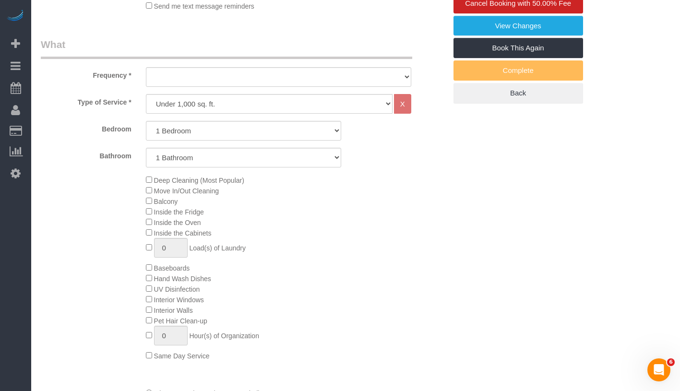
select select "string:US"
select select "object:1069"
select select "spot1"
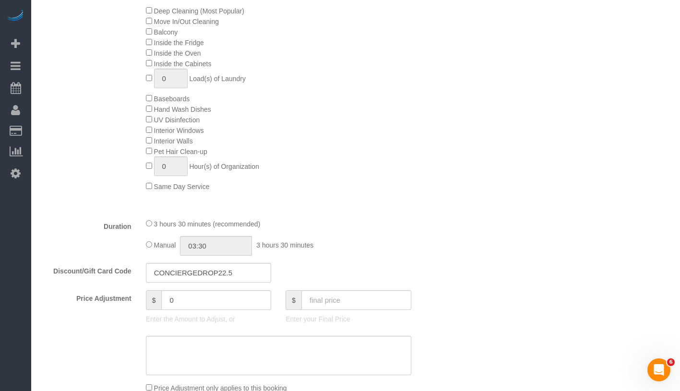
select select "object:1114"
select select "1"
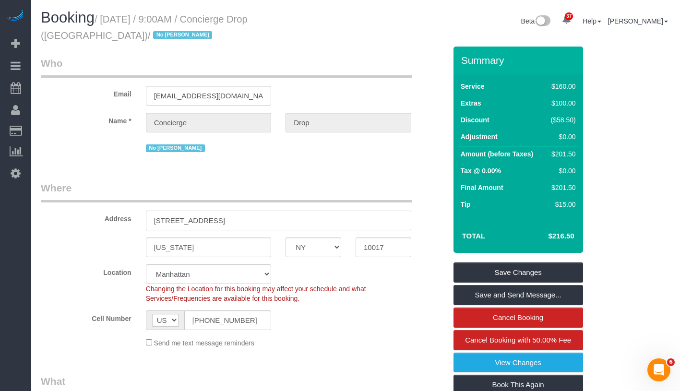
drag, startPoint x: 153, startPoint y: 218, endPoint x: 267, endPoint y: 218, distance: 113.8
click at [267, 218] on input "234 East 46th Street, Apt. 1103" at bounding box center [278, 221] width 265 height 20
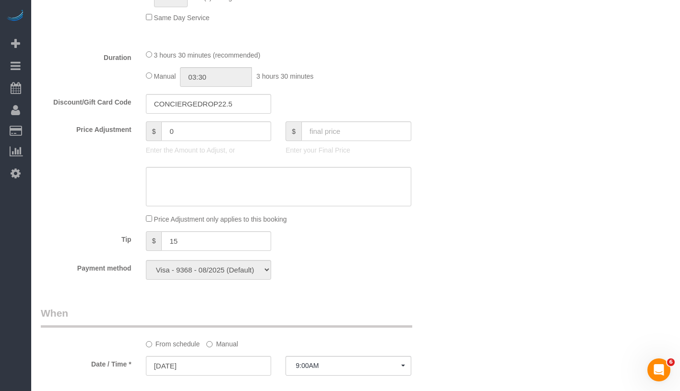
scroll to position [663, 0]
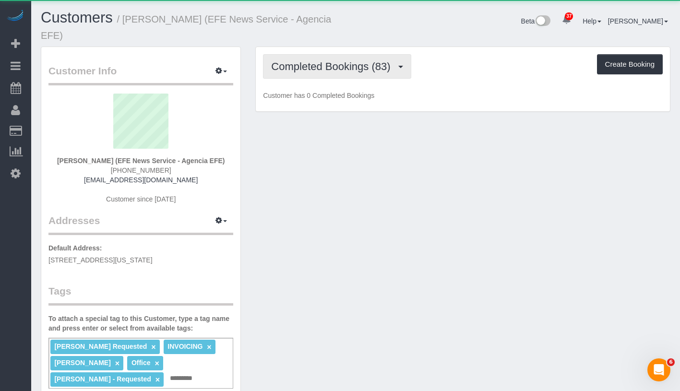
click at [333, 63] on span "Completed Bookings (83)" at bounding box center [333, 66] width 124 height 12
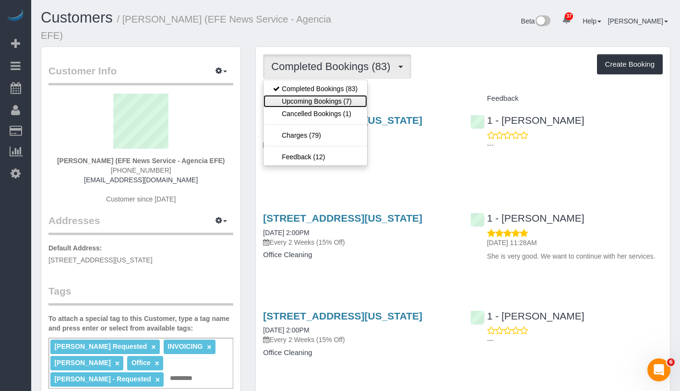
click at [333, 97] on link "Upcoming Bookings (7)" at bounding box center [316, 101] width 104 height 12
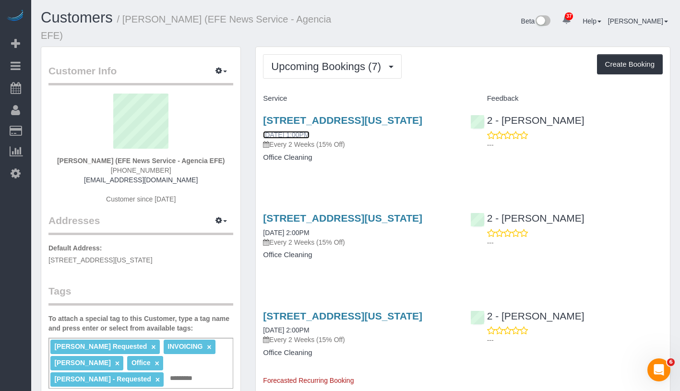
click at [309, 139] on link "10/10/2025 1:00PM" at bounding box center [286, 135] width 46 height 8
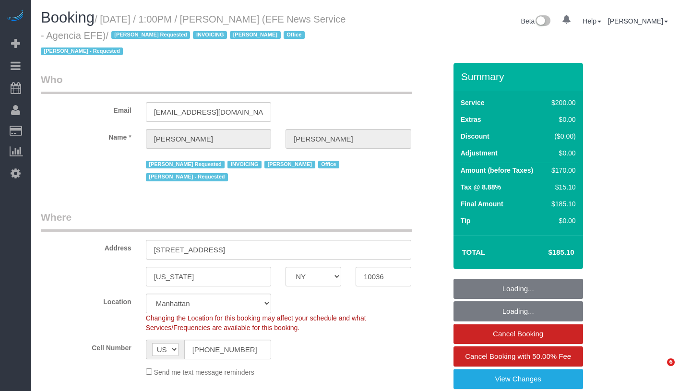
select select "NY"
select select "150"
select select "string:paypal"
select select "object:1505"
select select "34507"
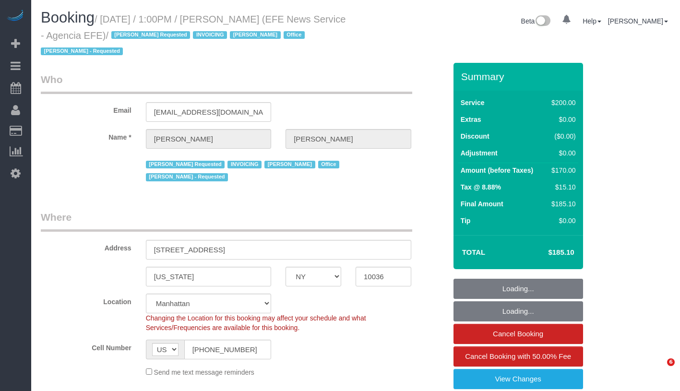
select select "spot1"
select select "number:89"
select select "number:90"
select select "number:15"
select select "number:7"
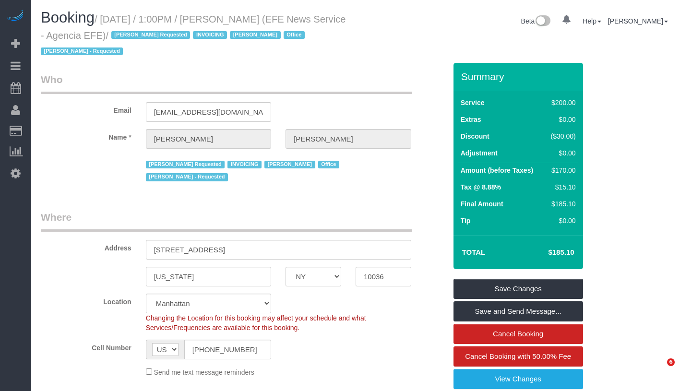
select select "34507"
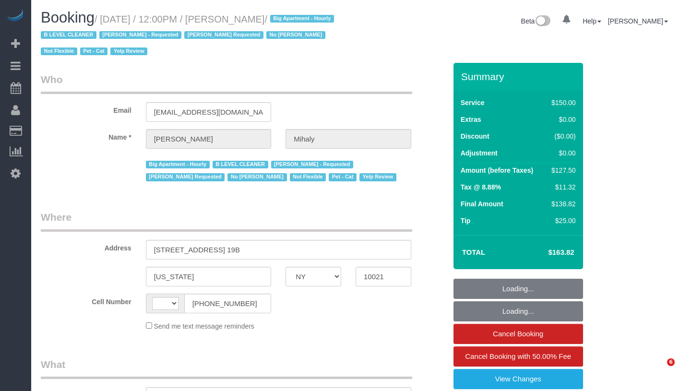
select select "NY"
select select "string:stripe-pm_1H5GA44VGloSiKo7GvbfxayA"
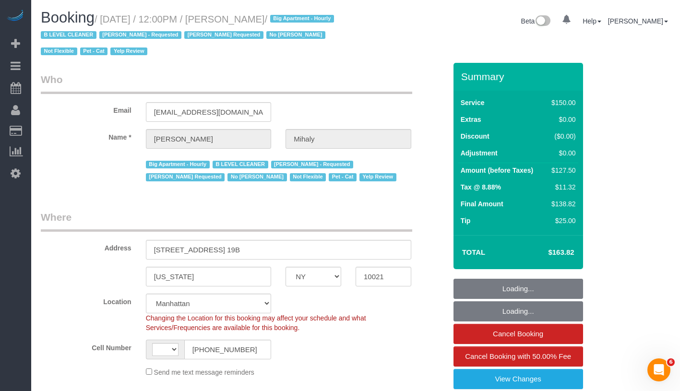
select select "number:89"
select select "number:90"
select select "number:15"
select select "number:5"
select select "number:21"
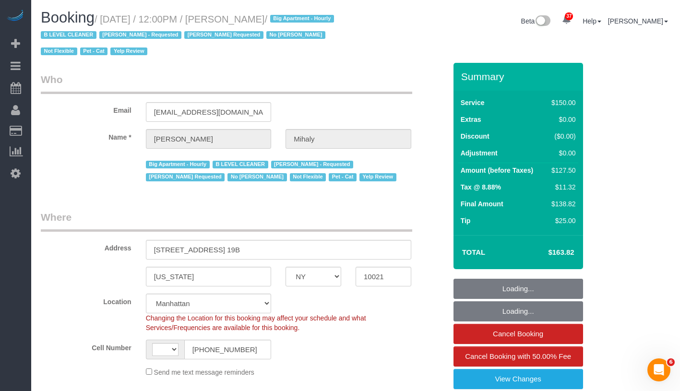
select select "string:[GEOGRAPHIC_DATA]"
select select "spot1"
select select "object:1539"
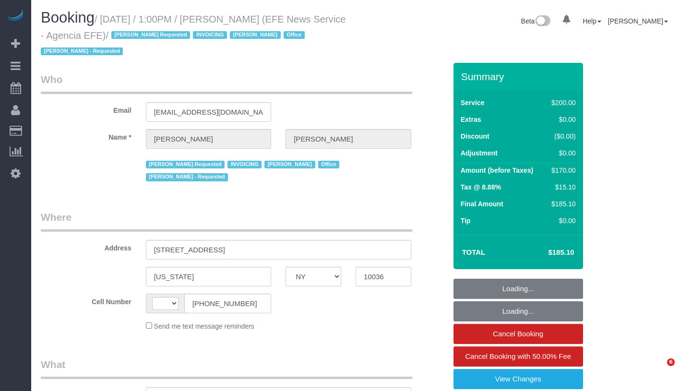
select select "NY"
select select "number:89"
select select "number:90"
select select "number:15"
select select "number:7"
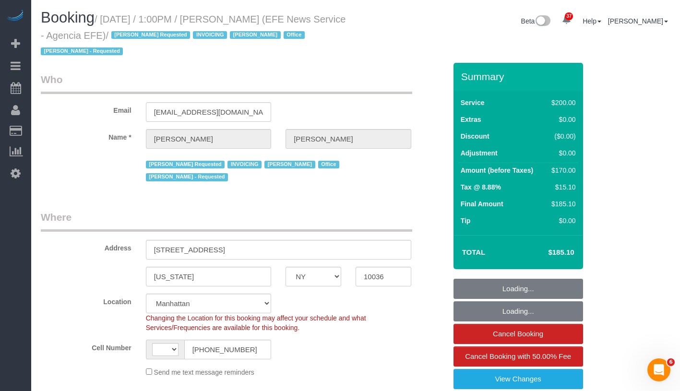
select select "string:[GEOGRAPHIC_DATA]"
select select "object:975"
select select "150"
select select "spot1"
select select "object:1067"
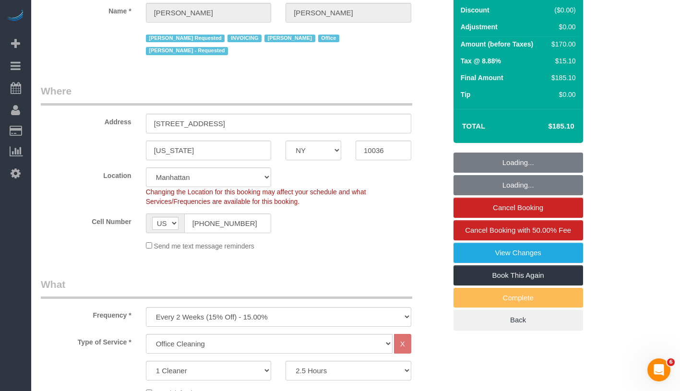
select select "34507"
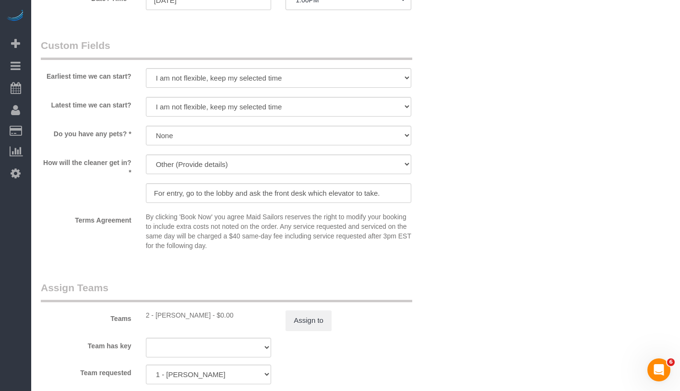
scroll to position [876, 0]
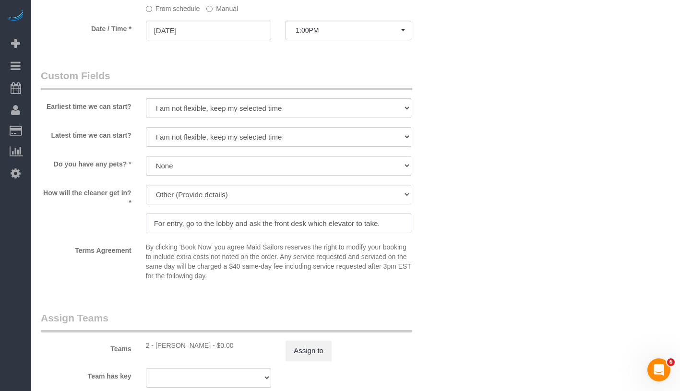
drag, startPoint x: 153, startPoint y: 210, endPoint x: 462, endPoint y: 215, distance: 308.7
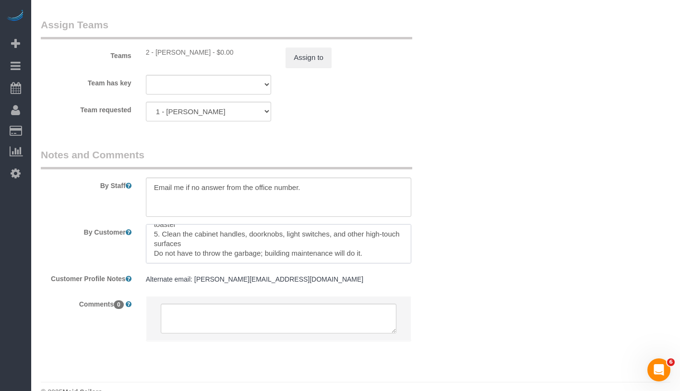
scroll to position [134, 0]
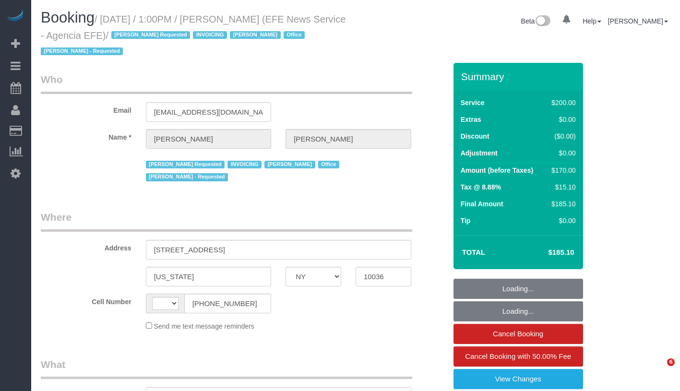
select select "NY"
select select "string:[GEOGRAPHIC_DATA]"
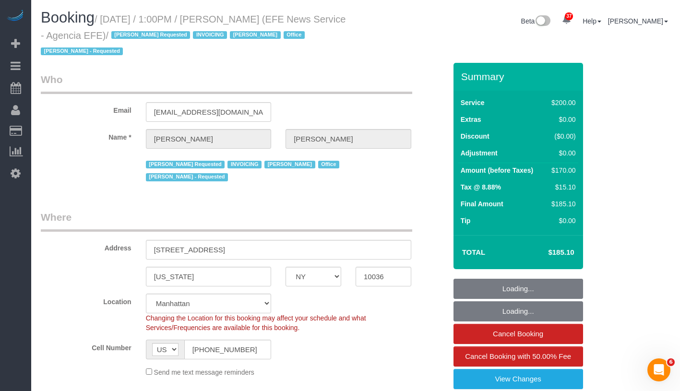
select select "object:1268"
select select "34507"
select select "150"
select select "spot1"
select select "number:89"
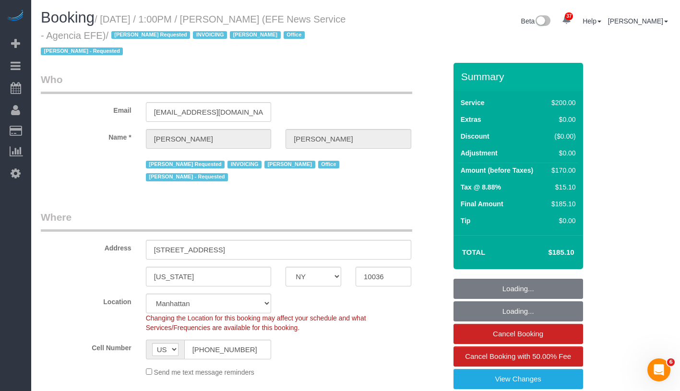
select select "number:90"
select select "number:15"
select select "number:7"
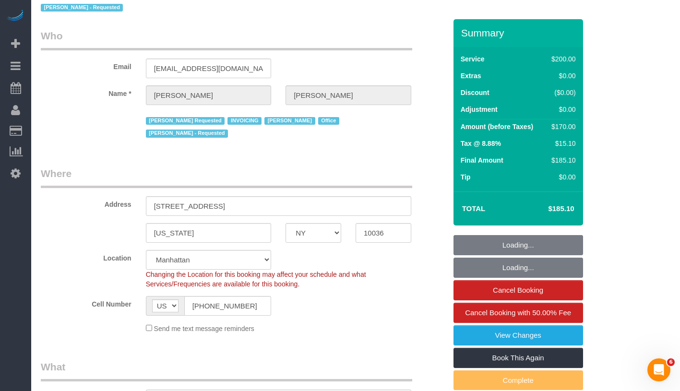
select select "object:1505"
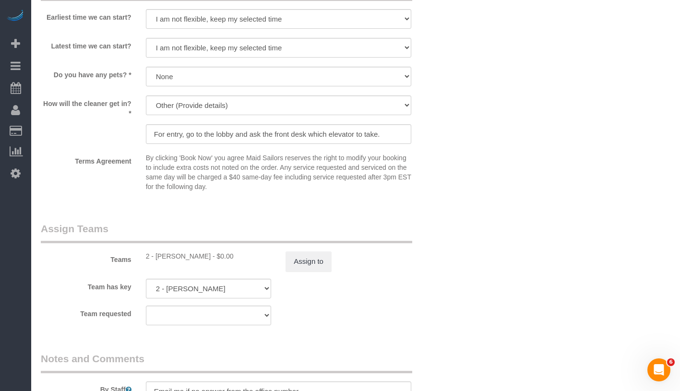
scroll to position [1176, 0]
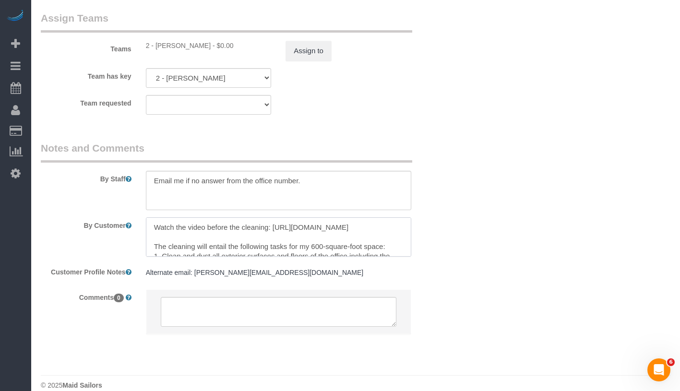
drag, startPoint x: 152, startPoint y: 224, endPoint x: 253, endPoint y: 237, distance: 101.6
click at [253, 237] on textarea at bounding box center [278, 236] width 265 height 39
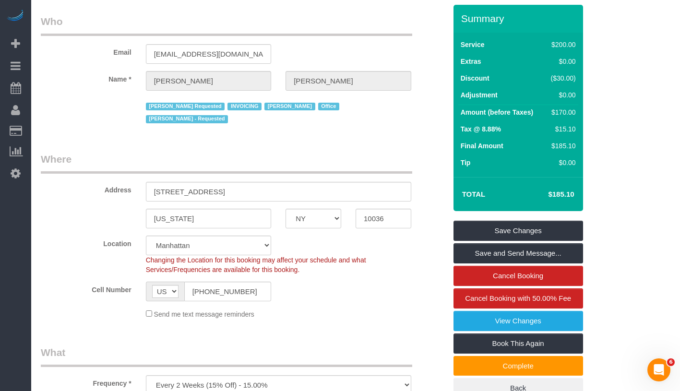
scroll to position [0, 0]
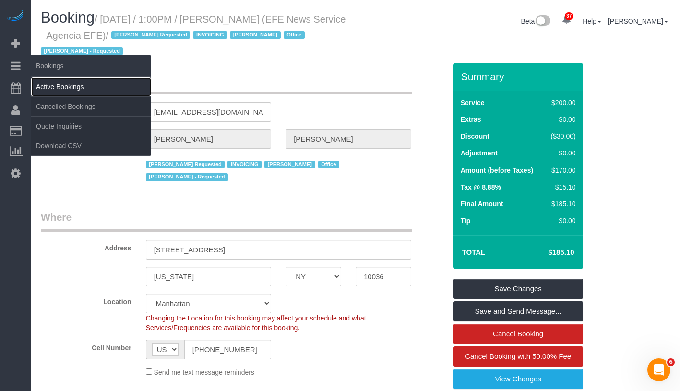
click at [64, 89] on link "Active Bookings" at bounding box center [91, 86] width 120 height 19
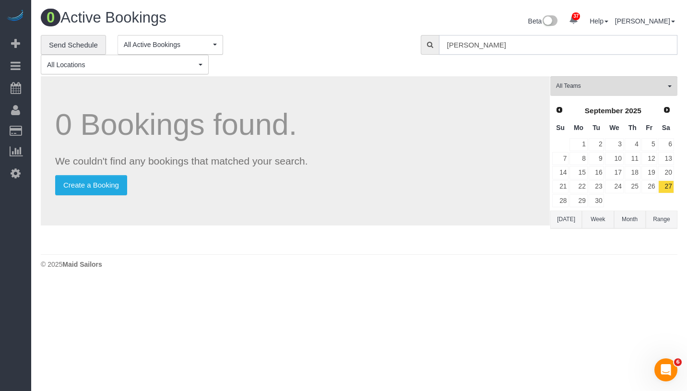
click at [531, 43] on input "Aurora Torres Barbosa" at bounding box center [558, 45] width 239 height 20
paste input "text"
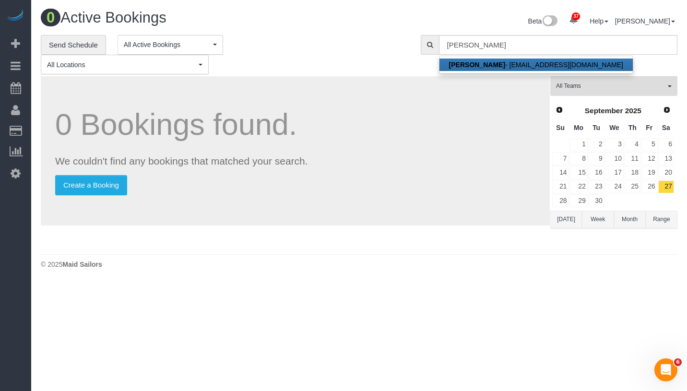
click at [528, 65] on link "Aurora Torres Barbosa - admonnyc@efe.com" at bounding box center [536, 65] width 193 height 12
type input "[EMAIL_ADDRESS][DOMAIN_NAME]"
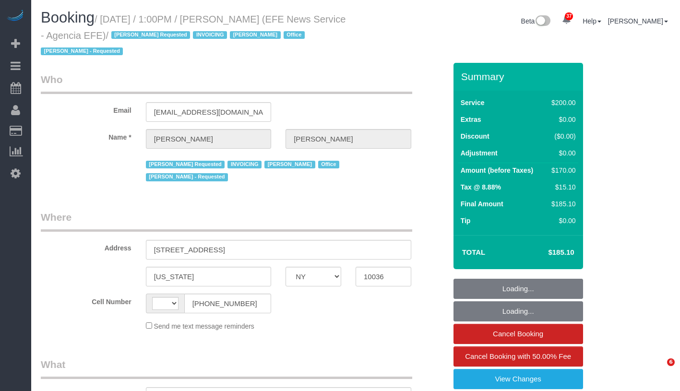
select select "NY"
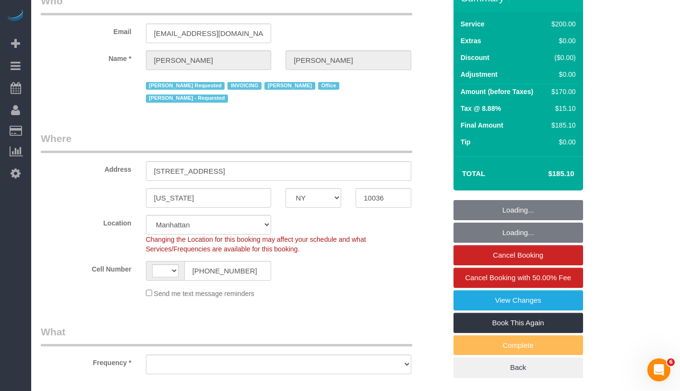
select select "string:[GEOGRAPHIC_DATA]"
select select "object:975"
select select "number:89"
select select "number:90"
select select "number:15"
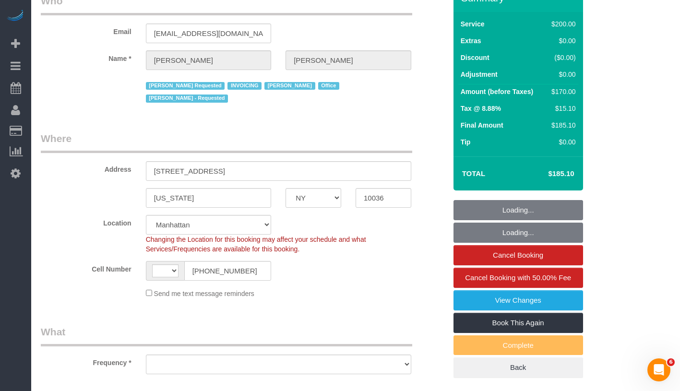
select select "number:7"
select select "150"
select select "spot1"
select select "object:1067"
select select "34507"
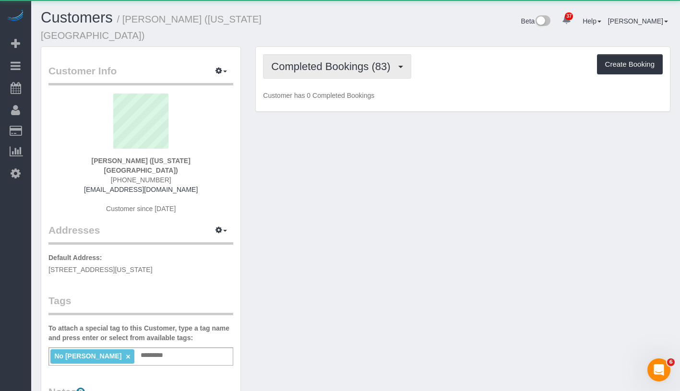
click at [364, 60] on span "Completed Bookings (83)" at bounding box center [333, 66] width 124 height 12
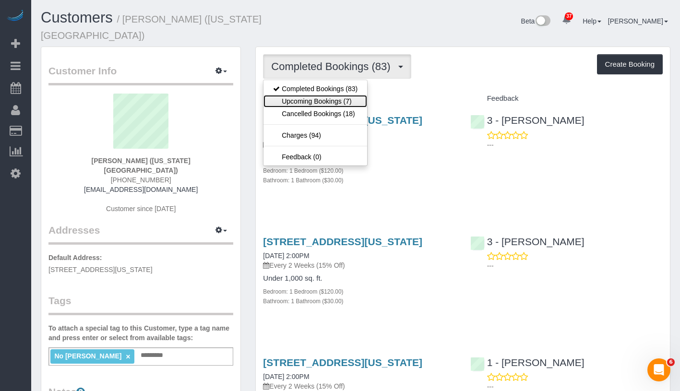
click at [341, 95] on link "Upcoming Bookings (7)" at bounding box center [316, 101] width 104 height 12
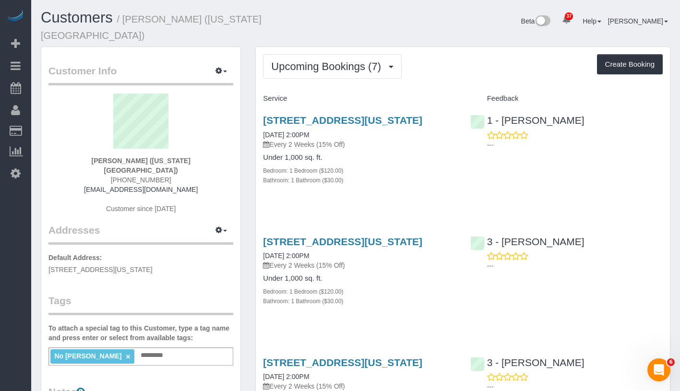
click at [441, 66] on div "Upcoming Bookings (7) Completed Bookings (83) Upcoming Bookings (7) Cancelled B…" at bounding box center [463, 66] width 400 height 24
click at [309, 134] on link "10/10/2025 2:00PM" at bounding box center [286, 135] width 46 height 8
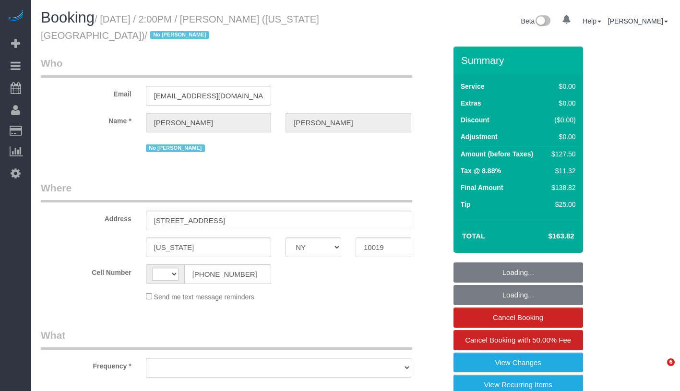
select select "NY"
select select "number:89"
select select "number:90"
select select "number:15"
select select "number:5"
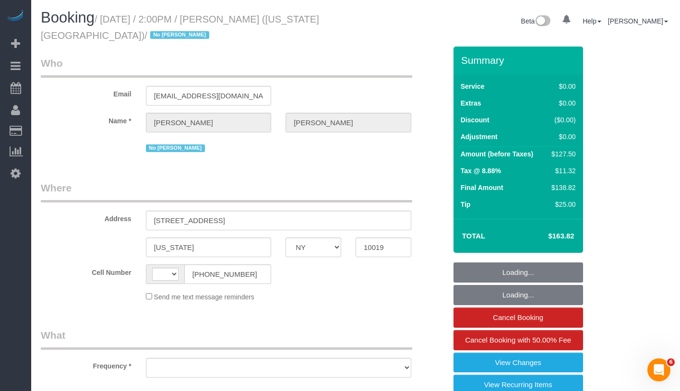
select select "number:21"
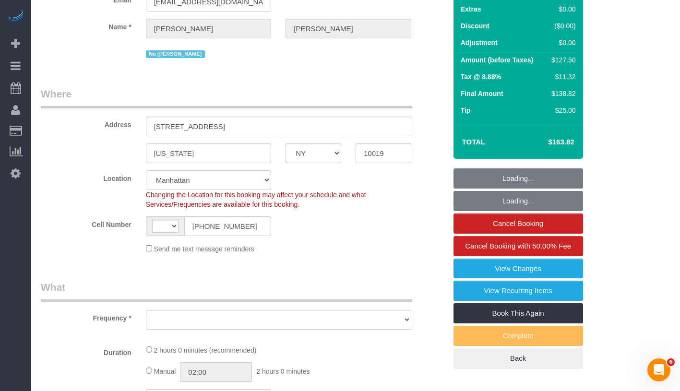
select select "string:[GEOGRAPHIC_DATA]"
select select "string:stripe-pm_1P9Ud94VGloSiKo7LegAGyiK"
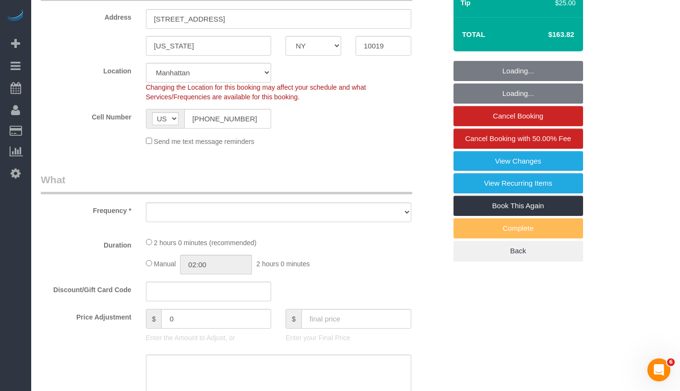
select select "object:990"
select select "spot1"
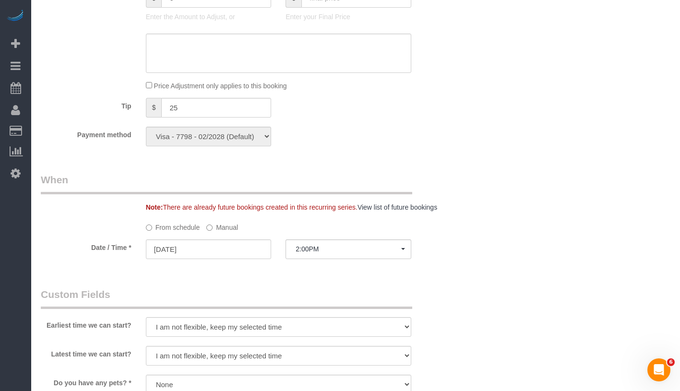
select select "object:1532"
select select "1"
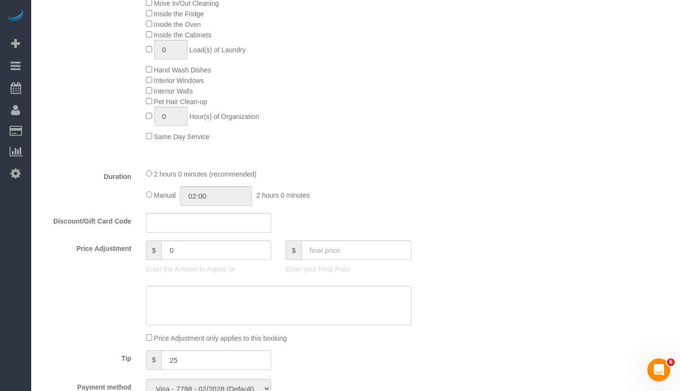
select select "1"
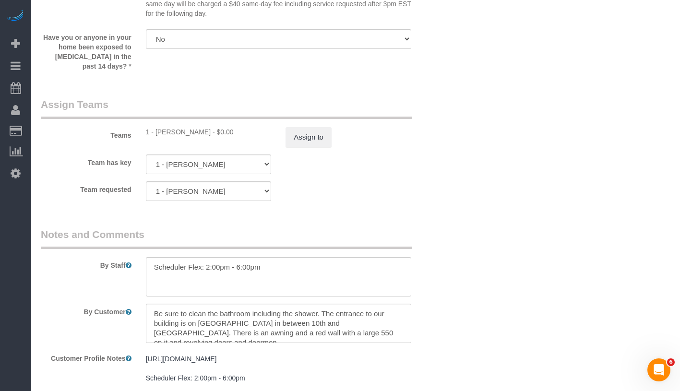
scroll to position [1232, 0]
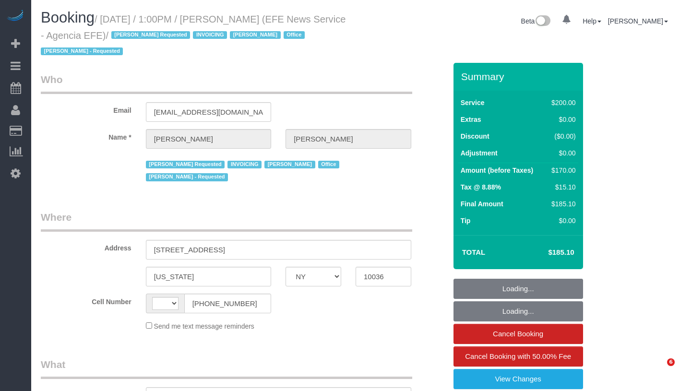
select select "NY"
select select "string:[GEOGRAPHIC_DATA]"
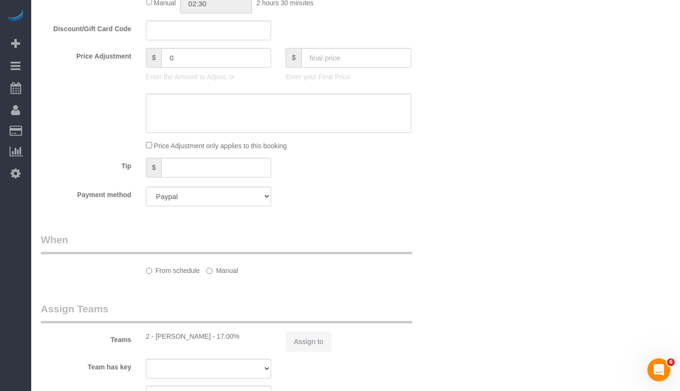
select select "object:830"
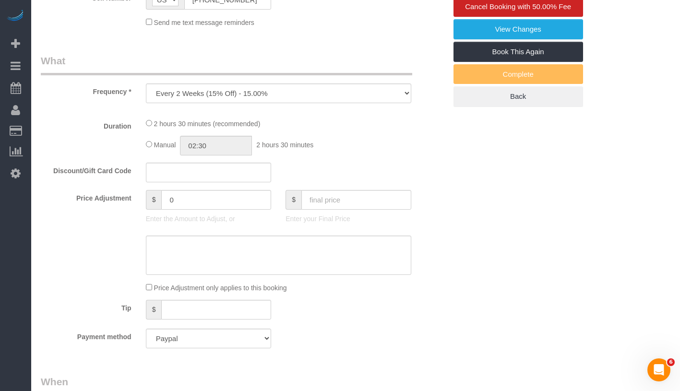
select select "34507"
select select "number:89"
select select "number:90"
select select "number:15"
select select "number:7"
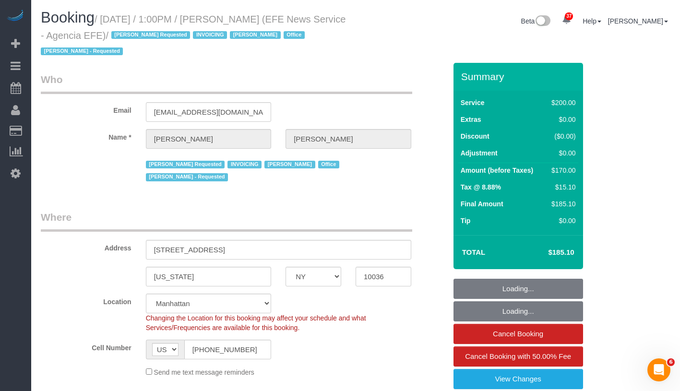
select select "150"
select select "spot1"
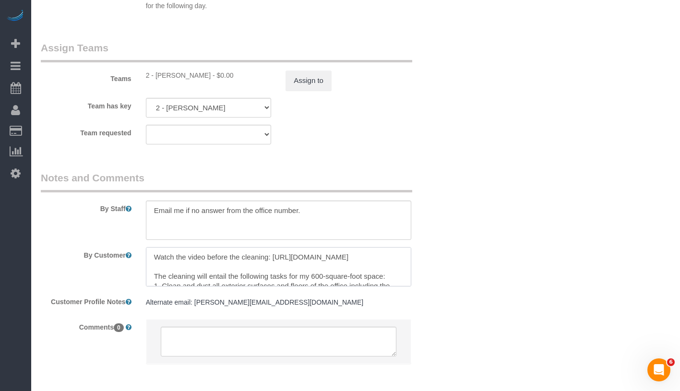
scroll to position [134, 0]
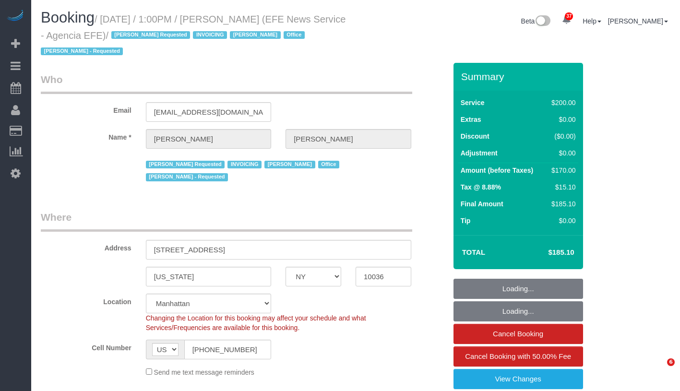
select select "NY"
select select "150"
select select "string:paypal"
select select "spot1"
select select "number:89"
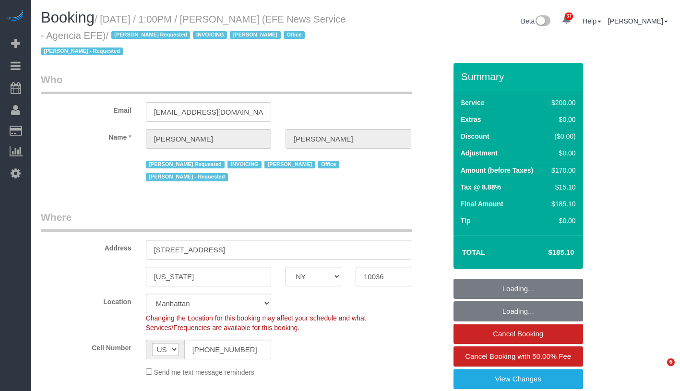
select select "number:90"
select select "number:15"
select select "number:7"
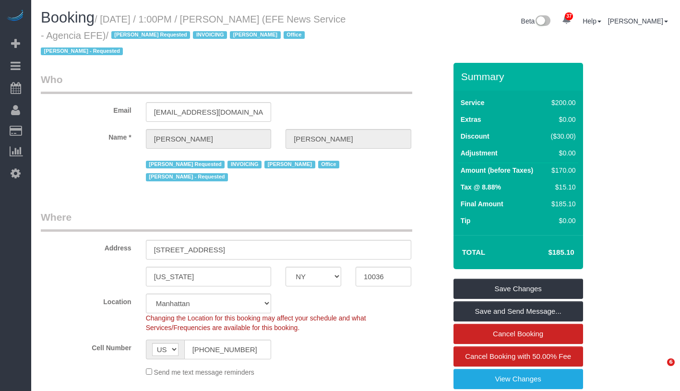
select select "34507"
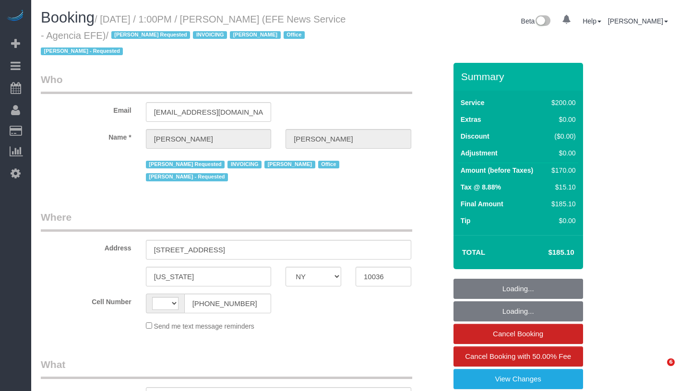
select select "NY"
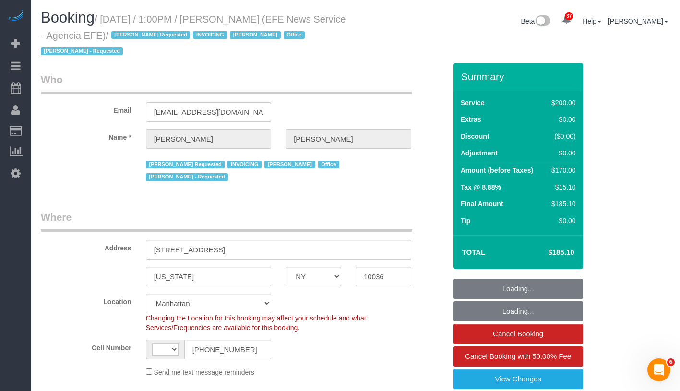
select select "string:[GEOGRAPHIC_DATA]"
select select "150"
select select "object:914"
select select "spot1"
select select "number:89"
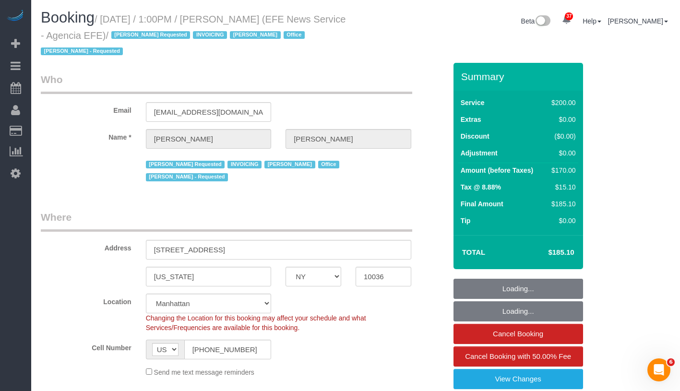
select select "number:90"
select select "number:15"
select select "number:7"
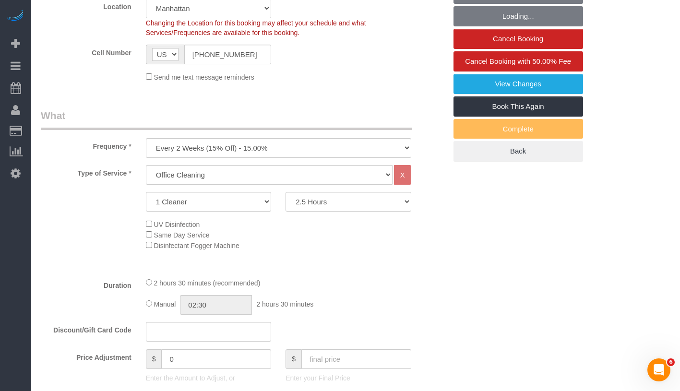
select select "object:1505"
select select "34507"
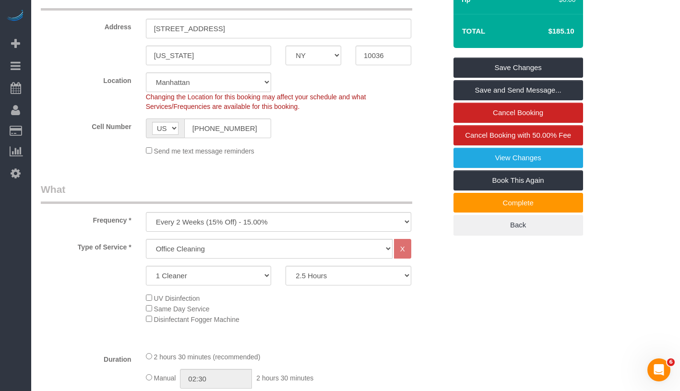
scroll to position [176, 0]
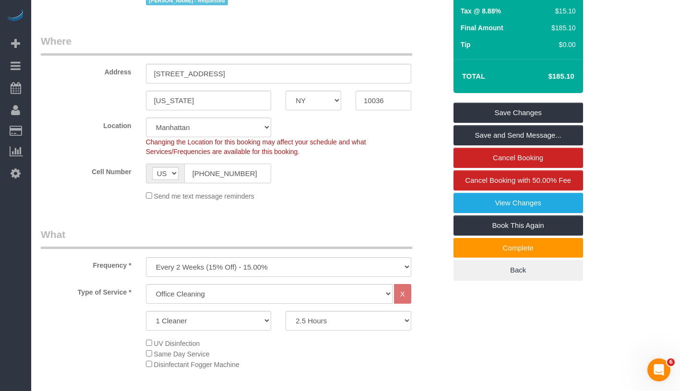
click at [227, 164] on input "[PHONE_NUMBER]" at bounding box center [227, 174] width 87 height 20
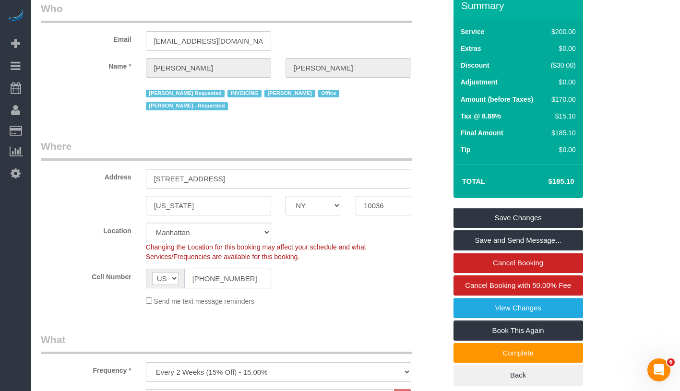
scroll to position [0, 0]
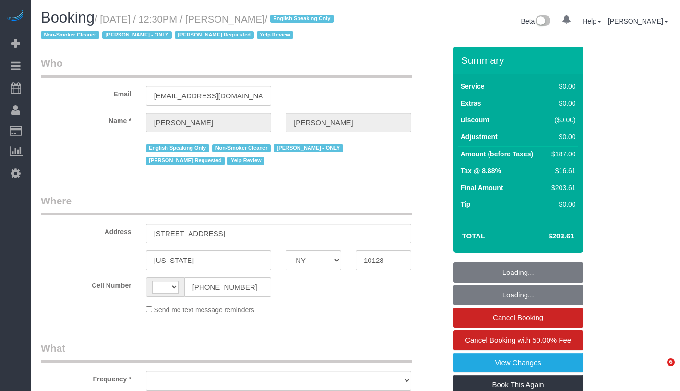
select select "NY"
select select "number:89"
select select "number:90"
select select "number:15"
select select "number:5"
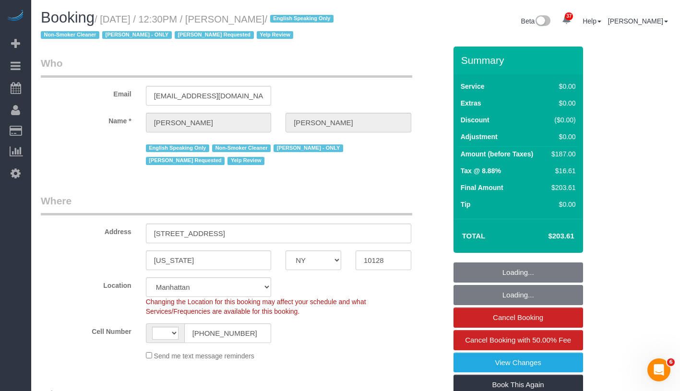
select select "string:US"
select select "object:1110"
select select "string:stripe-pm_1PsPP14VGloSiKo7KAxZUUsI"
select select "2"
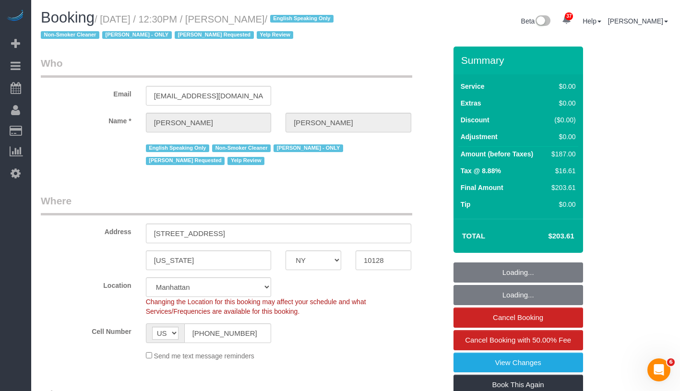
select select "2"
select select "object:1601"
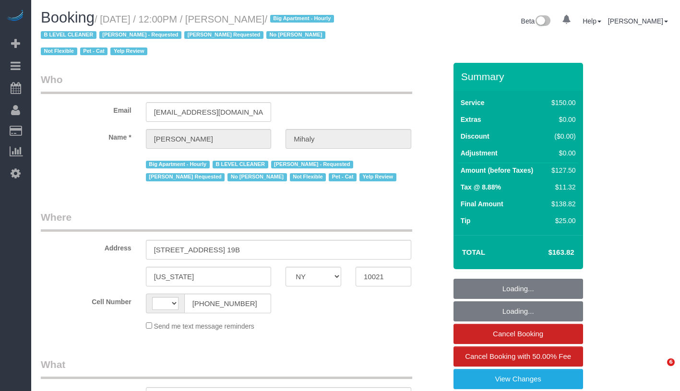
select select "NY"
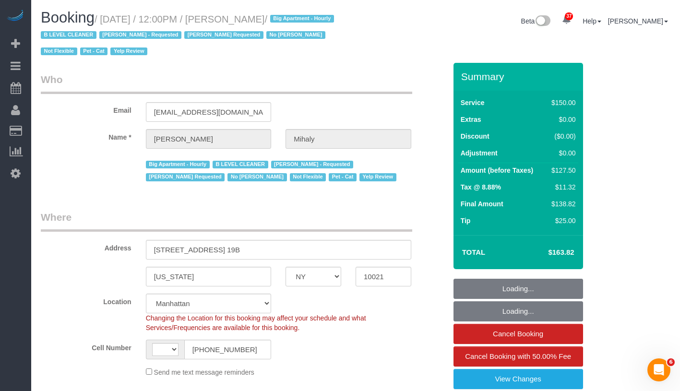
select select "object:686"
select select "string:US"
select select "string:stripe-pm_1H5GA44VGloSiKo7GvbfxayA"
select select "spot1"
select select "number:89"
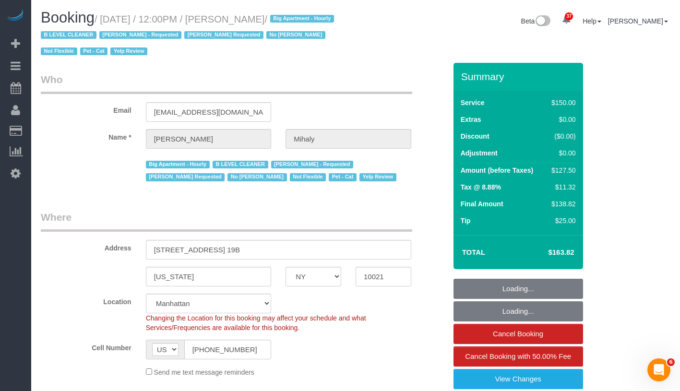
select select "number:90"
select select "number:15"
select select "number:5"
select select "number:21"
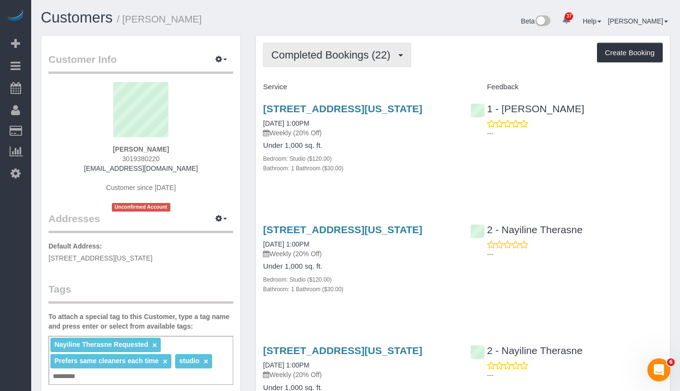
click at [342, 58] on span "Completed Bookings (22)" at bounding box center [333, 55] width 124 height 12
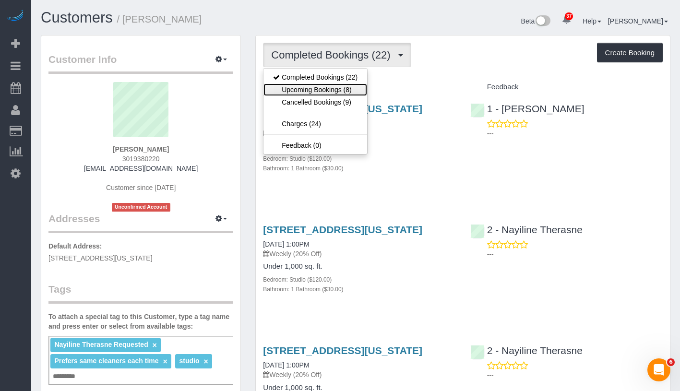
click at [331, 90] on link "Upcoming Bookings (8)" at bounding box center [316, 90] width 104 height 12
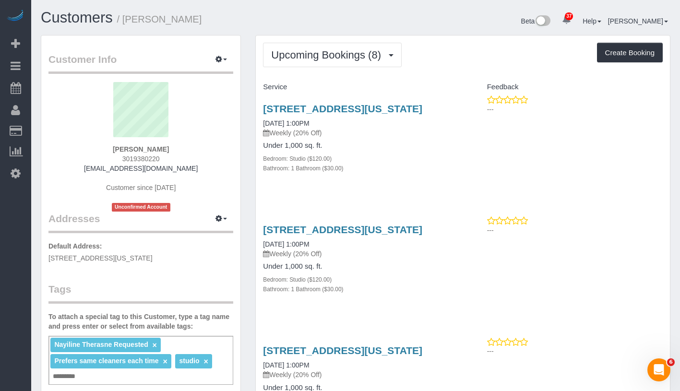
click at [349, 55] on span "Upcoming Bookings (8)" at bounding box center [328, 55] width 115 height 12
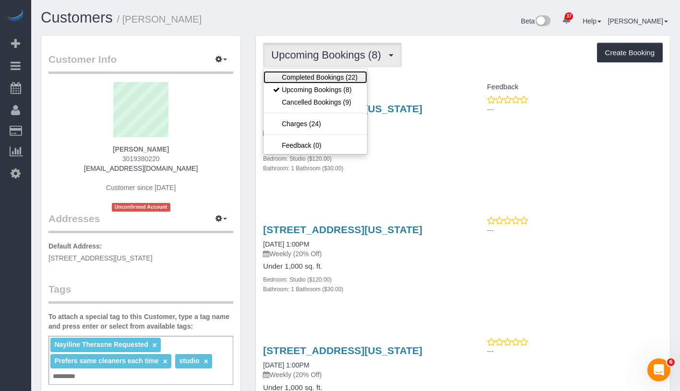
click at [340, 75] on link "Completed Bookings (22)" at bounding box center [316, 77] width 104 height 12
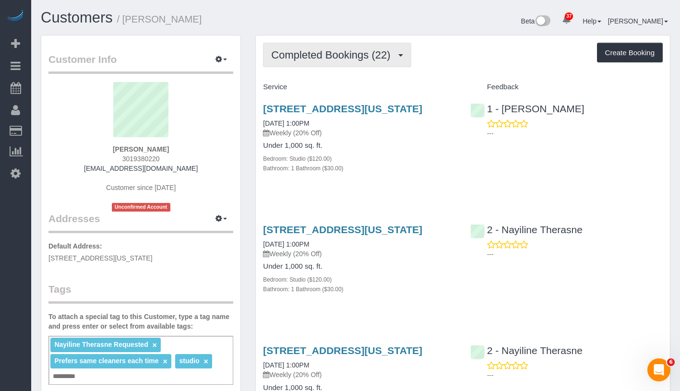
click at [344, 51] on span "Completed Bookings (22)" at bounding box center [333, 55] width 124 height 12
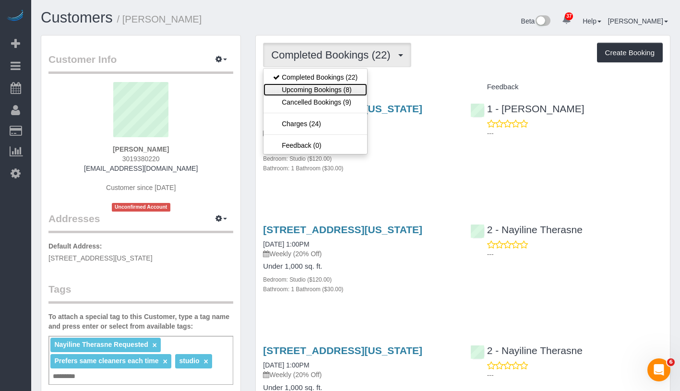
click at [318, 91] on link "Upcoming Bookings (8)" at bounding box center [316, 90] width 104 height 12
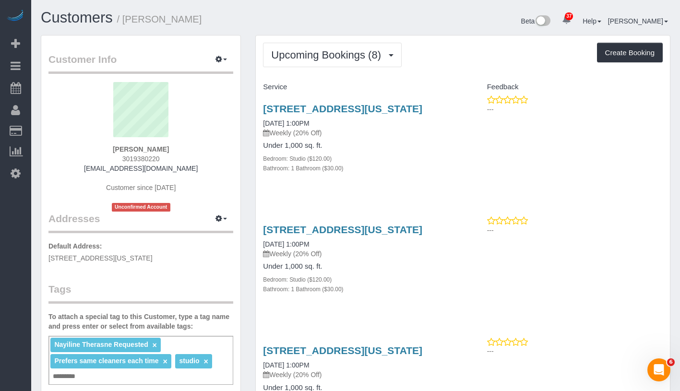
click at [287, 127] on link "10/13/2025 1:00PM" at bounding box center [286, 124] width 46 height 8
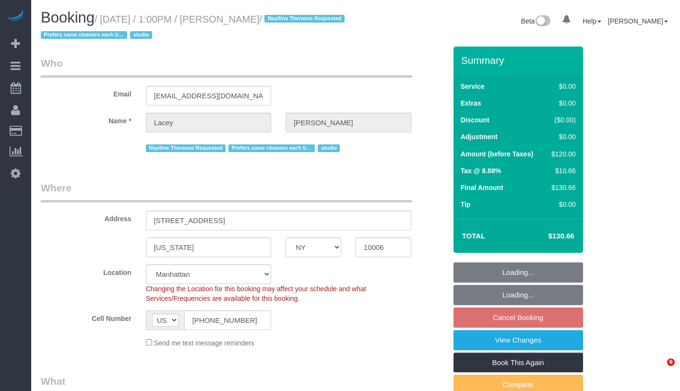
select select "NY"
select select "object:1071"
select select "string:stripe-pm_1QnwjA4VGloSiKo7h3HCAQgS"
select select "number:61"
select select "number:77"
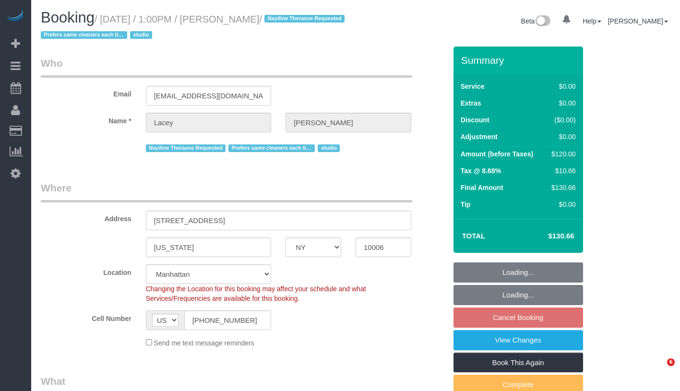
select select "number:15"
select select "number:5"
select select "spot6"
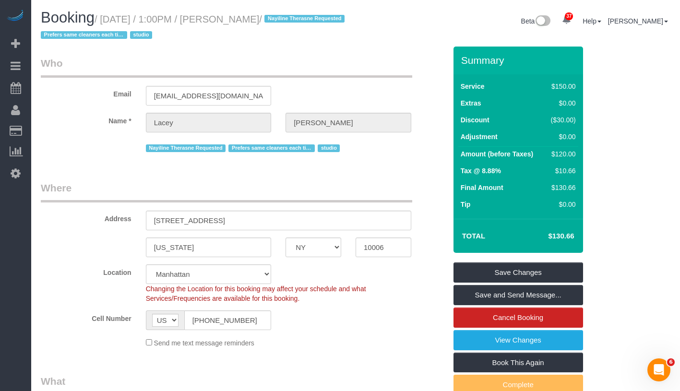
drag, startPoint x: 102, startPoint y: 15, endPoint x: 311, endPoint y: 14, distance: 208.8
click at [311, 14] on h1 "Booking / [DATE] / 1:00PM / [PERSON_NAME] / Nayiline Therasne Requested Prefers…" at bounding box center [195, 26] width 308 height 33
copy small "/ October 13, 2025 / 1:00PM / Lacey Gutierrez /"
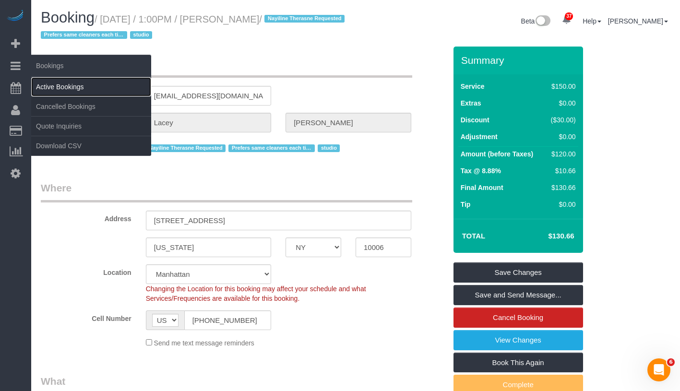
click at [93, 83] on link "Active Bookings" at bounding box center [91, 86] width 120 height 19
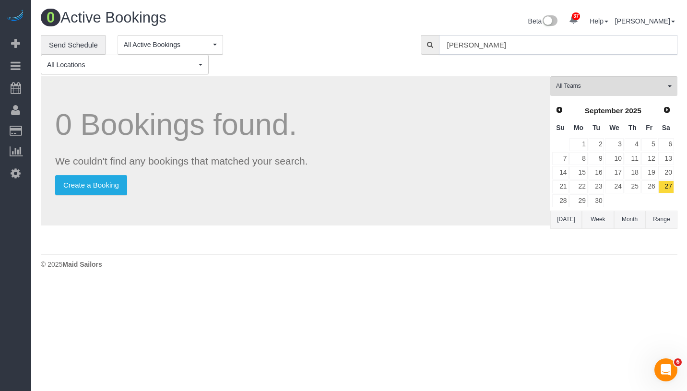
click at [560, 50] on input "Taylor McCann" at bounding box center [558, 45] width 239 height 20
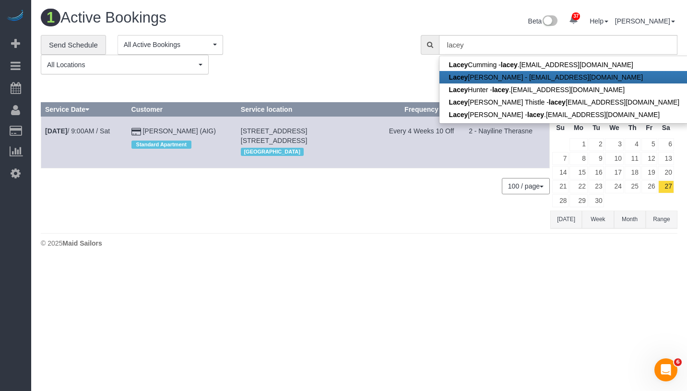
click at [485, 74] on link "Lacey Gutierrez - lsgutierr@gmail.com" at bounding box center [565, 77] width 250 height 12
type input "lsgutierr@gmail.com"
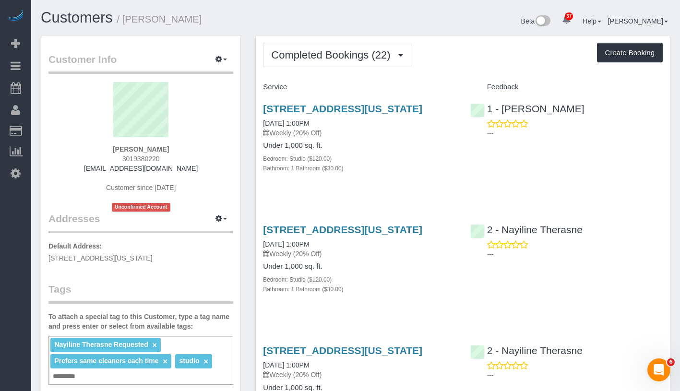
drag, startPoint x: 258, startPoint y: 133, endPoint x: 332, endPoint y: 133, distance: 73.5
click at [332, 133] on div "88 Greenwich St, #1102, New York, NY 10006 10/06/2025 1:00PM Weekly (20% Off) U…" at bounding box center [359, 143] width 207 height 97
copy link "10/06/2025 1:00PM"
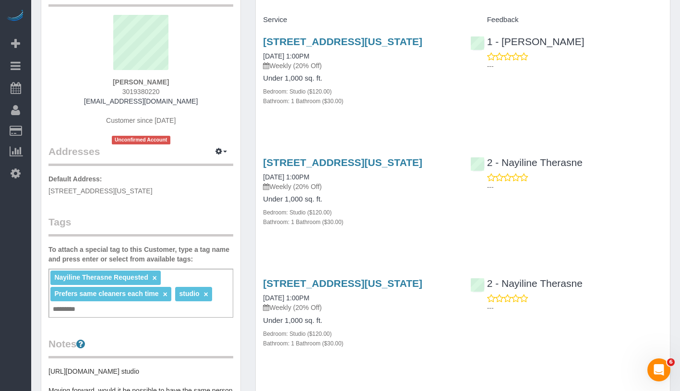
scroll to position [80, 0]
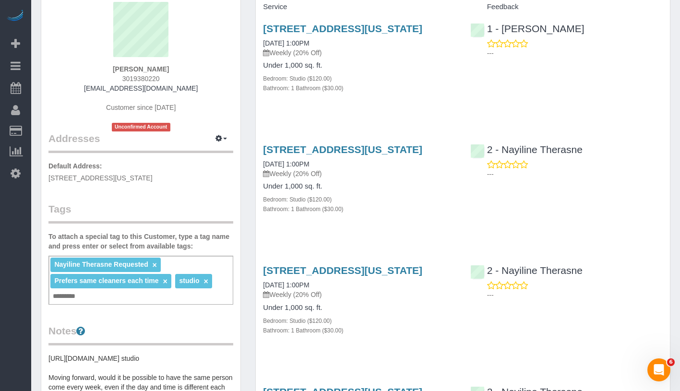
click at [156, 295] on div "Nayiline Therasne Requested × Prefers same cleaners each time × studio × Add a …" at bounding box center [140, 280] width 185 height 49
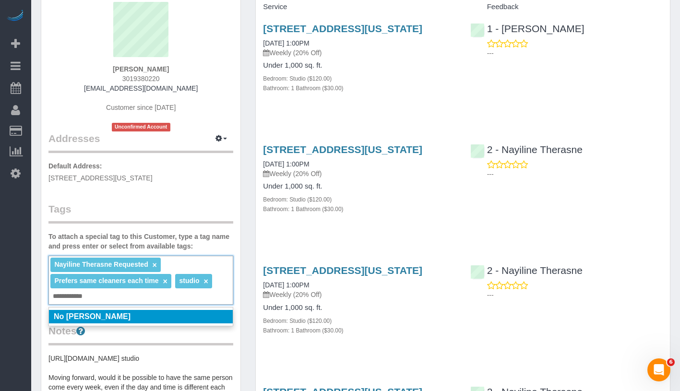
type input "**********"
click at [207, 317] on li "No Ana Lopez" at bounding box center [141, 316] width 184 height 13
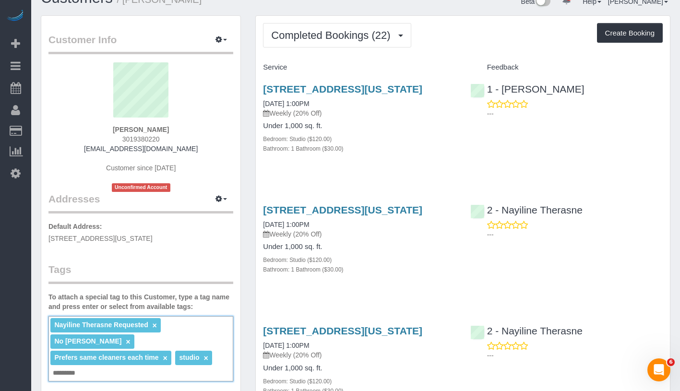
scroll to position [0, 0]
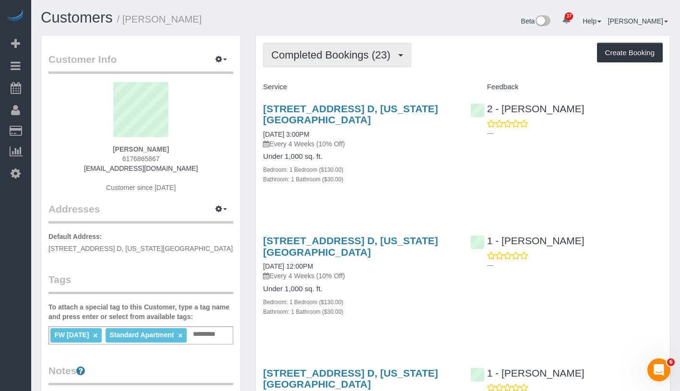
click at [345, 60] on span "Completed Bookings (23)" at bounding box center [333, 55] width 124 height 12
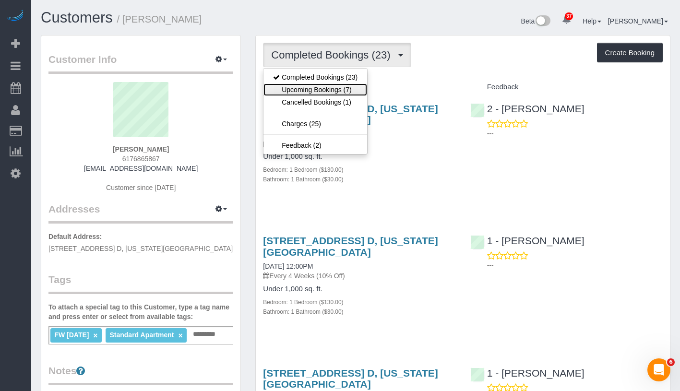
click at [322, 89] on link "Upcoming Bookings (7)" at bounding box center [316, 90] width 104 height 12
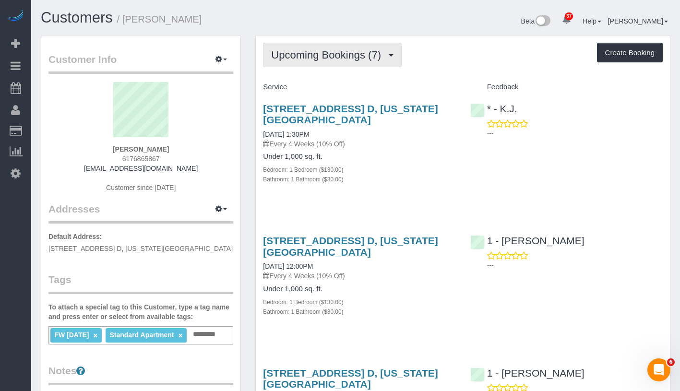
click at [335, 62] on button "Upcoming Bookings (7)" at bounding box center [332, 55] width 139 height 24
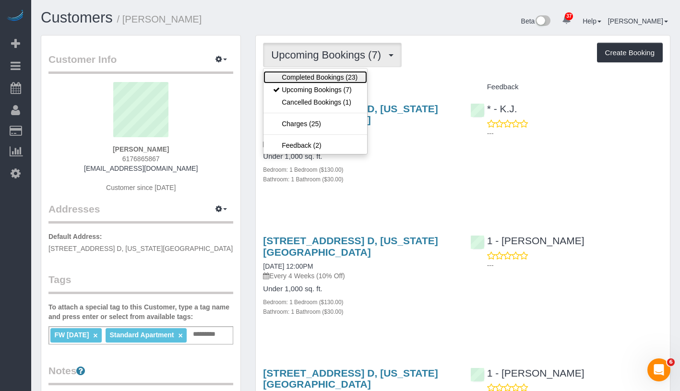
click at [328, 75] on link "Completed Bookings (23)" at bounding box center [316, 77] width 104 height 12
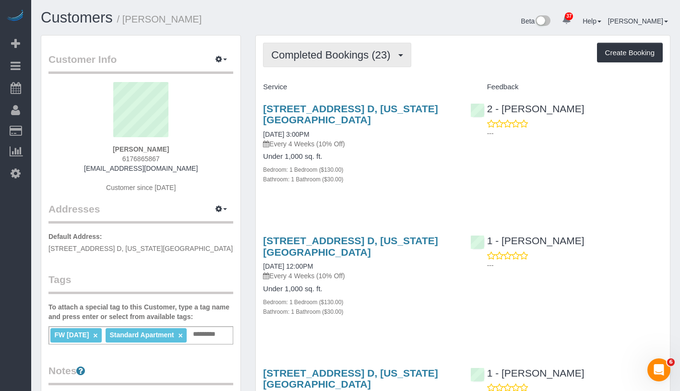
click at [362, 56] on span "Completed Bookings (23)" at bounding box center [333, 55] width 124 height 12
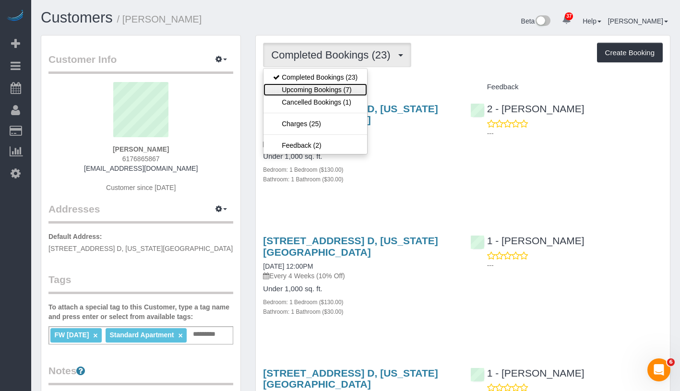
click at [337, 93] on link "Upcoming Bookings (7)" at bounding box center [316, 90] width 104 height 12
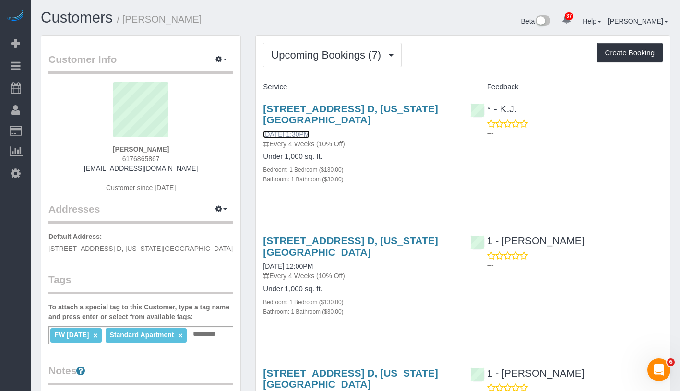
click at [309, 134] on link "10/10/2025 1:30PM" at bounding box center [286, 135] width 46 height 8
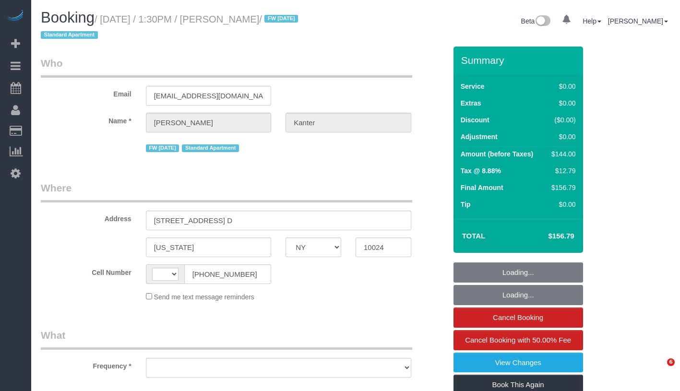
select select "NY"
select select "number:89"
select select "number:90"
select select "number:15"
select select "number:5"
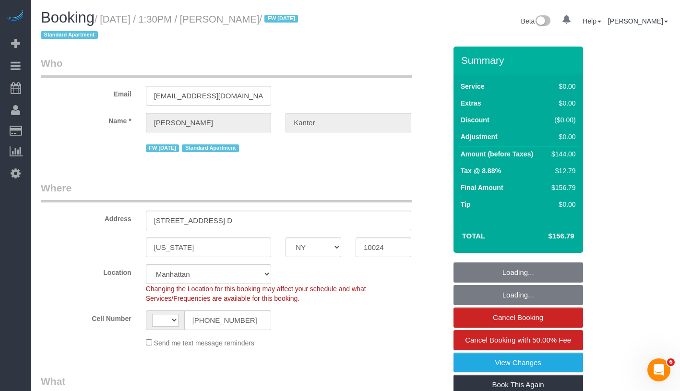
select select "string:[GEOGRAPHIC_DATA]"
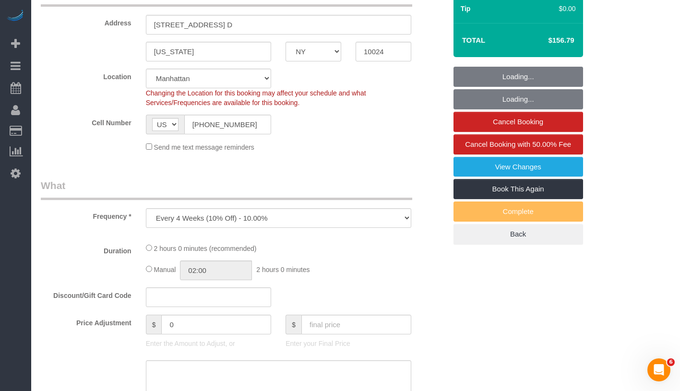
select select "object:1094"
select select "string:stripe-pm_1NcV0h4VGloSiKo7qLh3g6Fz"
select select "1"
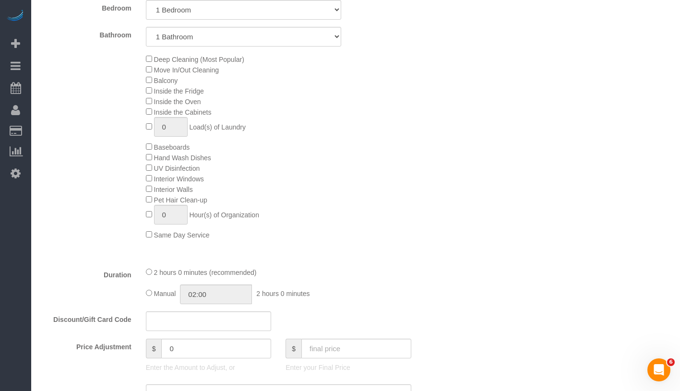
select select "1"
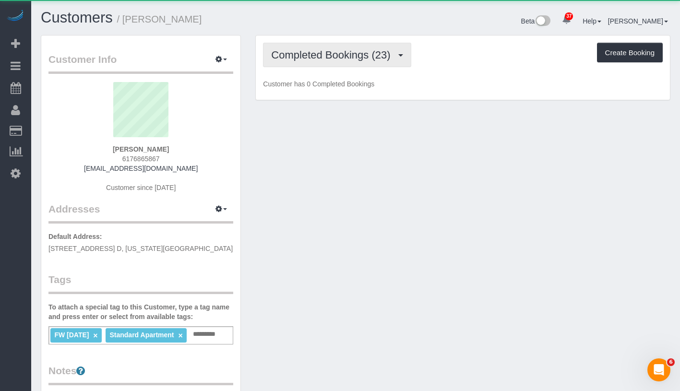
click at [357, 58] on span "Completed Bookings (23)" at bounding box center [333, 55] width 124 height 12
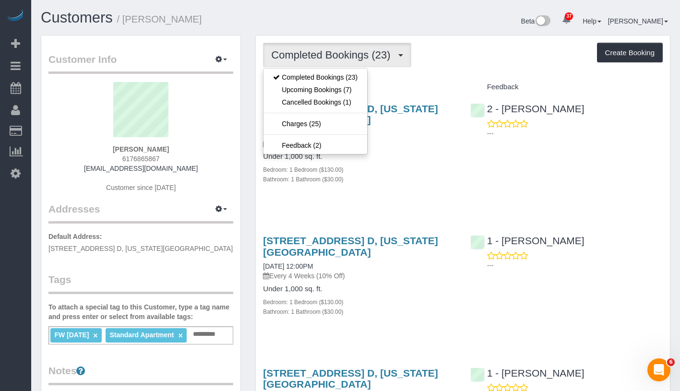
click at [531, 56] on div "Completed Bookings (23) Completed Bookings (23) Upcoming Bookings (7) Cancelled…" at bounding box center [463, 55] width 400 height 24
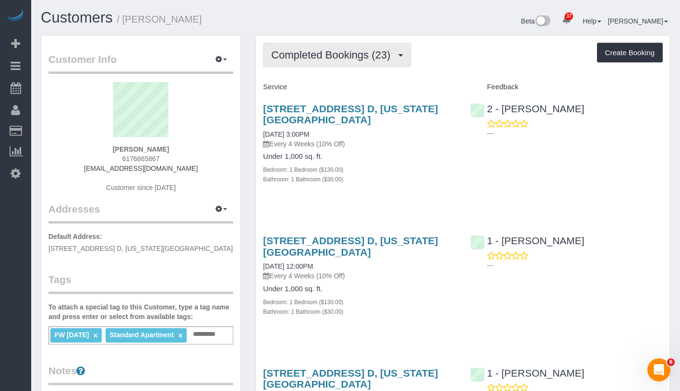
click at [345, 56] on span "Completed Bookings (23)" at bounding box center [333, 55] width 124 height 12
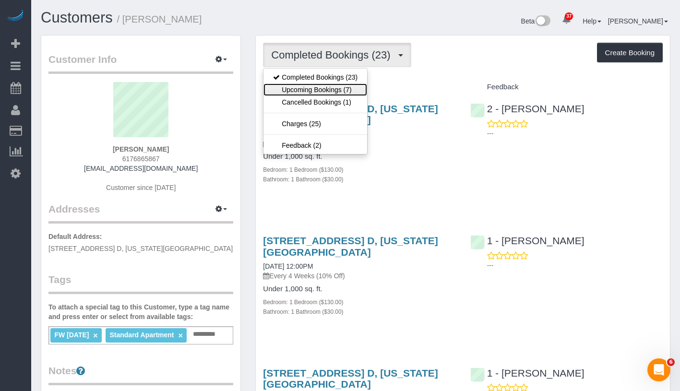
click at [336, 90] on link "Upcoming Bookings (7)" at bounding box center [316, 90] width 104 height 12
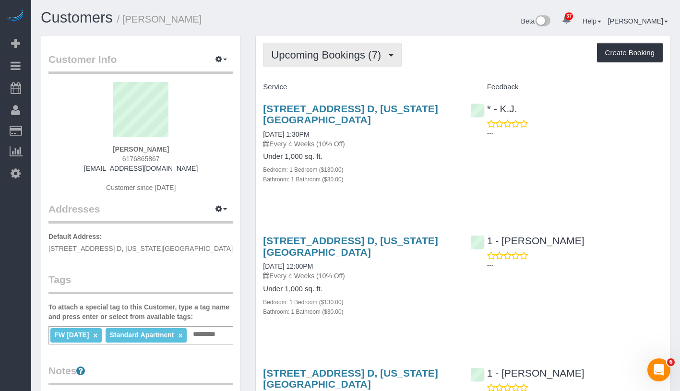
click at [348, 51] on span "Upcoming Bookings (7)" at bounding box center [328, 55] width 115 height 12
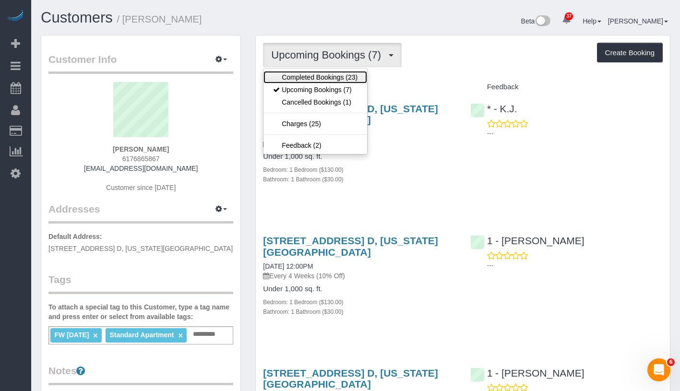
click at [337, 73] on link "Completed Bookings (23)" at bounding box center [316, 77] width 104 height 12
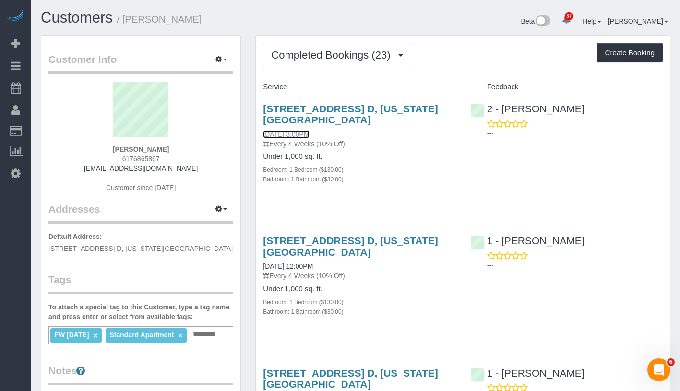
click at [309, 133] on link "09/12/2025 3:00PM" at bounding box center [286, 135] width 46 height 8
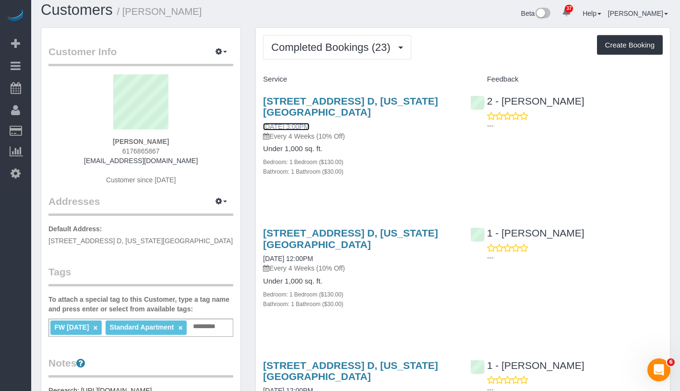
scroll to position [15, 0]
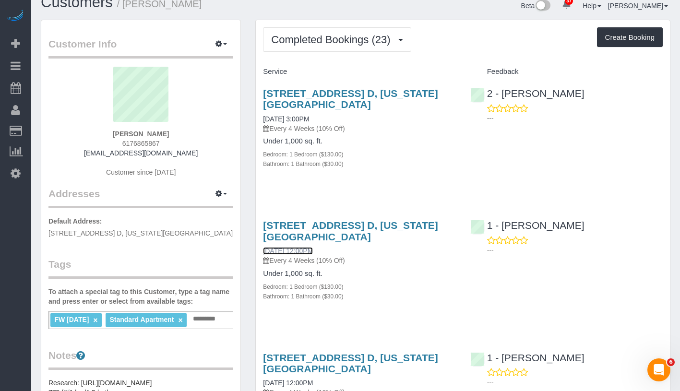
click at [304, 251] on link "08/08/2025 12:00PM" at bounding box center [288, 251] width 50 height 8
click at [340, 43] on span "Completed Bookings (23)" at bounding box center [333, 40] width 124 height 12
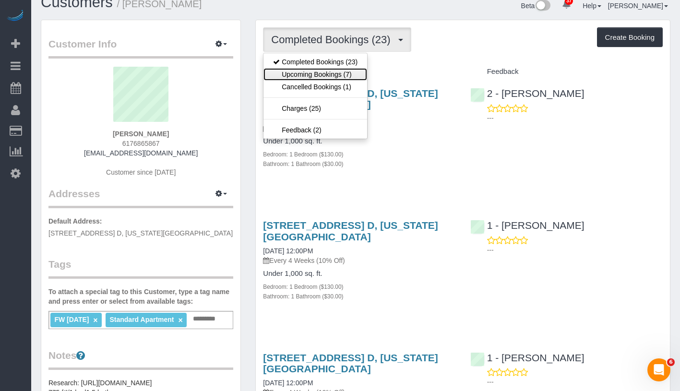
click at [327, 73] on link "Upcoming Bookings (7)" at bounding box center [316, 74] width 104 height 12
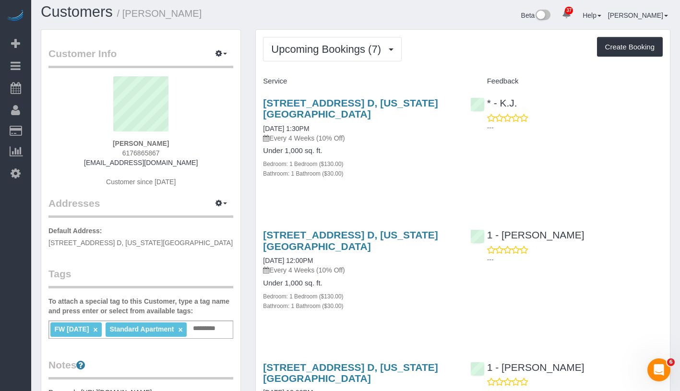
scroll to position [0, 0]
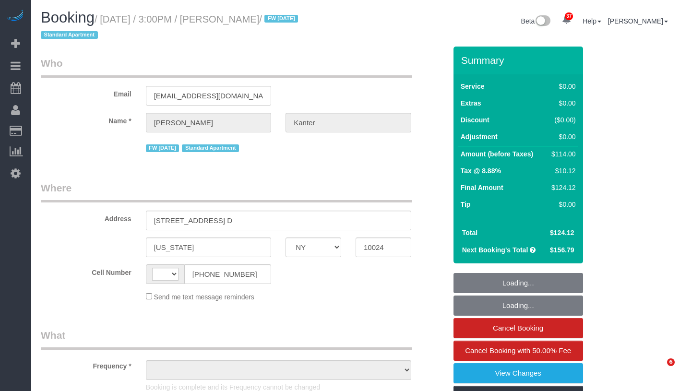
select select "NY"
select select "string:[GEOGRAPHIC_DATA]"
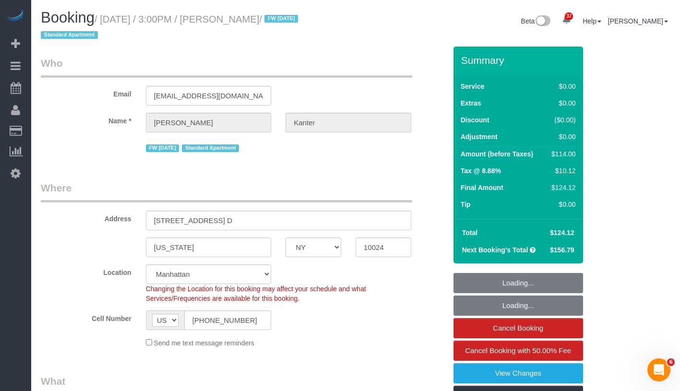
select select "object:837"
select select "string:stripe-pm_1NcV0h4VGloSiKo7qLh3g6Fz"
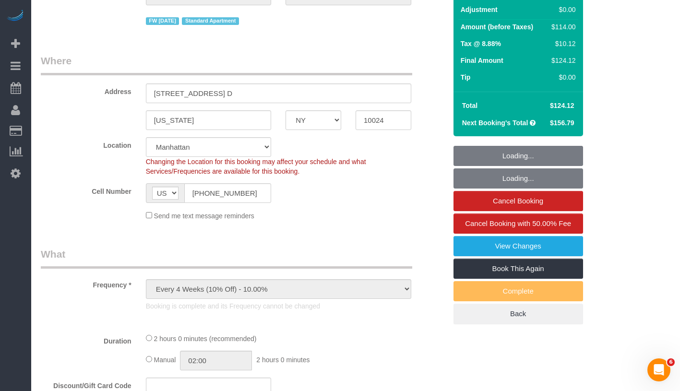
select select "spot1"
select select "number:89"
select select "number:90"
select select "number:15"
select select "number:5"
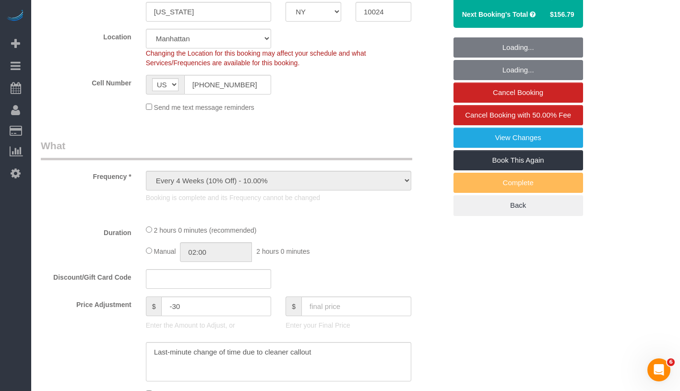
select select "object:1533"
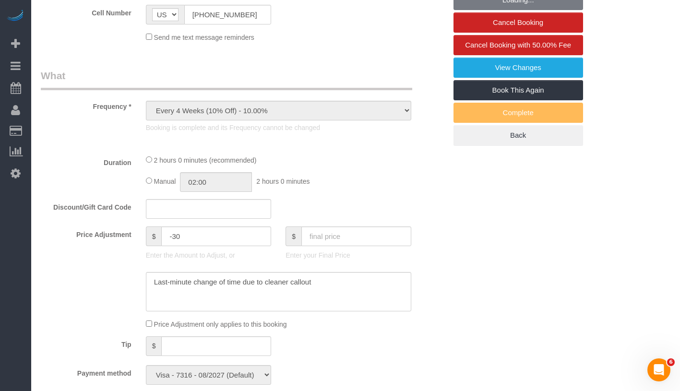
select select "1"
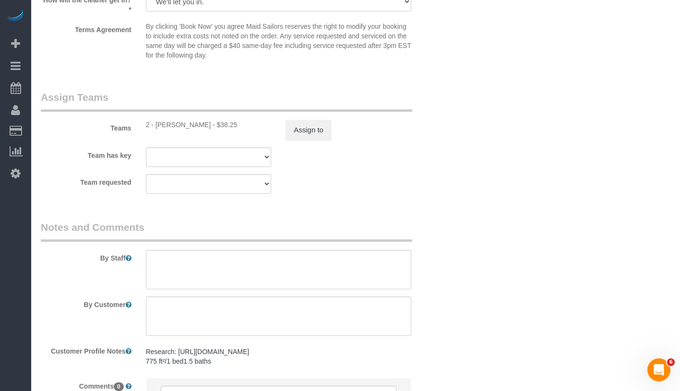
scroll to position [1361, 0]
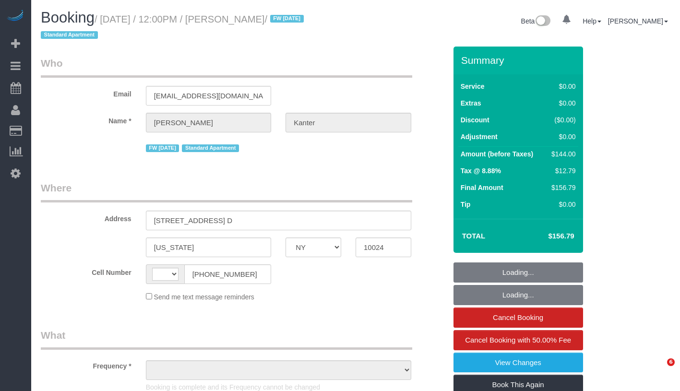
select select "NY"
select select "string:[GEOGRAPHIC_DATA]"
select select "number:89"
select select "number:90"
select select "number:15"
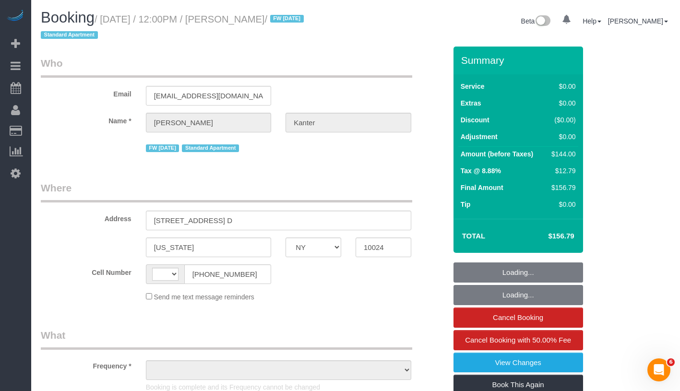
select select "number:5"
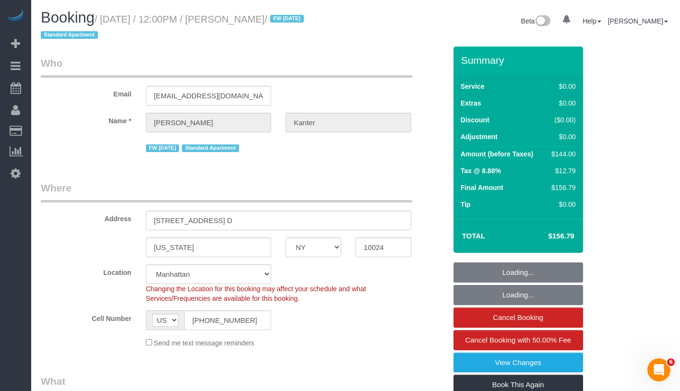
select select "string:stripe-pm_1NcV0h4VGloSiKo7qLh3g6Fz"
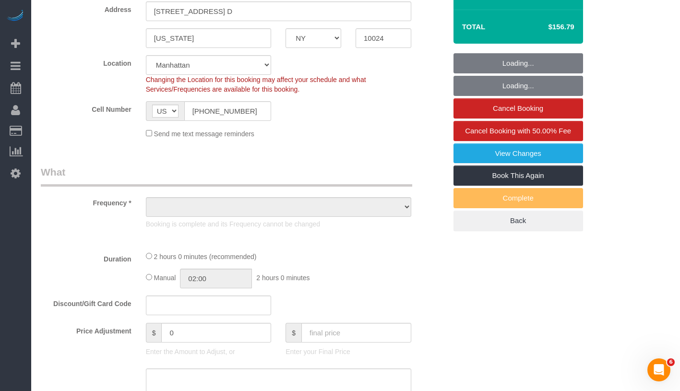
select select "object:975"
select select "spot1"
select select "object:1427"
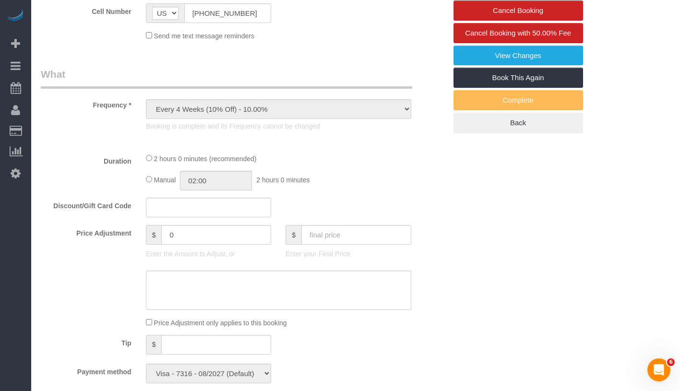
select select "1"
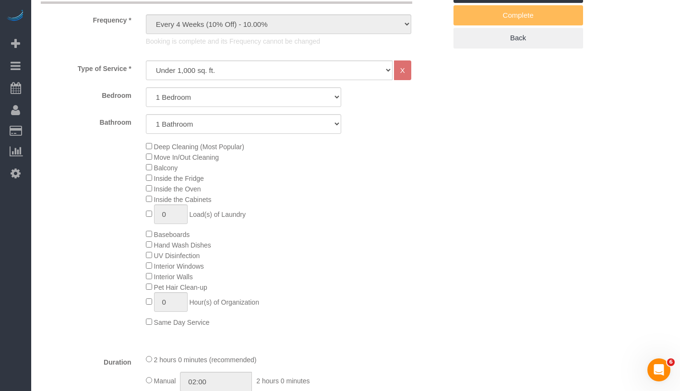
select select "1"
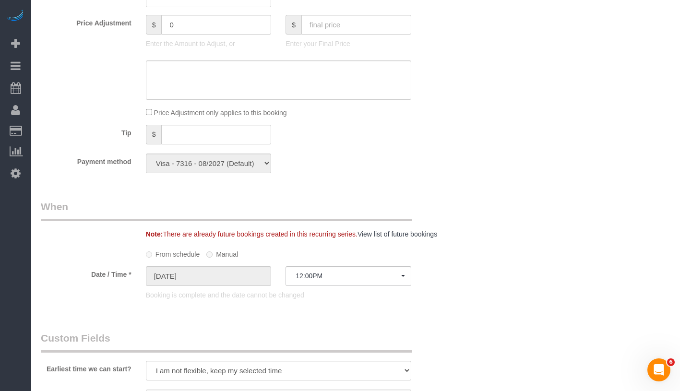
scroll to position [590, 0]
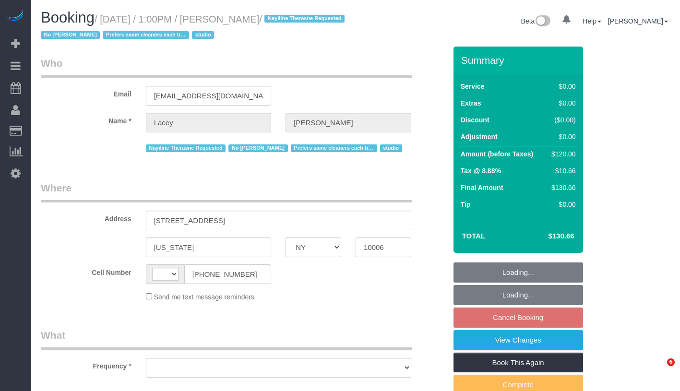
select select "NY"
select select "object:574"
select select "number:61"
select select "number:77"
select select "number:15"
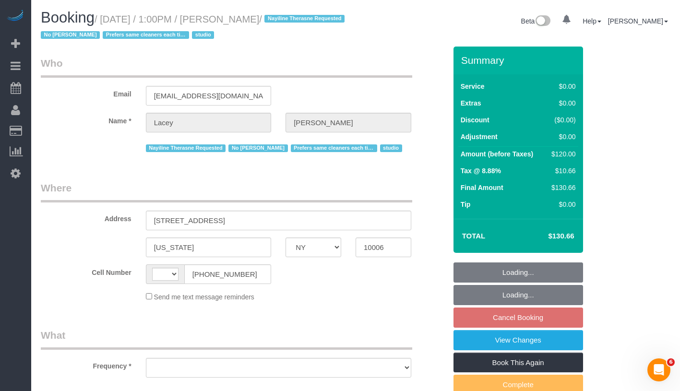
select select "number:5"
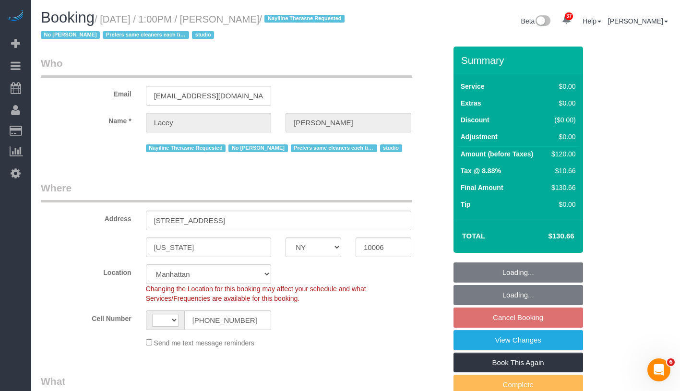
select select "object:729"
select select "string:US"
select select "string:stripe-pm_1QnwjA4VGloSiKo7h3HCAQgS"
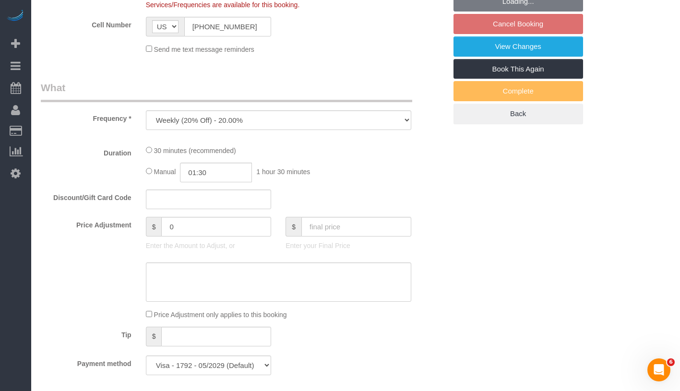
select select "spot6"
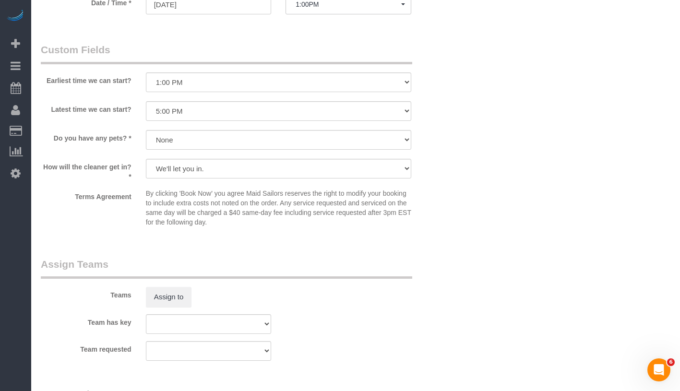
scroll to position [1361, 0]
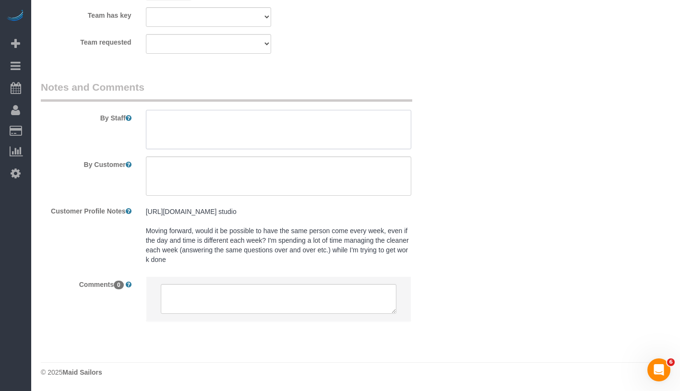
click at [284, 133] on textarea at bounding box center [278, 129] width 265 height 39
click at [156, 120] on textarea at bounding box center [278, 129] width 265 height 39
click at [259, 126] on textarea at bounding box center [278, 129] width 265 height 39
click at [283, 126] on textarea at bounding box center [278, 129] width 265 height 39
click at [177, 120] on textarea at bounding box center [278, 129] width 265 height 39
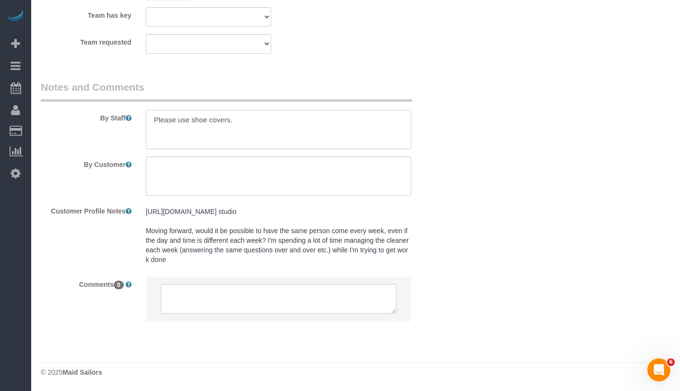
click at [248, 120] on textarea at bounding box center [278, 129] width 265 height 39
drag, startPoint x: 248, startPoint y: 120, endPoint x: 137, endPoint y: 122, distance: 110.4
click at [137, 122] on div "By Staff" at bounding box center [244, 114] width 420 height 69
paste textarea "emove their shoes when they enter the apartment?"
click at [151, 119] on textarea at bounding box center [278, 129] width 265 height 39
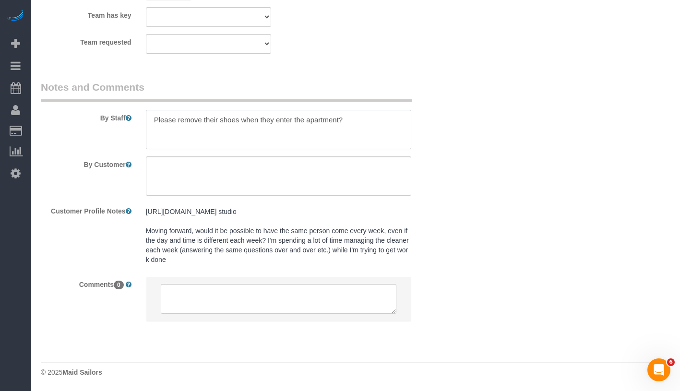
click at [218, 123] on textarea at bounding box center [278, 129] width 265 height 39
drag, startPoint x: 260, startPoint y: 120, endPoint x: 416, endPoint y: 125, distance: 156.1
click at [416, 125] on div at bounding box center [279, 129] width 280 height 39
type textarea "Please remove your shoes when you enter the apartment"
drag, startPoint x: 225, startPoint y: 122, endPoint x: 134, endPoint y: 119, distance: 91.3
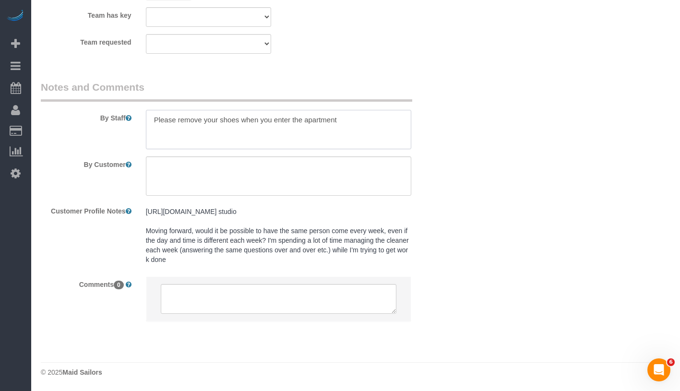
click at [134, 119] on div "By Staff" at bounding box center [244, 114] width 420 height 69
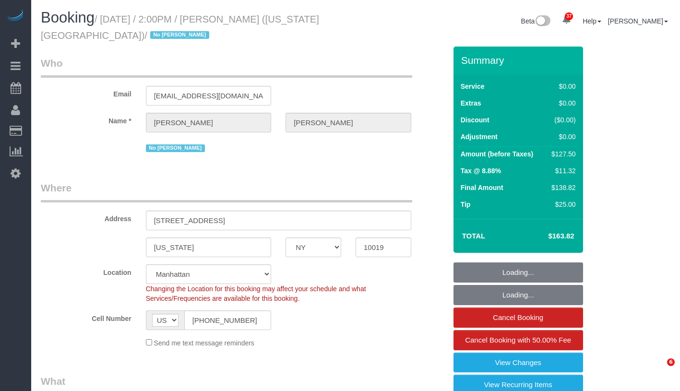
select select "NY"
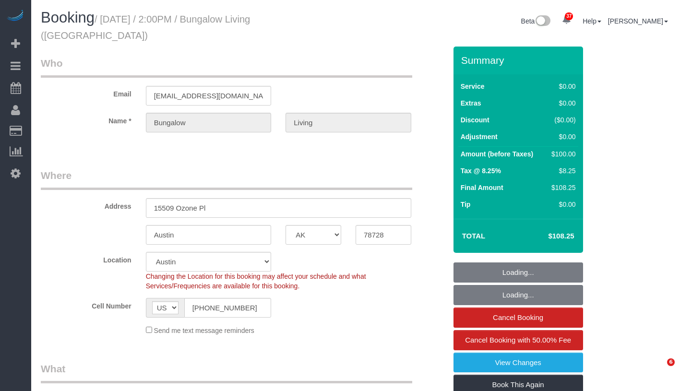
select select "[GEOGRAPHIC_DATA]"
select select "5"
select select "number:89"
select select "number:90"
select select "number:15"
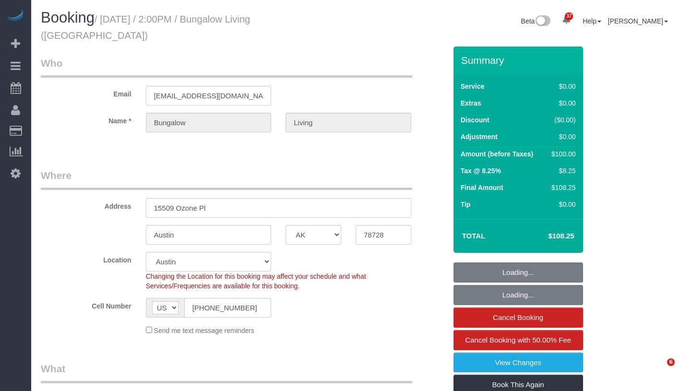
select select "number:7"
select select "spot1"
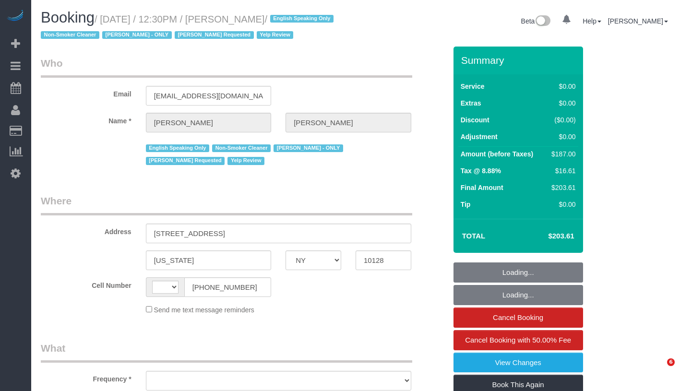
select select "NY"
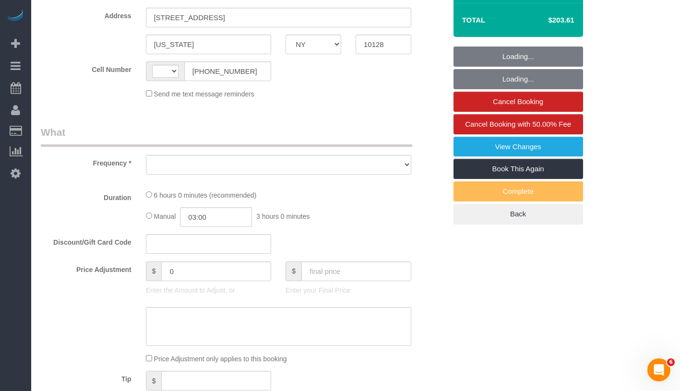
select select "string:US"
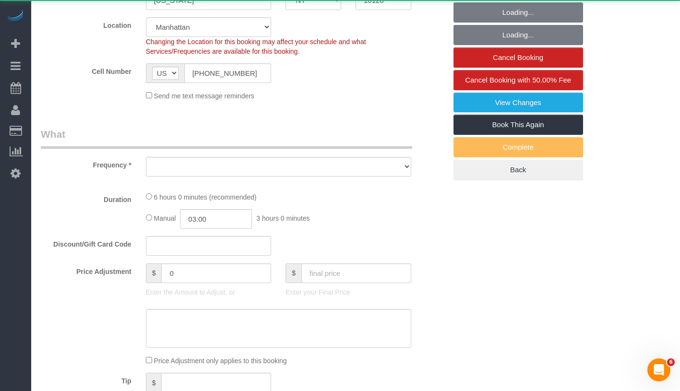
select select "string:stripe-pm_1PsPP14VGloSiKo7KAxZUUsI"
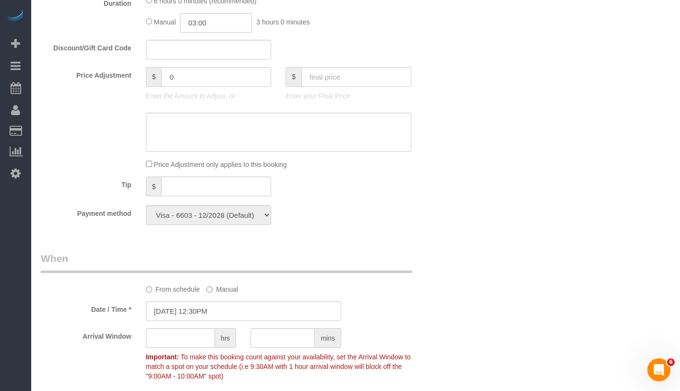
select select "number:89"
select select "number:90"
select select "number:15"
select select "number:5"
select select "2"
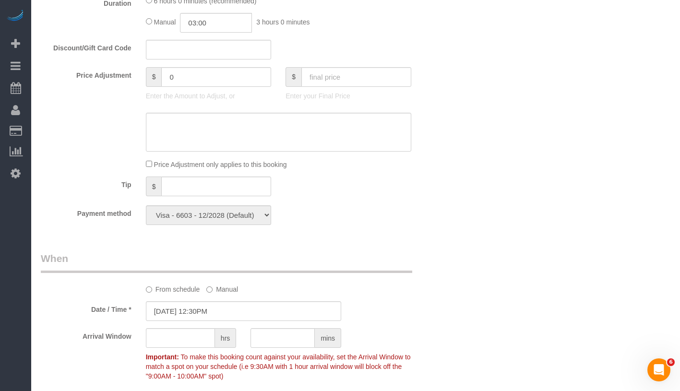
select select "2"
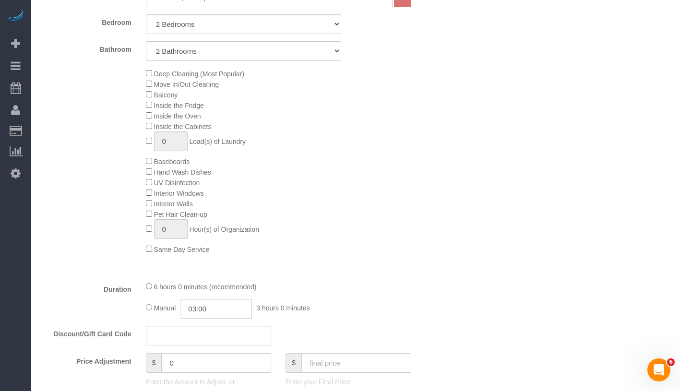
scroll to position [743, 0]
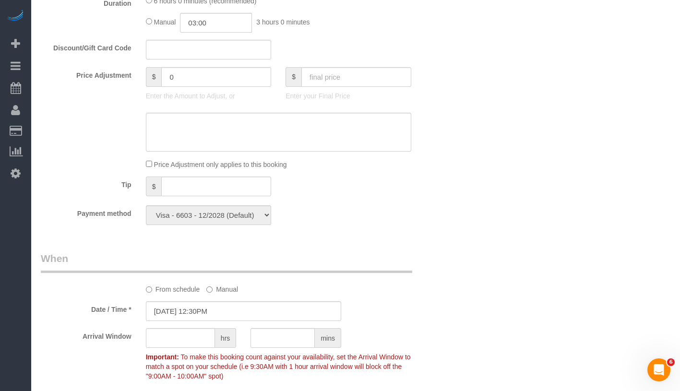
select select "object:1558"
select select "2"
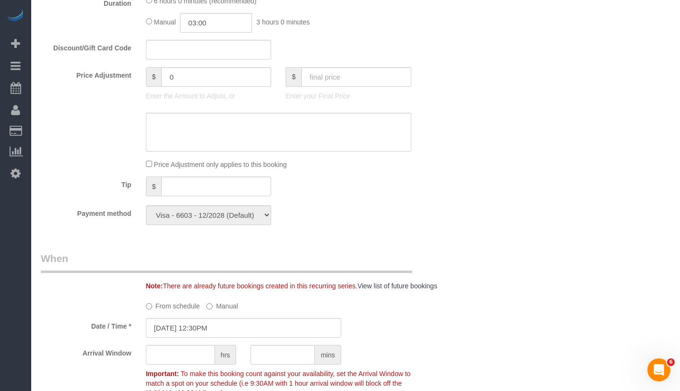
select select "object:1601"
click at [194, 74] on input "0" at bounding box center [216, 77] width 110 height 20
type input "-25"
click at [188, 124] on textarea at bounding box center [278, 132] width 265 height 39
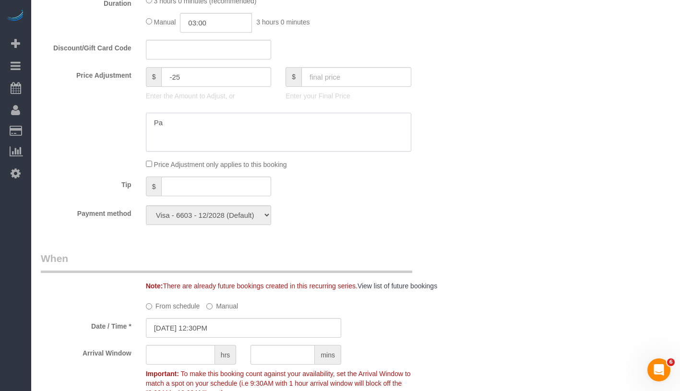
type textarea "P"
click at [154, 122] on textarea at bounding box center [278, 132] width 265 height 39
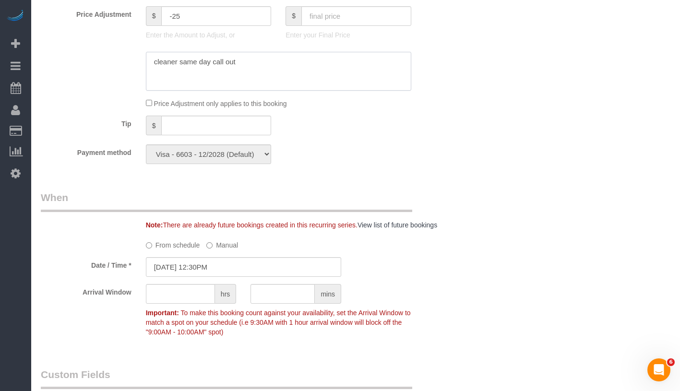
scroll to position [945, 0]
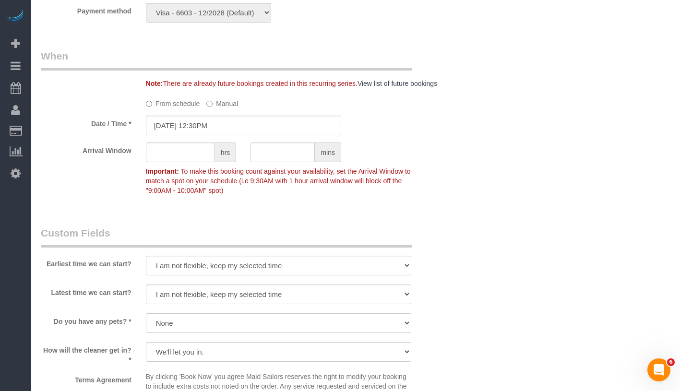
type textarea "cleaner same day call out"
click at [193, 127] on input "10/10/2025 12:30PM" at bounding box center [243, 126] width 195 height 20
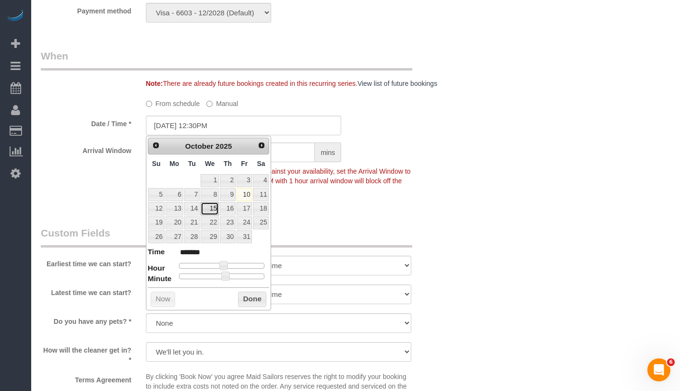
click at [214, 208] on link "15" at bounding box center [210, 208] width 18 height 13
type input "10/15/2025 11:30AM"
type input "*******"
type input "10/15/2025 10:30AM"
type input "*******"
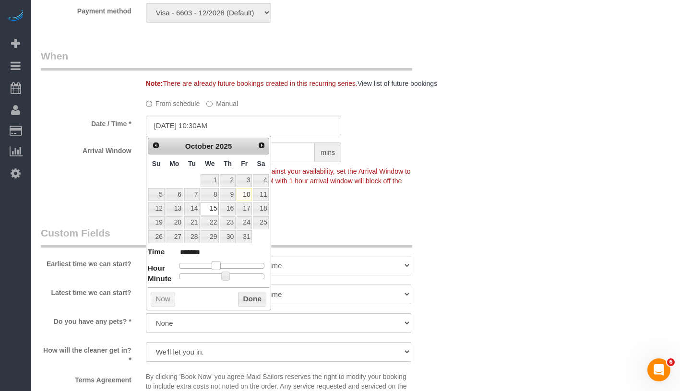
drag, startPoint x: 222, startPoint y: 264, endPoint x: 215, endPoint y: 265, distance: 6.7
click at [215, 265] on span at bounding box center [216, 265] width 9 height 9
type input "10/15/2025 10:25AM"
type input "*******"
type input "10/15/2025 10:20AM"
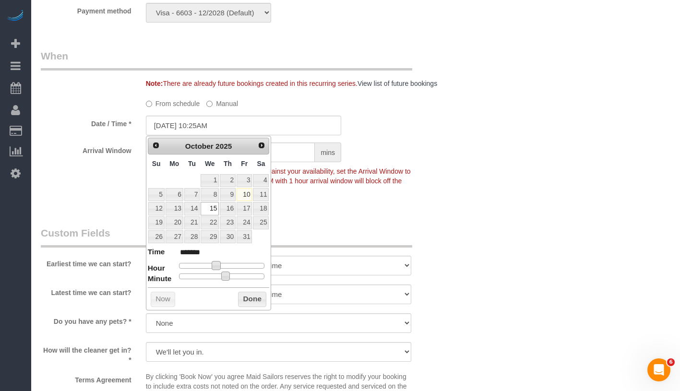
type input "*******"
type input "10/15/2025 10:15AM"
type input "*******"
type input "10/15/2025 10:05AM"
type input "*******"
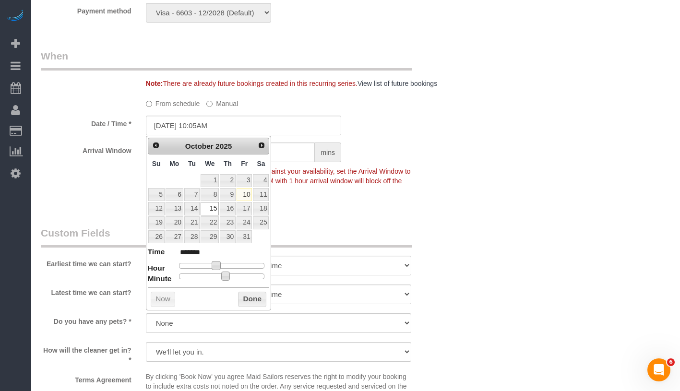
type input "10/15/2025 10:00AM"
type input "*******"
drag, startPoint x: 226, startPoint y: 276, endPoint x: 158, endPoint y: 271, distance: 67.8
click at [158, 271] on dl "Time ******* Hour Minute Second Millisecond Microsecond Time Zone ***** ***** *…" at bounding box center [209, 263] width 122 height 33
click at [248, 296] on button "Done" at bounding box center [252, 299] width 28 height 15
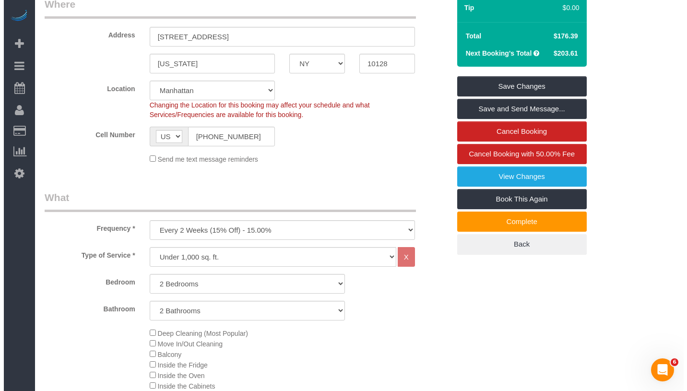
scroll to position [0, 0]
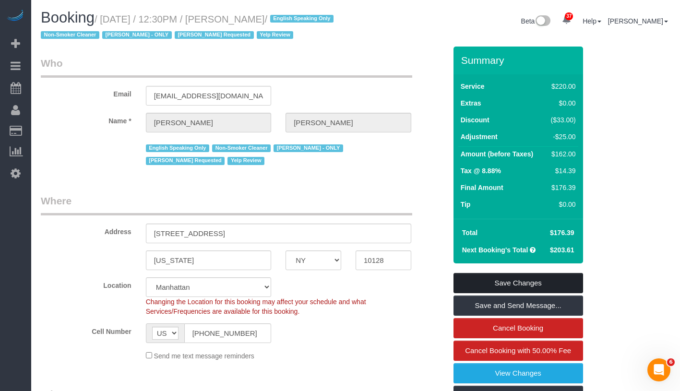
click at [531, 282] on link "Save Changes" at bounding box center [519, 283] width 130 height 20
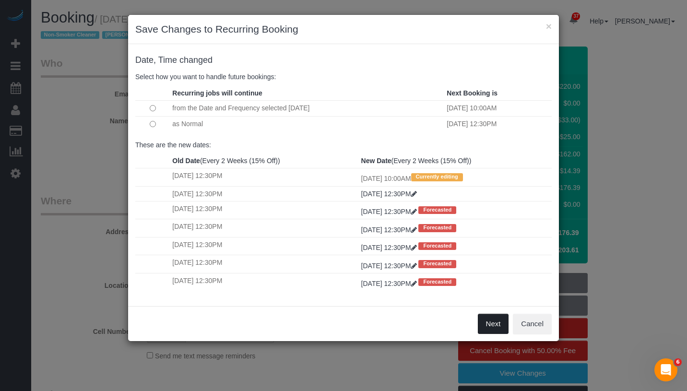
click at [491, 322] on button "Next" at bounding box center [493, 324] width 31 height 20
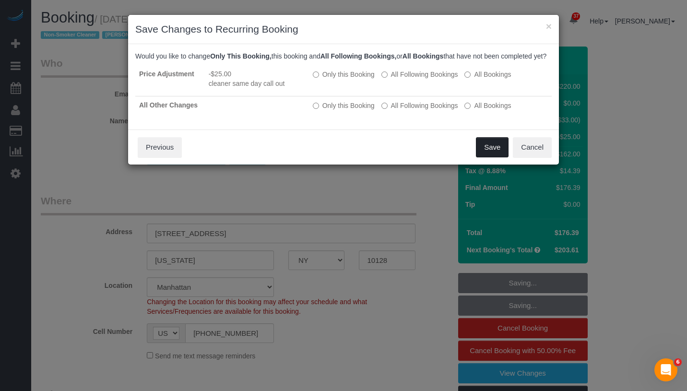
click at [494, 156] on button "Save" at bounding box center [492, 147] width 33 height 20
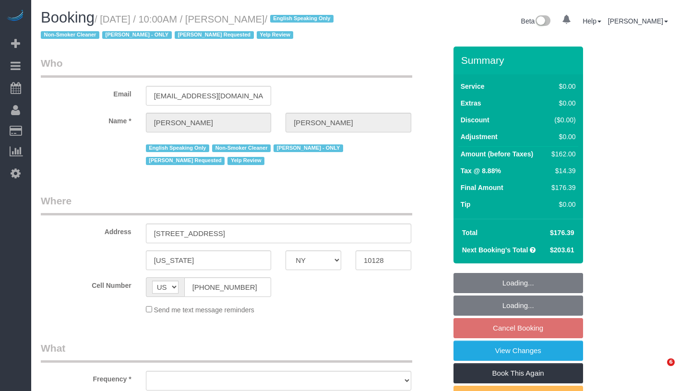
select select "NY"
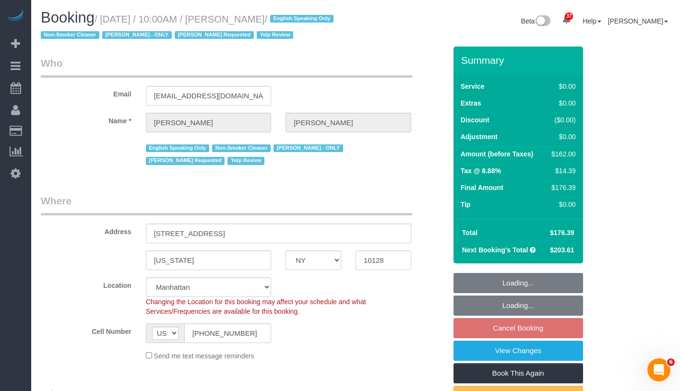
select select "object:840"
select select "string:stripe-pm_1PsPP14VGloSiKo7KAxZUUsI"
select select "2"
select select "number:89"
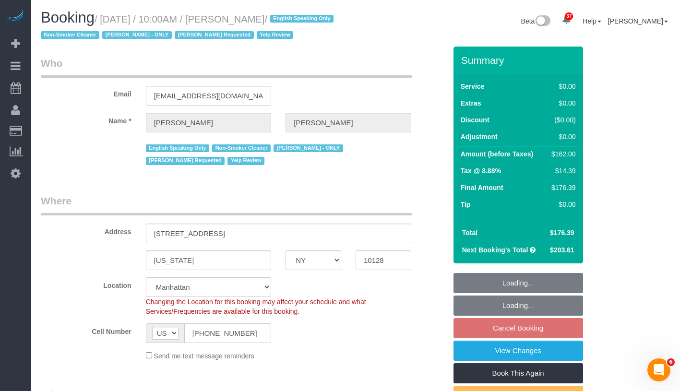
select select "number:90"
select select "number:15"
select select "number:5"
select select "spot3"
select select "2"
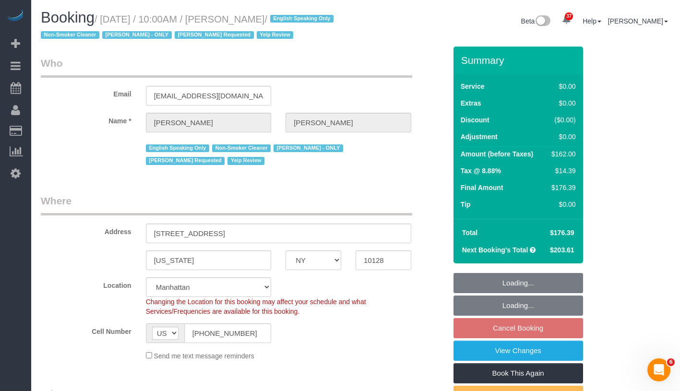
select select "2"
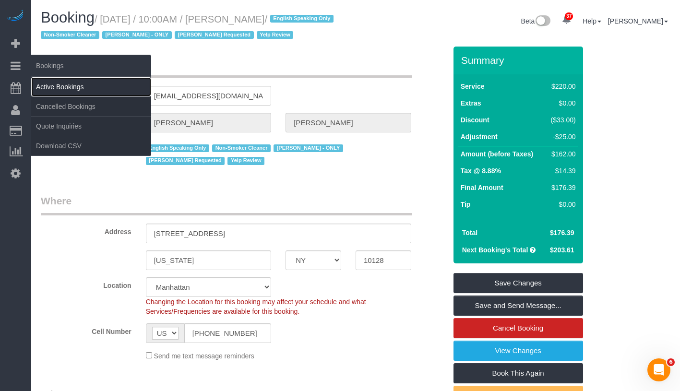
click at [131, 84] on link "Active Bookings" at bounding box center [91, 86] width 120 height 19
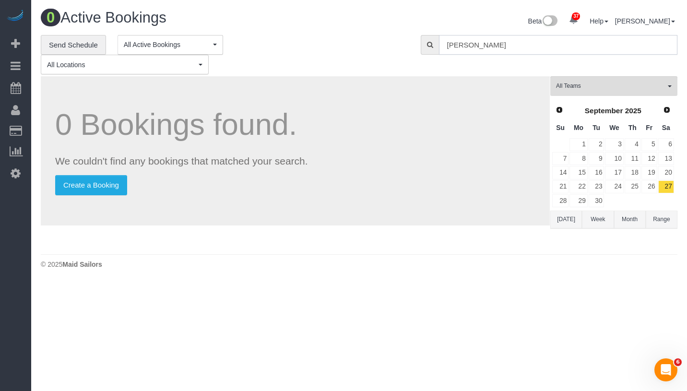
click at [515, 47] on input "[PERSON_NAME]" at bounding box center [558, 45] width 239 height 20
click at [515, 47] on input "Danielle Kanter" at bounding box center [558, 45] width 239 height 20
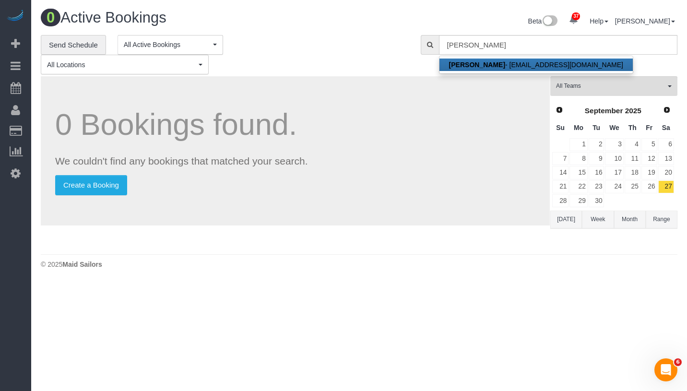
click at [492, 64] on strong "Alyson Cohen" at bounding box center [477, 65] width 56 height 8
type input "aac2128@gmail.com"
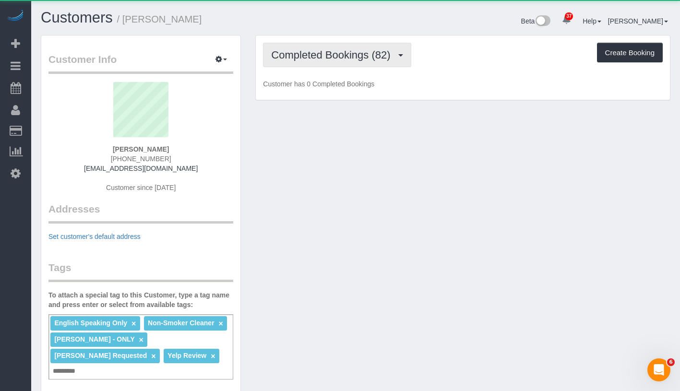
click at [320, 53] on span "Completed Bookings (82)" at bounding box center [333, 55] width 124 height 12
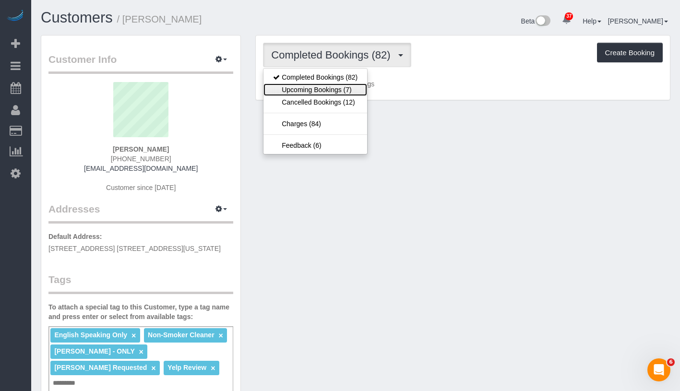
click at [313, 85] on link "Upcoming Bookings (7)" at bounding box center [316, 90] width 104 height 12
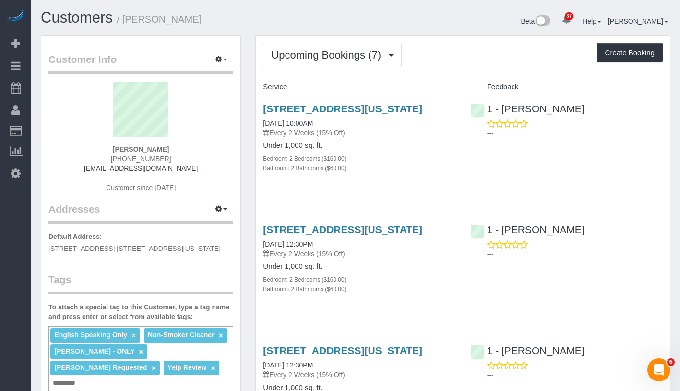
drag, startPoint x: 253, startPoint y: 135, endPoint x: 332, endPoint y: 134, distance: 78.7
copy link "10/15/2025 10:00AM"
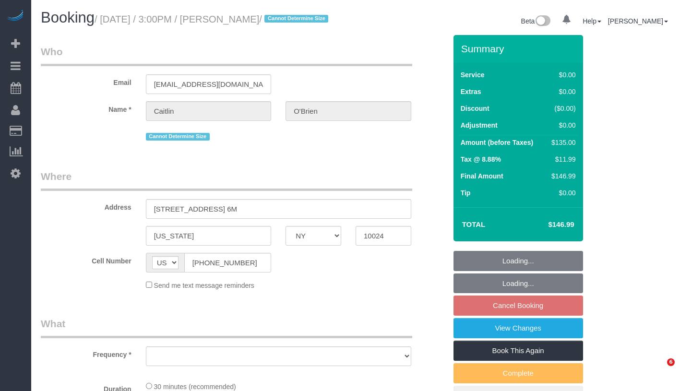
select select "NY"
select select "spot8"
select select "number:61"
select select "number:77"
select select "number:15"
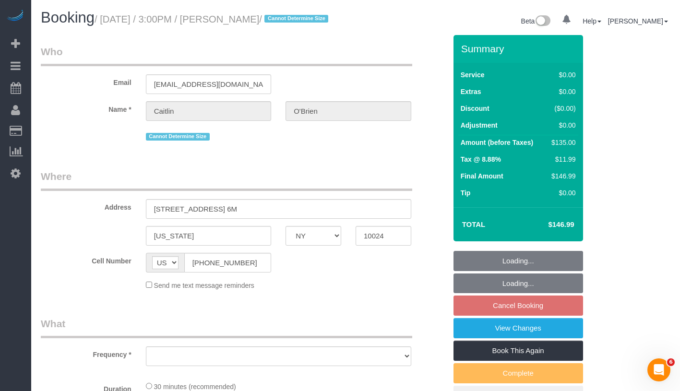
select select "number:5"
select select "string:stripe-pm_1Qqee04VGloSiKo7obcjrnBA"
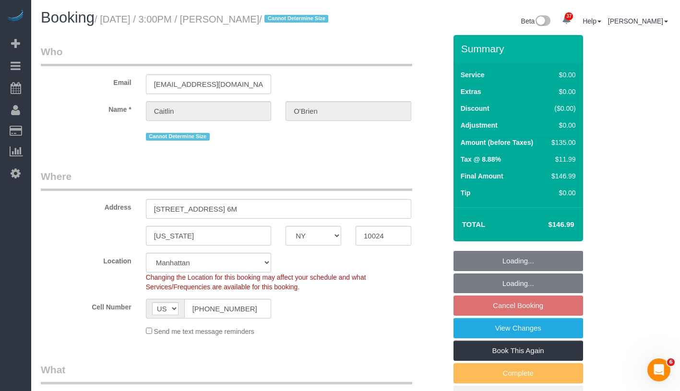
select select "object:1512"
select select "spot67"
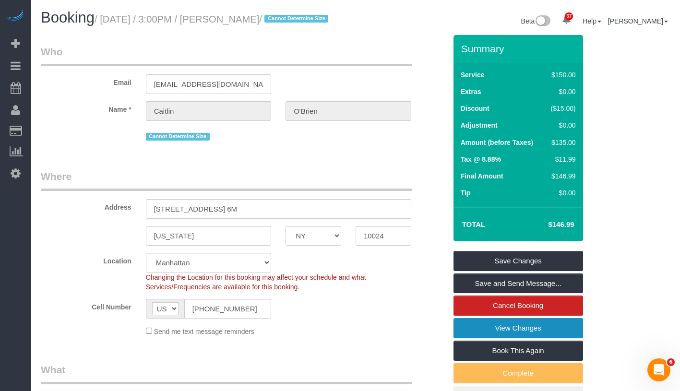
click at [577, 336] on link "View Changes" at bounding box center [519, 328] width 130 height 20
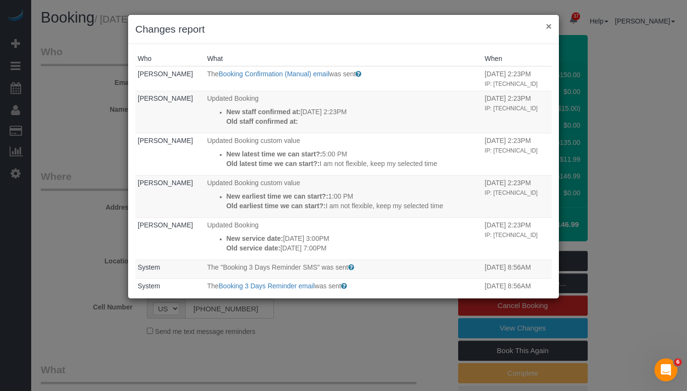
click at [550, 28] on button "×" at bounding box center [549, 26] width 6 height 10
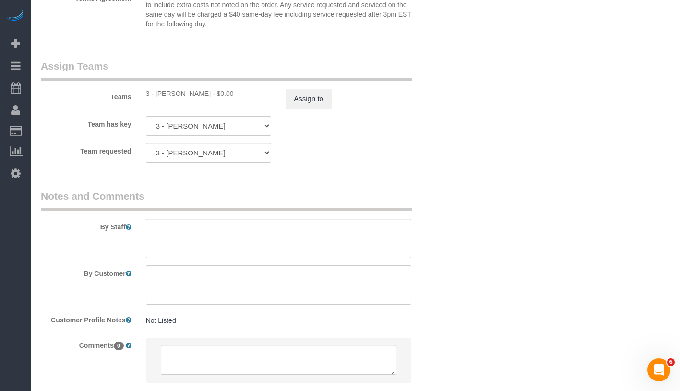
scroll to position [1313, 0]
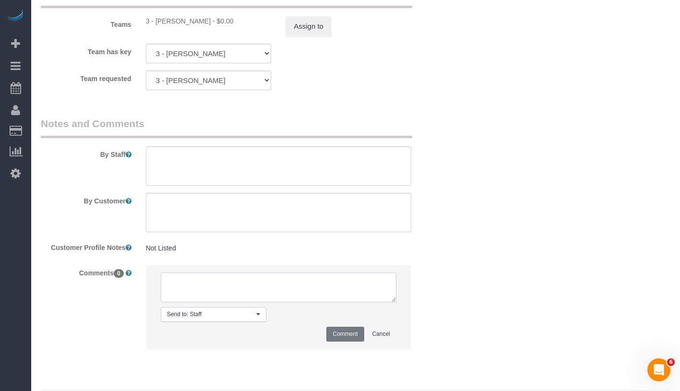
click at [303, 298] on textarea at bounding box center [279, 288] width 236 height 30
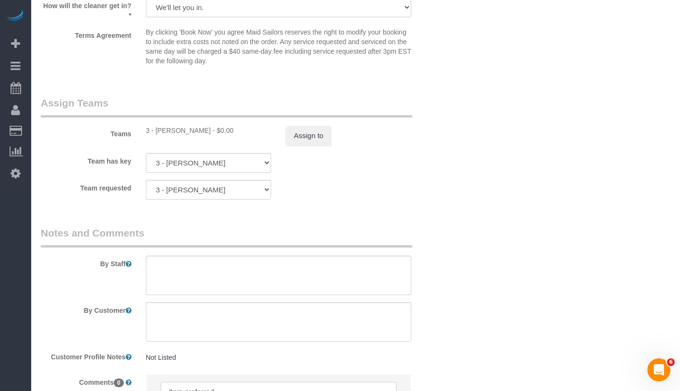
scroll to position [1352, 0]
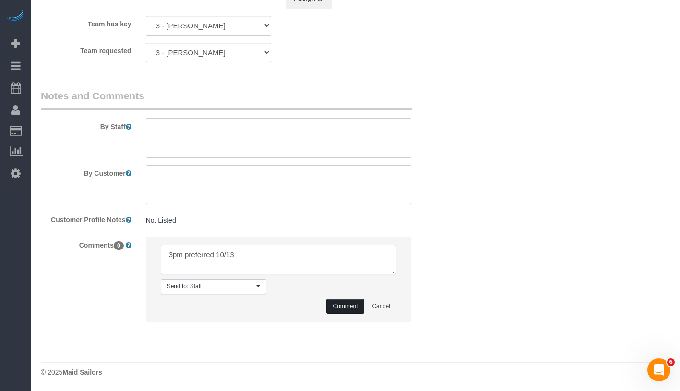
type textarea "3pm preferred 10/13"
click at [343, 312] on button "Comment" at bounding box center [344, 306] width 37 height 15
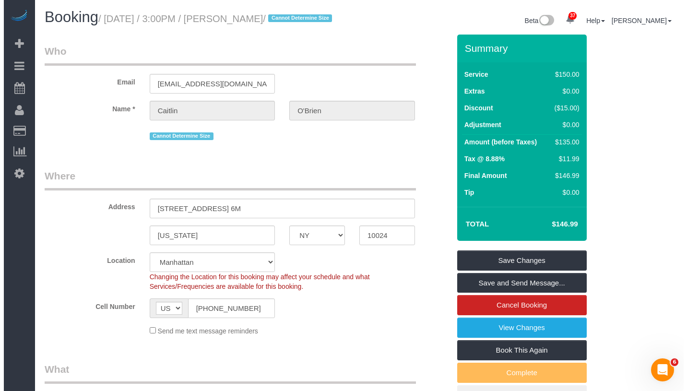
scroll to position [0, 0]
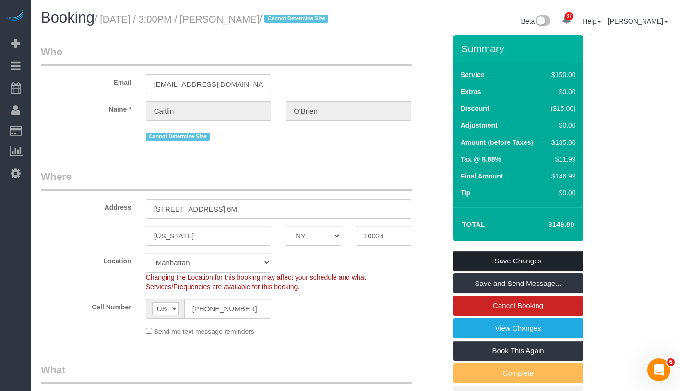
click at [567, 268] on link "Save Changes" at bounding box center [519, 261] width 130 height 20
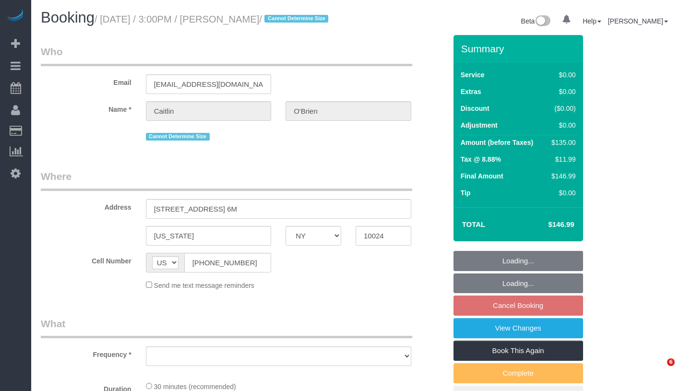
select select "NY"
select select "object:836"
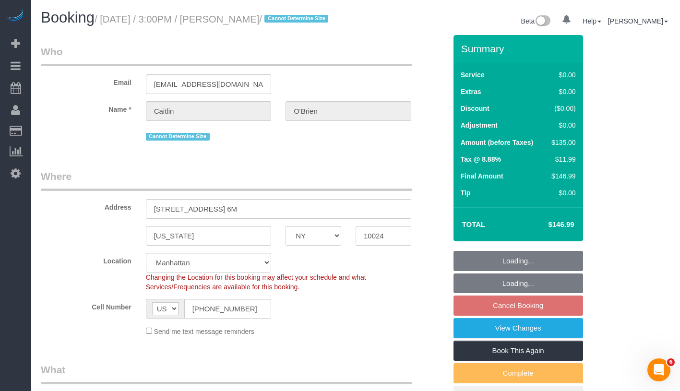
select select "string:stripe-pm_1Qqee04VGloSiKo7obcjrnBA"
select select "number:61"
select select "number:77"
select select "number:15"
select select "number:5"
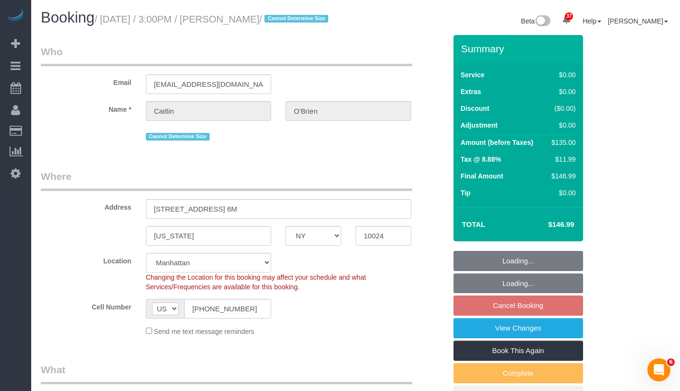
select select "object:1090"
select select "spot8"
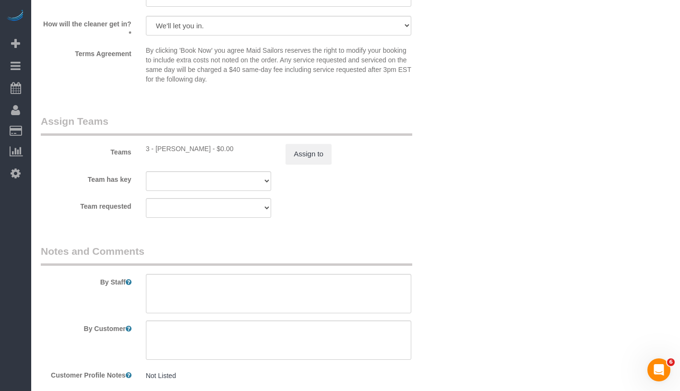
scroll to position [1385, 0]
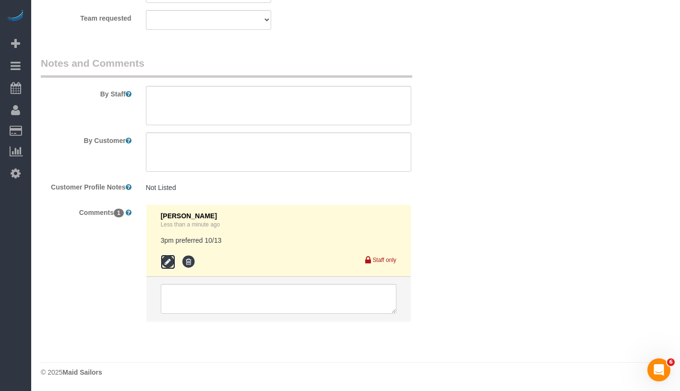
click at [166, 260] on icon at bounding box center [168, 262] width 14 height 14
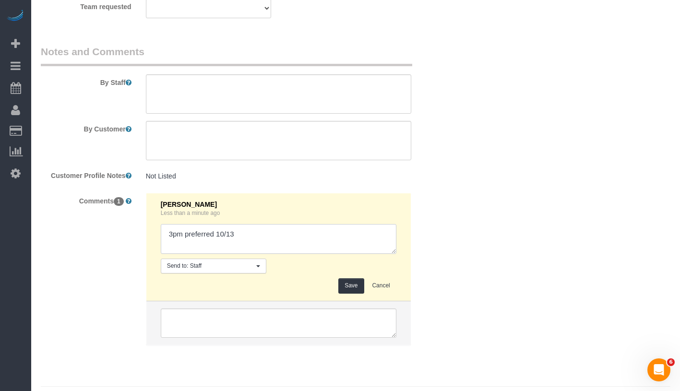
click at [214, 248] on textarea at bounding box center [279, 239] width 236 height 30
type textarea "3pm preferred but flex 1-5pm on 10/13"
click at [348, 293] on button "Save" at bounding box center [350, 285] width 25 height 15
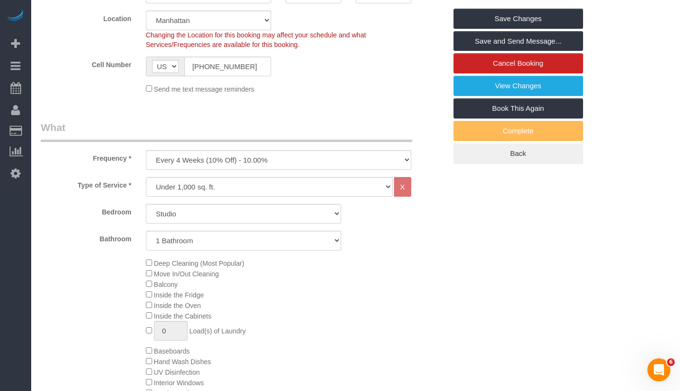
scroll to position [0, 0]
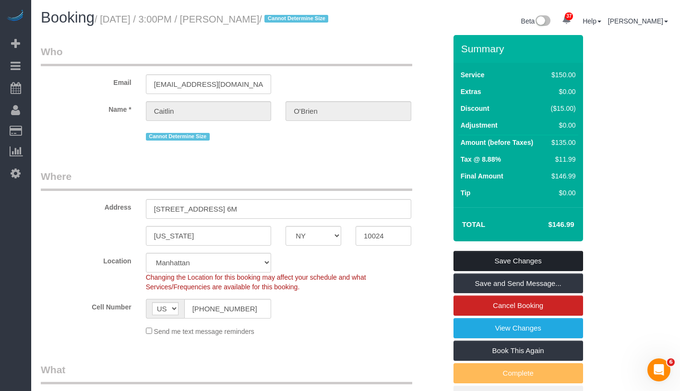
click at [524, 271] on link "Save Changes" at bounding box center [519, 261] width 130 height 20
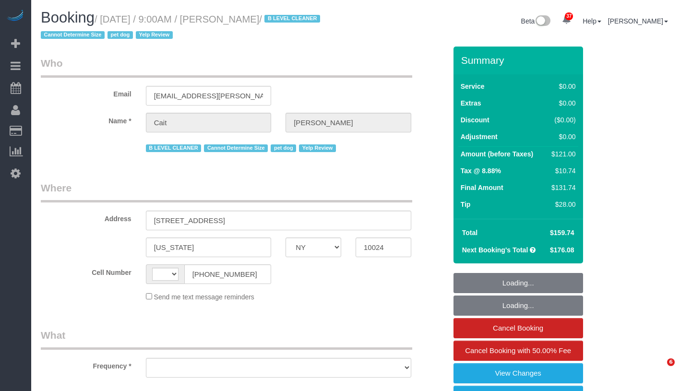
select select "NY"
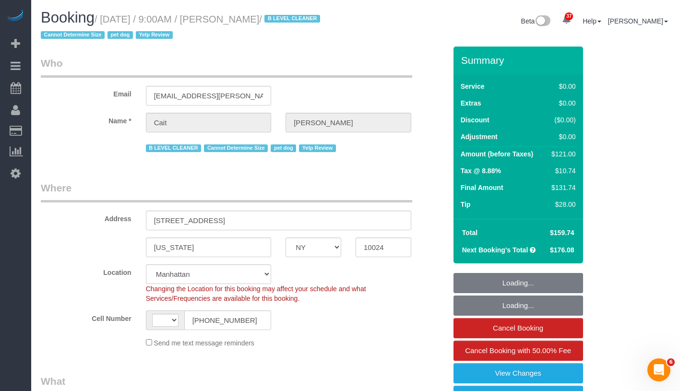
select select "string:[GEOGRAPHIC_DATA]"
select select "object:842"
select select "string:stripe-pm_1PtyBH4VGloSiKo7pgkIsidZ"
click at [308, 16] on h1 "Booking / October 10, 2025 / 9:00AM / Cait Williamson / B LEVEL CLEANER Cannot …" at bounding box center [195, 26] width 308 height 33
select select "object:953"
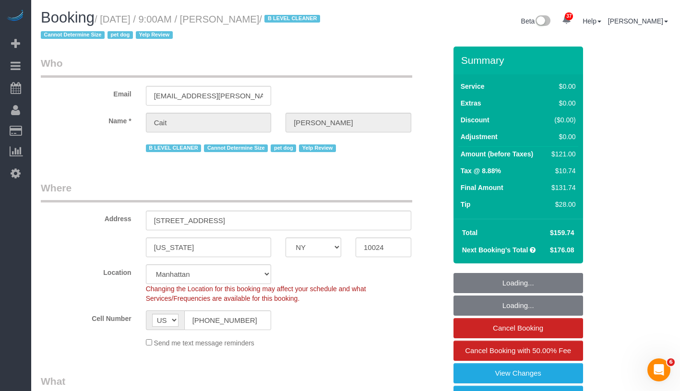
select select "1"
select select "spot1"
select select "number:89"
select select "number:90"
select select "number:13"
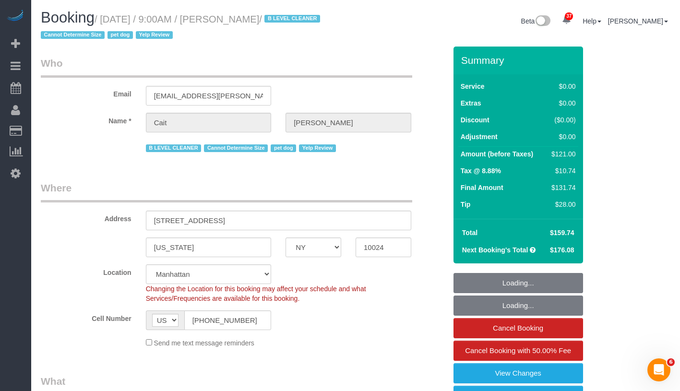
select select "number:6"
select select "1"
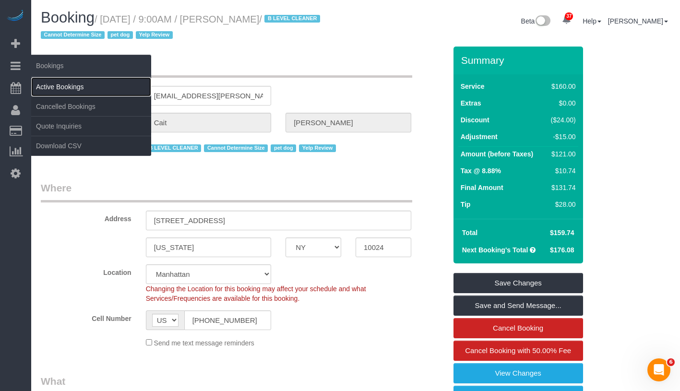
click at [62, 90] on link "Active Bookings" at bounding box center [91, 86] width 120 height 19
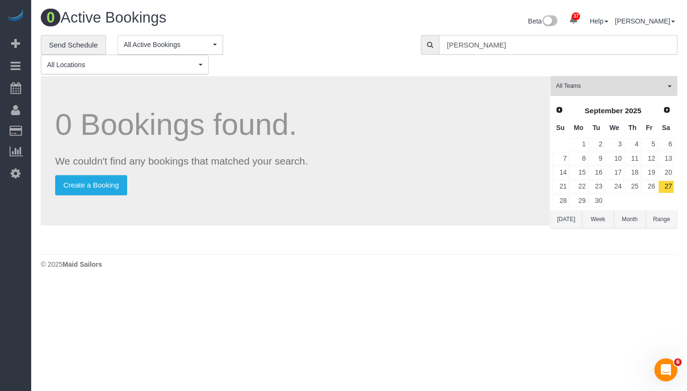
click at [544, 41] on input "alyson cohen" at bounding box center [558, 45] width 239 height 20
paste input "Priya Matadar"
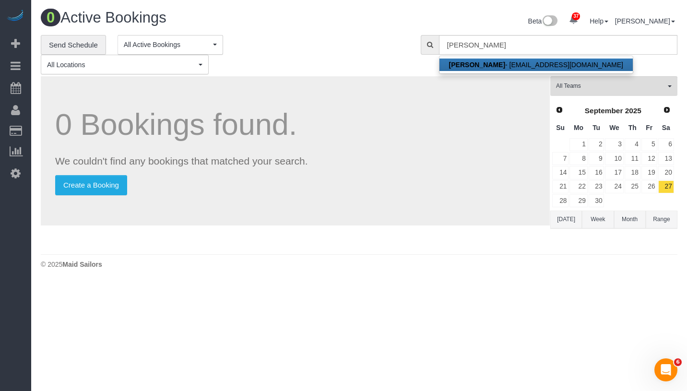
click at [530, 63] on link "Priya Matadar - prmatadar@gmail.com" at bounding box center [536, 65] width 193 height 12
type input "prmatadar@gmail.com"
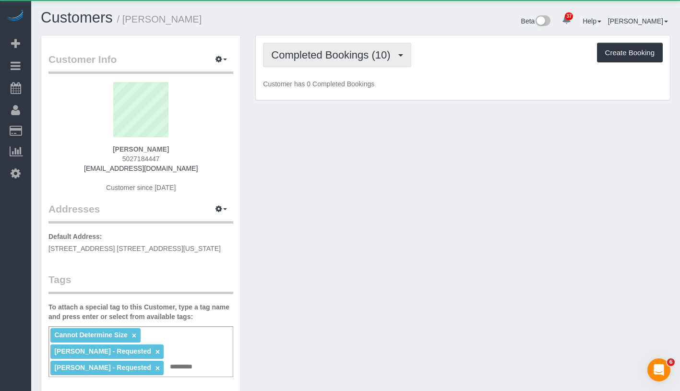
click at [336, 54] on span "Completed Bookings (10)" at bounding box center [333, 55] width 124 height 12
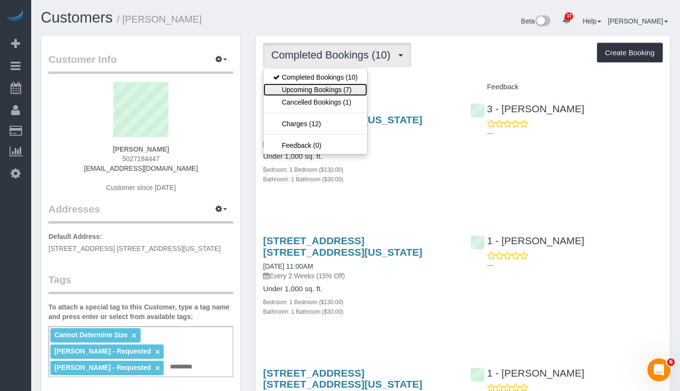
click at [331, 88] on link "Upcoming Bookings (7)" at bounding box center [316, 90] width 104 height 12
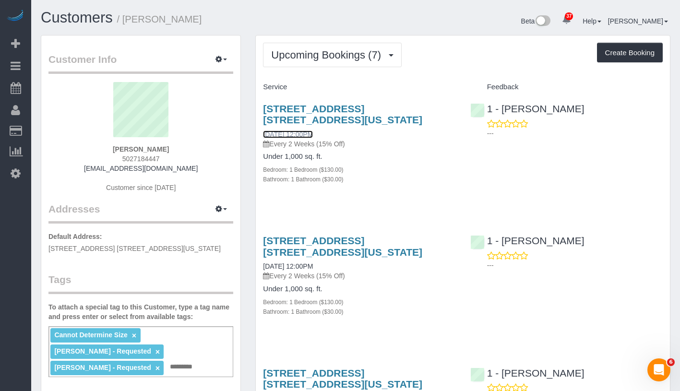
click at [313, 133] on link "10/10/2025 12:00PM" at bounding box center [288, 135] width 50 height 8
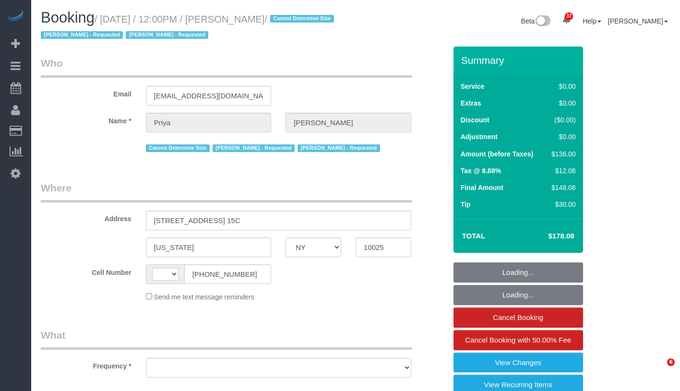
select select "NY"
select select "string:[GEOGRAPHIC_DATA]"
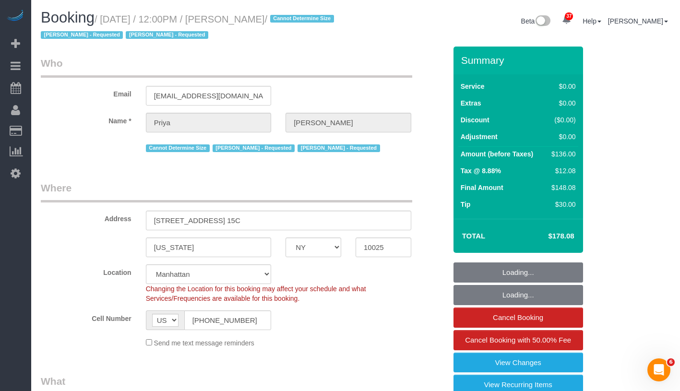
select select "object:835"
select select "string:stripe-pm_1REs6u4VGloSiKo70lTggjRu"
select select "number:58"
select select "number:73"
select select "number:15"
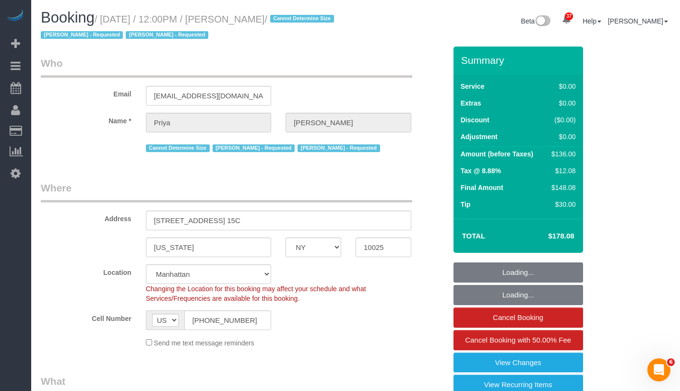
select select "number:5"
select select "object:1091"
select select "1"
select select "spot1"
select select "1"
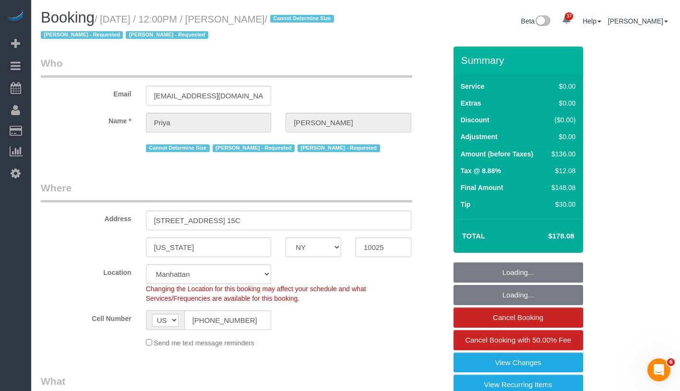
drag, startPoint x: 108, startPoint y: 18, endPoint x: 301, endPoint y: 12, distance: 193.1
click at [301, 12] on h1 "Booking / [DATE] / 12:00PM / [PERSON_NAME] / Cannot Determine Size [PERSON_NAME…" at bounding box center [195, 26] width 308 height 33
copy small "[DATE] / 12:00PM / [PERSON_NAME]"
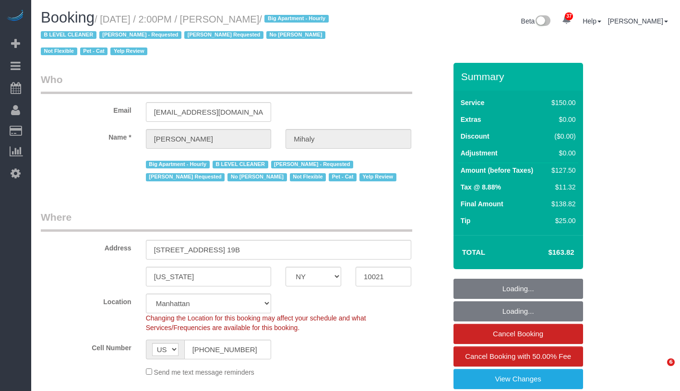
select select "NY"
select select "number:89"
select select "number:90"
select select "number:15"
select select "number:5"
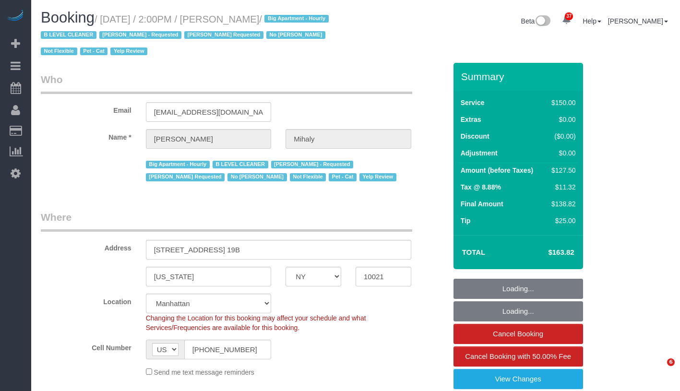
select select "number:21"
select select "object:1464"
select select "spot1"
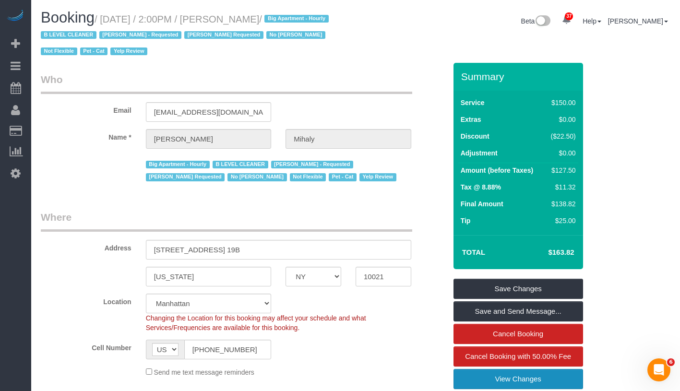
click at [557, 375] on link "View Changes" at bounding box center [519, 379] width 130 height 20
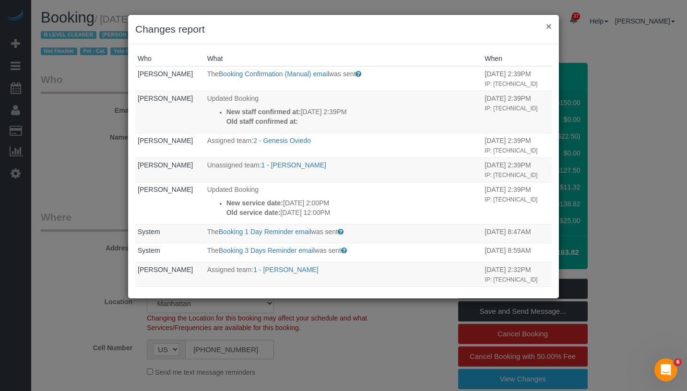
click at [551, 26] on button "×" at bounding box center [549, 26] width 6 height 10
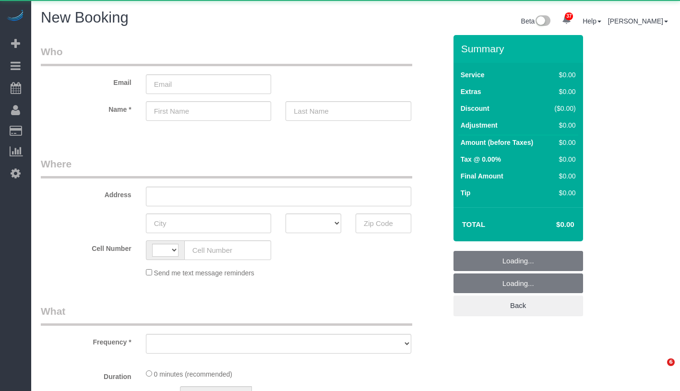
select select "number:89"
select select "number:90"
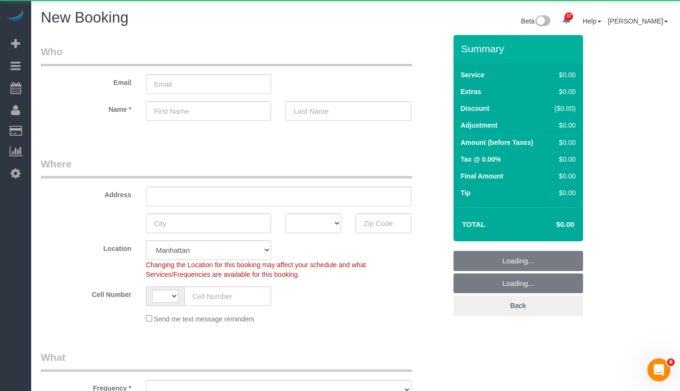
select select "string:US"
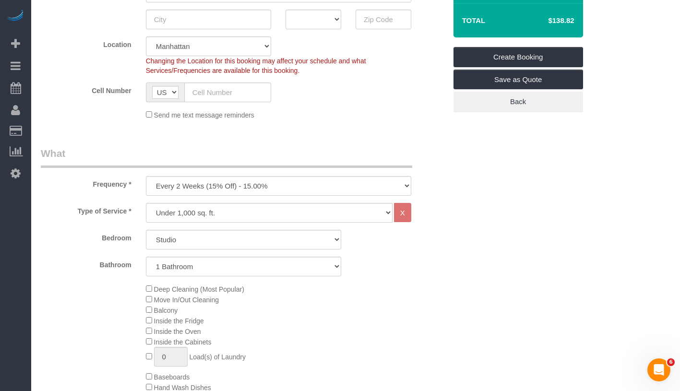
scroll to position [316, 0]
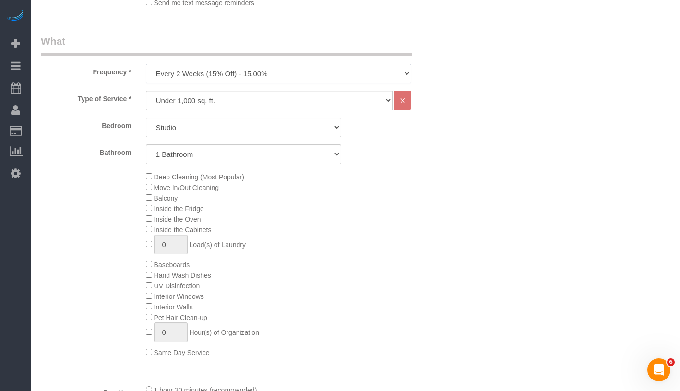
click at [258, 72] on select "One Time Weekly (20% Off) - 20.00% Every 2 Weeks (15% Off) - 15.00% Every 4 Wee…" at bounding box center [278, 74] width 265 height 20
select select "object:1670"
click at [146, 64] on select "One Time Weekly (20% Off) - 20.00% Every 2 Weeks (15% Off) - 15.00% Every 4 Wee…" at bounding box center [278, 74] width 265 height 20
click at [243, 130] on select "Studio 1 Bedroom 2 Bedrooms 3 Bedrooms" at bounding box center [243, 128] width 195 height 20
select select "1"
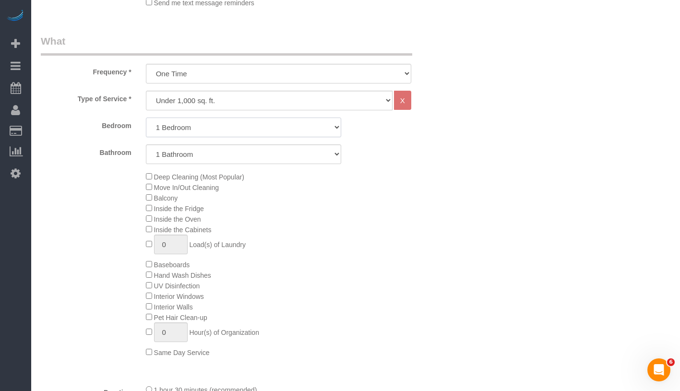
click at [146, 118] on select "Studio 1 Bedroom 2 Bedrooms 3 Bedrooms" at bounding box center [243, 128] width 195 height 20
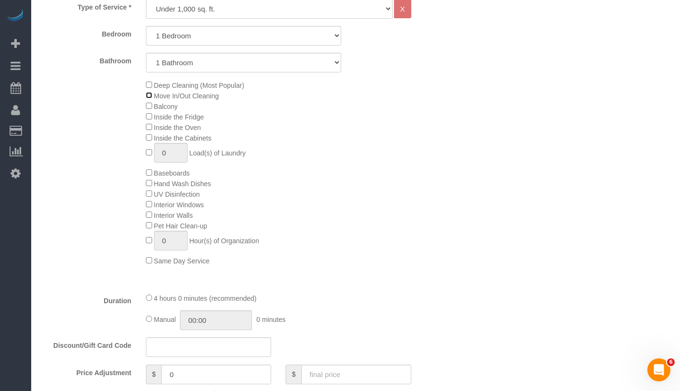
scroll to position [415, 0]
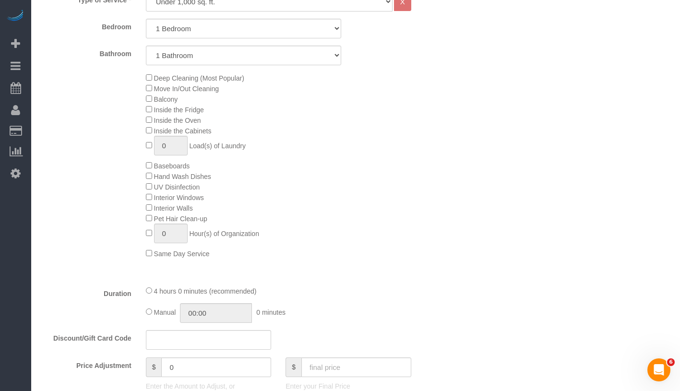
click at [175, 89] on span "Move In/Out Cleaning" at bounding box center [186, 89] width 65 height 8
type input "02:00"
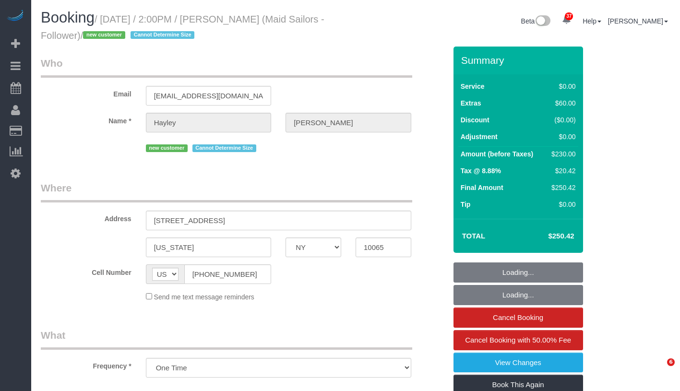
select select "NY"
select select "string:stripe-pm_1SFyuF4VGloSiKo7ErDI01Io"
select select "spot1"
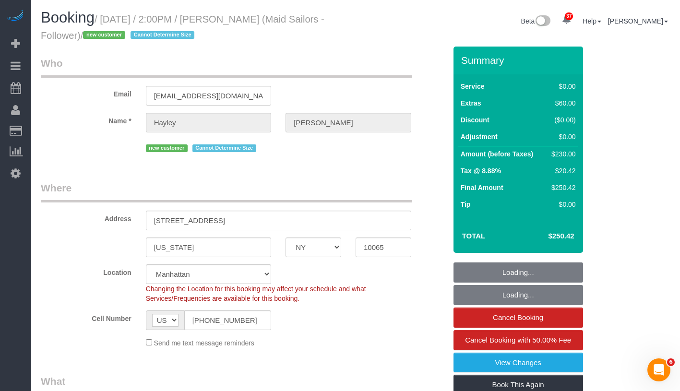
select select "object:1082"
select select "2"
select select "number:89"
select select "number:90"
select select "number:15"
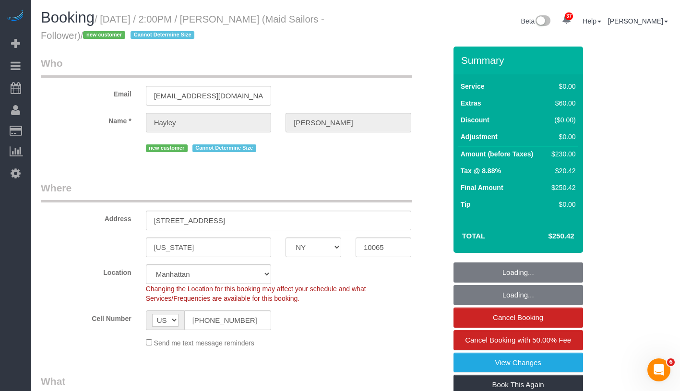
select select "number:5"
select select "NY"
select select "2"
select select "number:89"
select select "number:90"
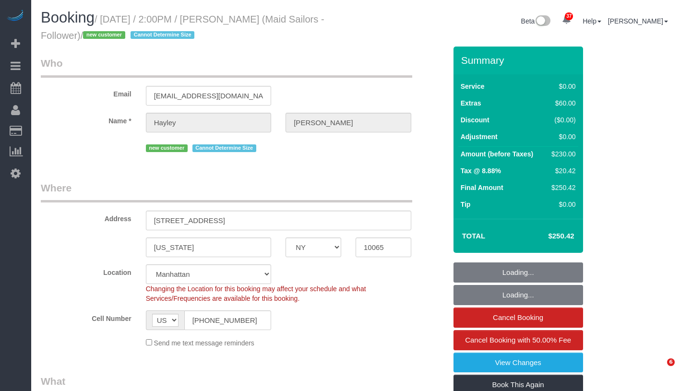
select select "number:15"
select select "number:5"
select select "object:1556"
select select "spot1"
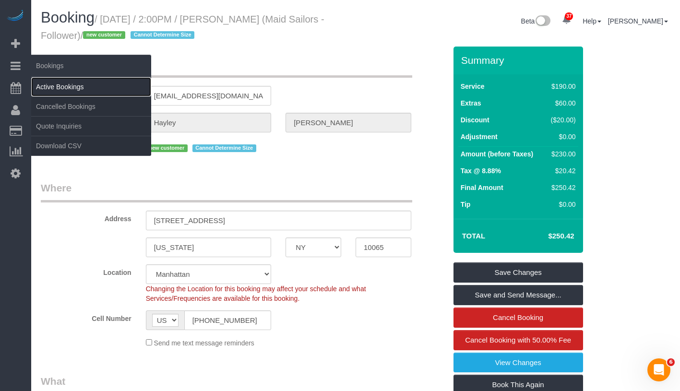
click at [66, 87] on link "Active Bookings" at bounding box center [91, 86] width 120 height 19
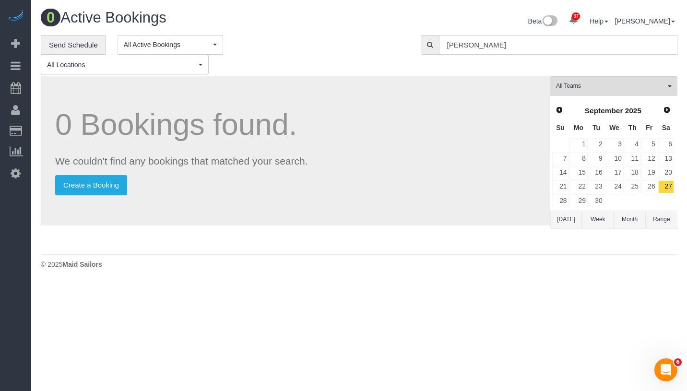
click at [526, 42] on input "[PERSON_NAME]" at bounding box center [558, 45] width 239 height 20
click at [526, 42] on input "Priya Matadar" at bounding box center [558, 45] width 239 height 20
paste input "Anton Potter -"
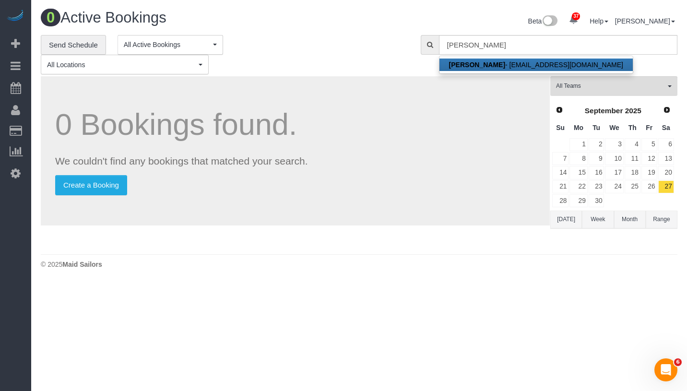
click at [478, 64] on strong "Anton Potter" at bounding box center [477, 65] width 56 height 8
type input "[EMAIL_ADDRESS][DOMAIN_NAME]"
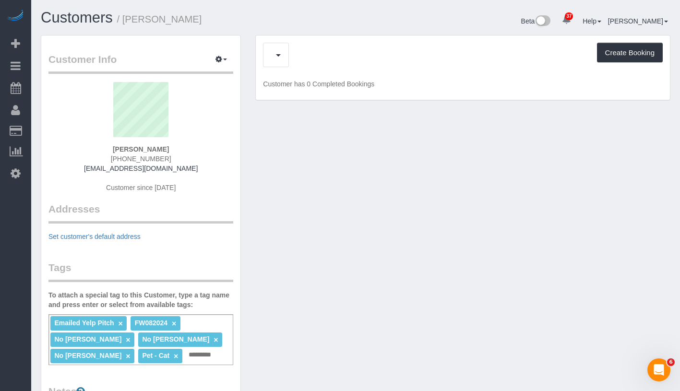
click at [320, 53] on div "Cancelled Bookings (3) Create Booking" at bounding box center [463, 55] width 400 height 24
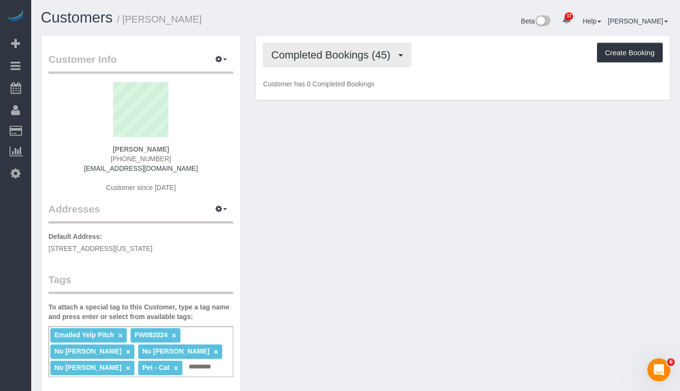
click at [323, 56] on span "Completed Bookings (45)" at bounding box center [333, 55] width 124 height 12
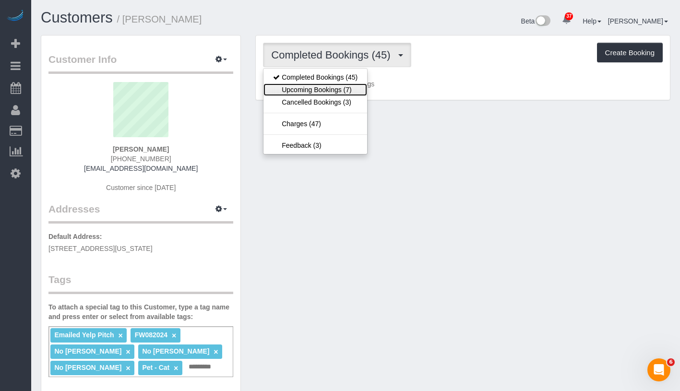
click at [329, 85] on link "Upcoming Bookings (7)" at bounding box center [316, 90] width 104 height 12
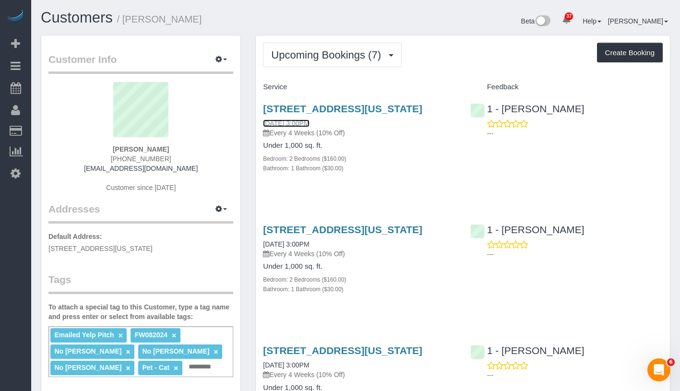
click at [309, 127] on link "10/10/2025 3:00PM" at bounding box center [286, 124] width 46 height 8
drag, startPoint x: 262, startPoint y: 103, endPoint x: 304, endPoint y: 119, distance: 45.7
click at [304, 119] on div "299 Pearl Street, Apt 3d, New York, NY 10038 10/10/2025 3:00PM Every 4 Weeks (1…" at bounding box center [359, 143] width 207 height 97
copy link "299 Pearl Street, Apt 3d, New York, NY 10038"
click at [309, 127] on link "10/10/2025 3:00PM" at bounding box center [286, 124] width 46 height 8
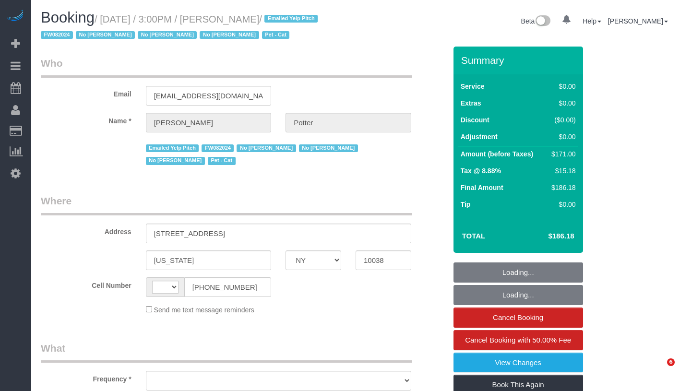
select select "NY"
select select "string:[GEOGRAPHIC_DATA]"
select select "number:62"
select select "number:75"
select select "number:14"
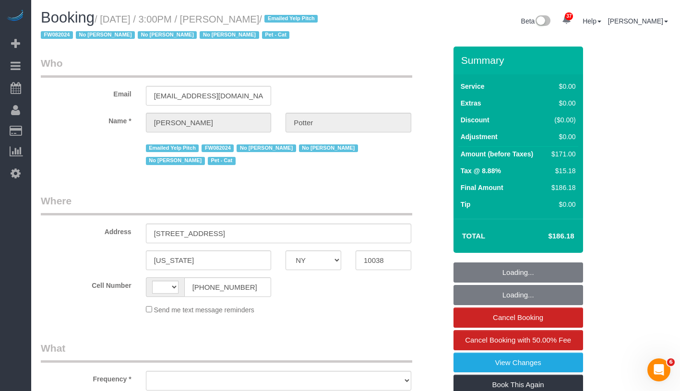
select select "number:5"
select select "object:986"
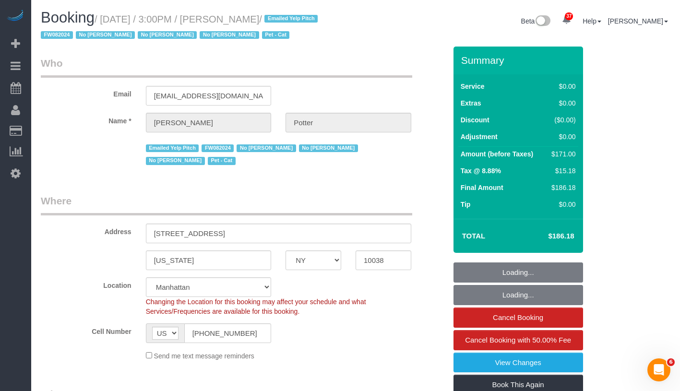
select select "string:stripe-pm_1M0pwl4VGloSiKo7e0pYCX8B"
select select "object:1432"
select select "2"
select select "spot1"
select select "2"
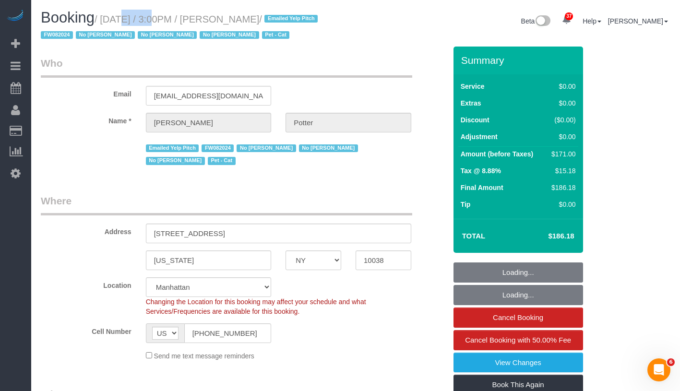
drag, startPoint x: 108, startPoint y: 19, endPoint x: 289, endPoint y: 19, distance: 180.0
click at [289, 19] on small "/ [DATE] / 3:00PM / [PERSON_NAME] / Emailed Yelp Pitch FW082024 No [PERSON_NAME…" at bounding box center [181, 27] width 280 height 27
copy small "[DATE] / 3:00PM / [PERSON_NAME]"
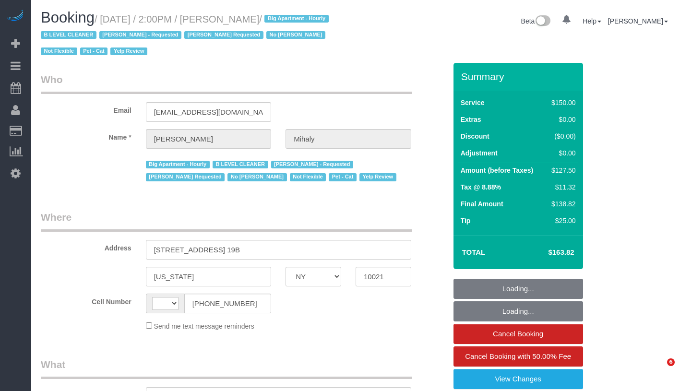
select select "NY"
select select "object:604"
select select "number:89"
select select "number:90"
select select "number:15"
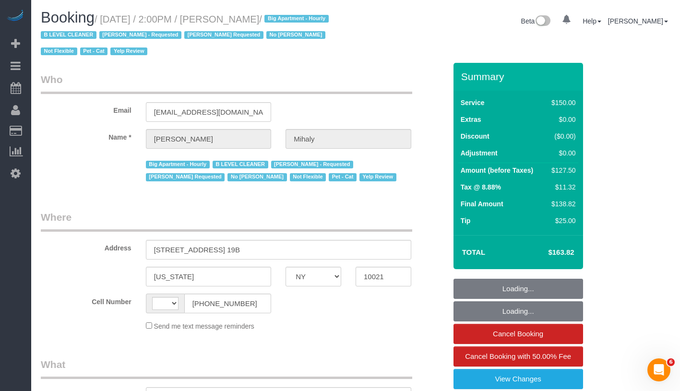
select select "number:5"
select select "number:21"
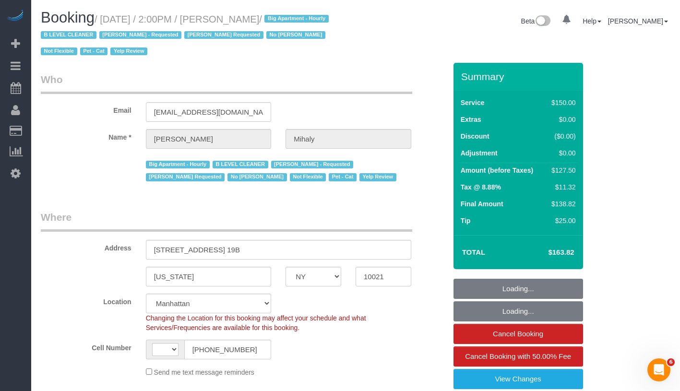
select select "object:1022"
select select "string:[GEOGRAPHIC_DATA]"
select select "string:stripe-pm_1H5GA44VGloSiKo7GvbfxayA"
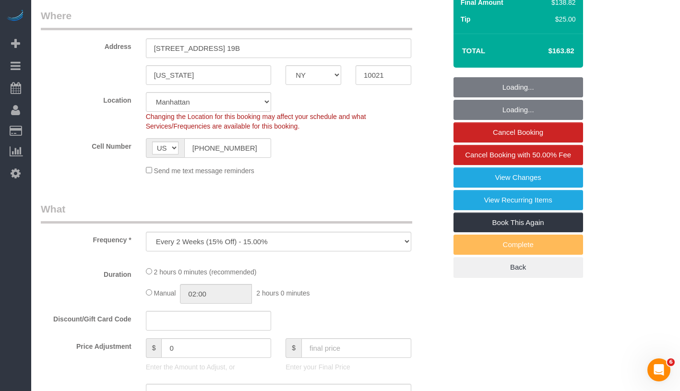
select select "spot1"
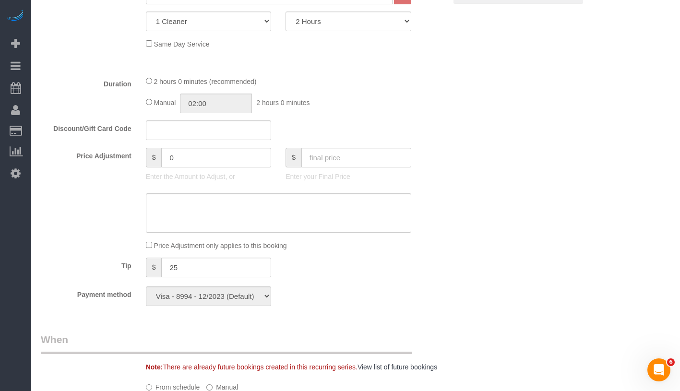
scroll to position [528, 0]
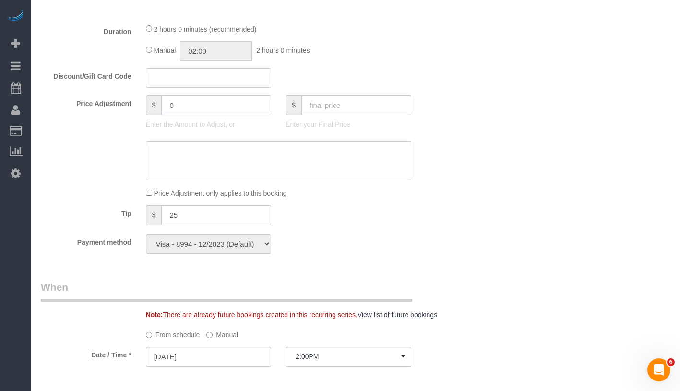
click at [189, 110] on input "0" at bounding box center [216, 106] width 110 height 20
type input "-50"
click at [208, 170] on textarea at bounding box center [278, 160] width 265 height 39
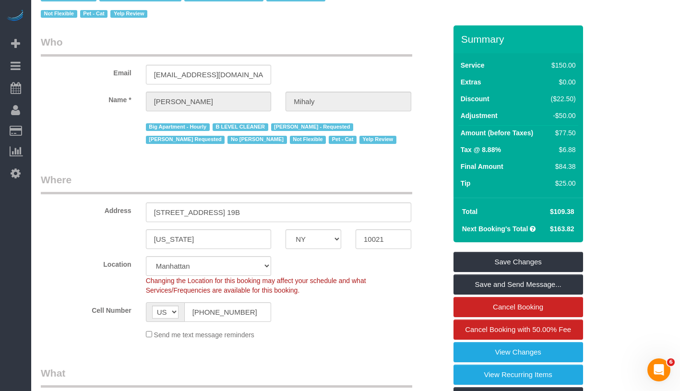
scroll to position [0, 0]
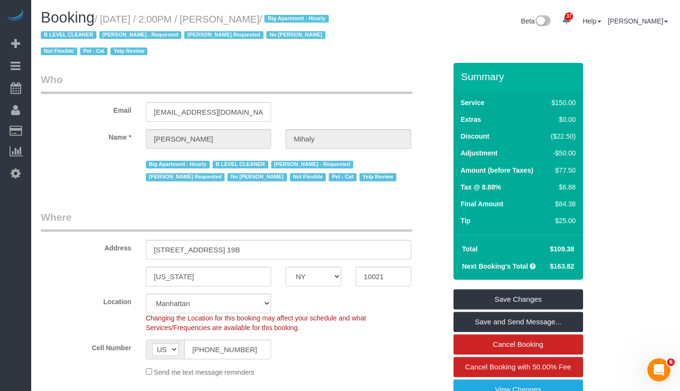
type textarea "Cleaner called out"
click at [538, 296] on link "Save Changes" at bounding box center [519, 299] width 130 height 20
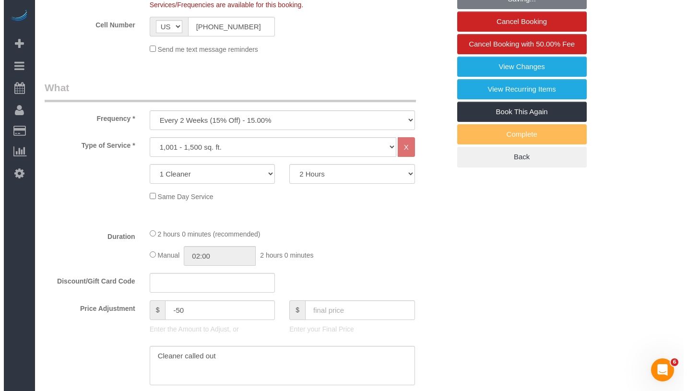
scroll to position [401, 0]
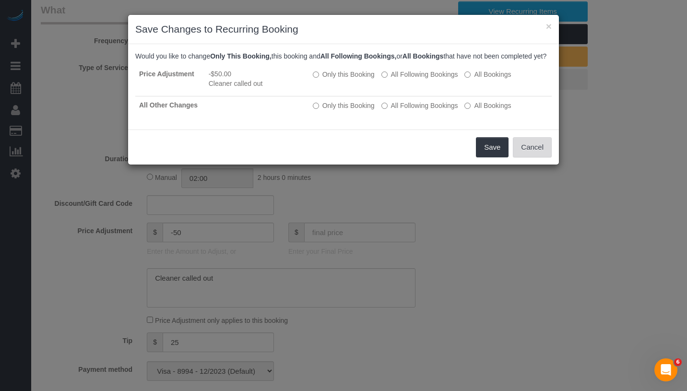
click at [541, 154] on button "Cancel" at bounding box center [532, 147] width 39 height 20
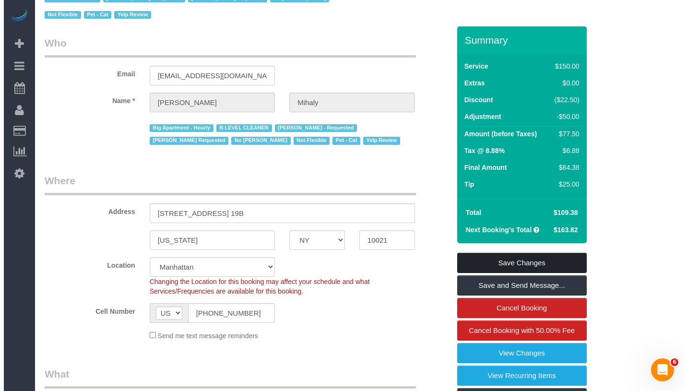
scroll to position [0, 0]
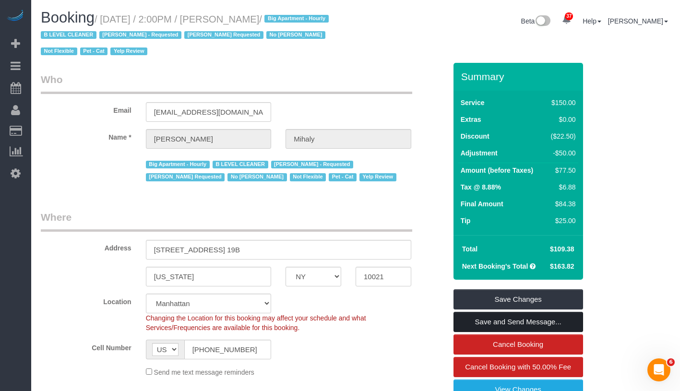
click at [542, 325] on link "Save and Send Message..." at bounding box center [519, 322] width 130 height 20
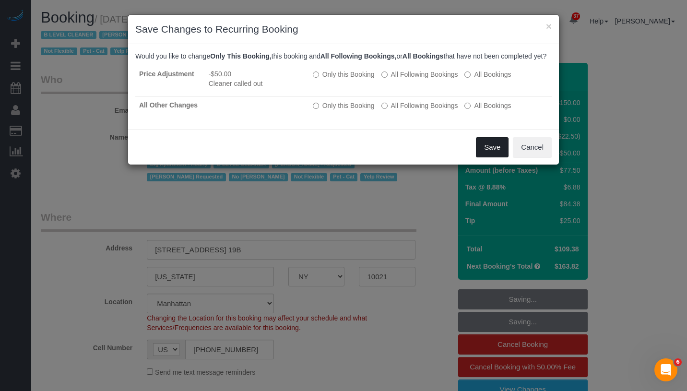
click at [493, 157] on button "Save" at bounding box center [492, 147] width 33 height 20
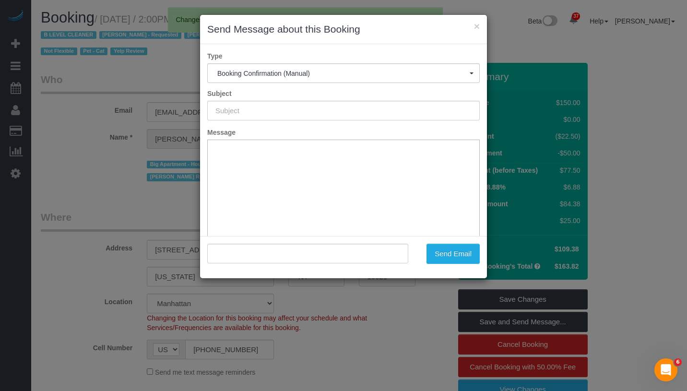
type input "Cleaning Confirmed for 10/11/2025 at 2:00pm"
type input ""Amanda Mihaly" <amihaly@hotmail.com>"
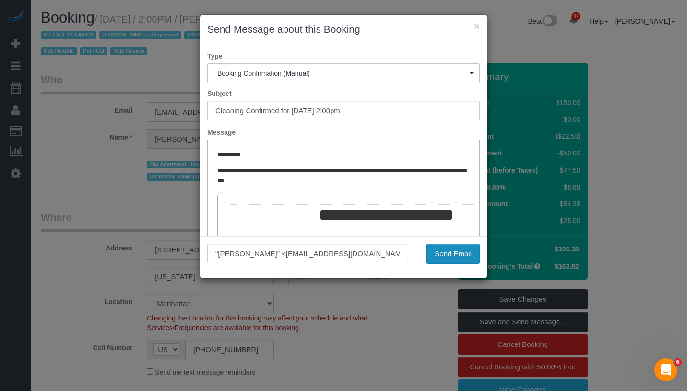
click at [457, 257] on button "Send Email" at bounding box center [453, 254] width 53 height 20
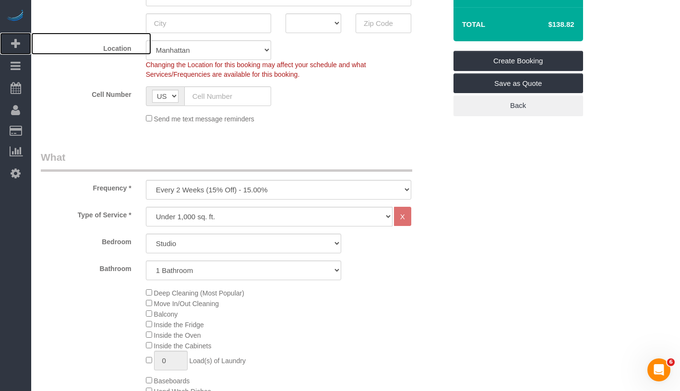
scroll to position [291, 0]
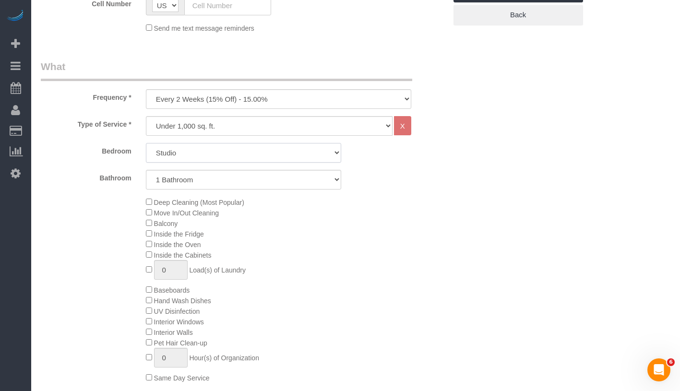
click at [205, 149] on select "Studio 1 Bedroom 2 Bedrooms 3 Bedrooms" at bounding box center [243, 153] width 195 height 20
select select "1"
click at [146, 143] on select "Studio 1 Bedroom 2 Bedrooms 3 Bedrooms" at bounding box center [243, 153] width 195 height 20
click at [265, 101] on select "One Time Weekly (20% Off) - 20.00% Every 2 Weeks (15% Off) - 15.00% Every 4 Wee…" at bounding box center [278, 99] width 265 height 20
select select "object:1234"
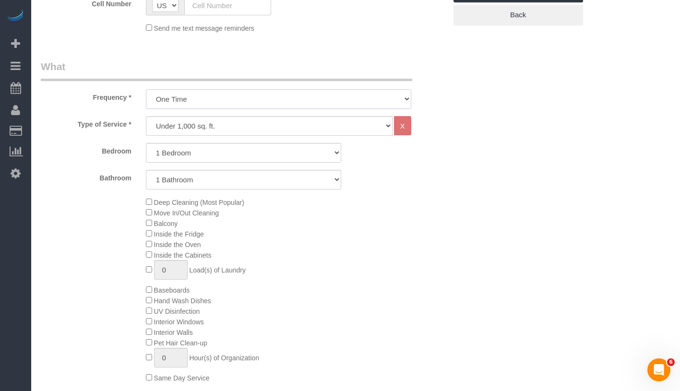
click at [146, 89] on select "One Time Weekly (20% Off) - 20.00% Every 2 Weeks (15% Off) - 15.00% Every 4 Wee…" at bounding box center [278, 99] width 265 height 20
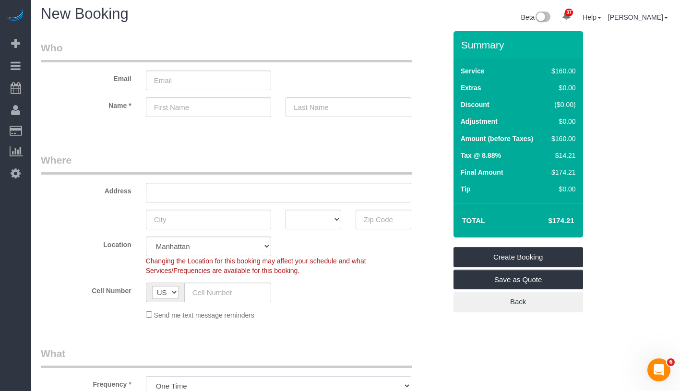
scroll to position [0, 0]
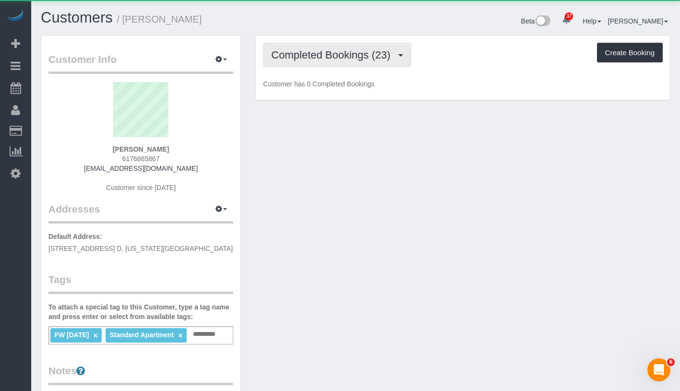
click at [382, 62] on button "Completed Bookings (23)" at bounding box center [337, 55] width 148 height 24
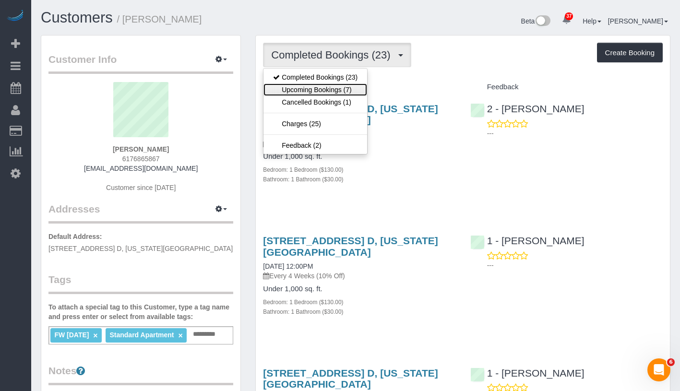
click at [344, 87] on link "Upcoming Bookings (7)" at bounding box center [316, 90] width 104 height 12
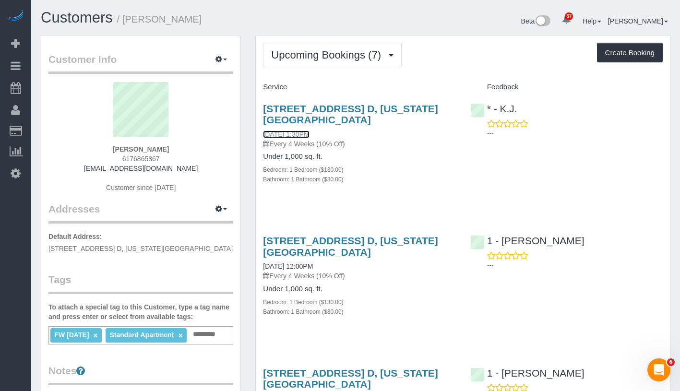
click at [309, 135] on link "[DATE] 1:30PM" at bounding box center [286, 135] width 46 height 8
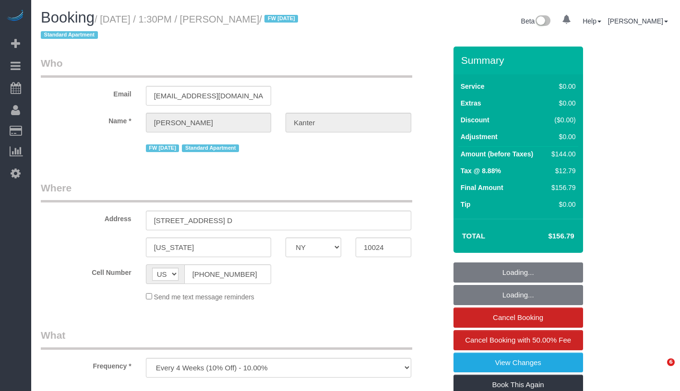
select select "NY"
select select "1"
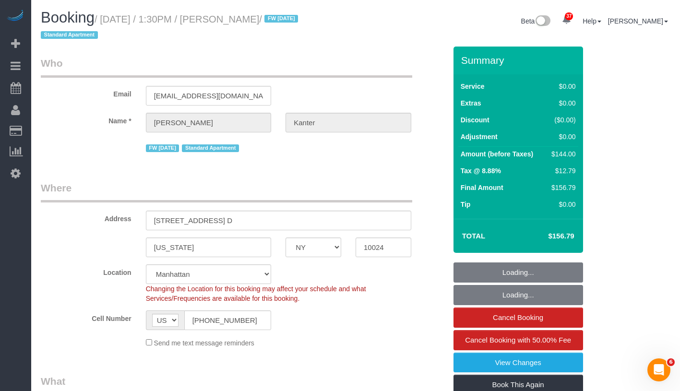
select select "object:932"
select select "string:stripe-pm_1NcV0h4VGloSiKo7qLh3g6Fz"
select select "1"
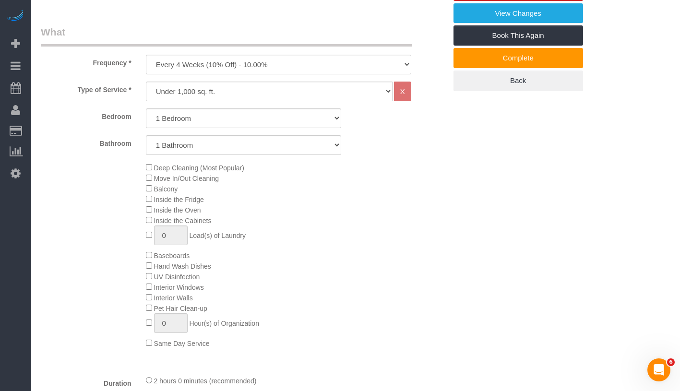
scroll to position [503, 0]
